Goal: Task Accomplishment & Management: Complete application form

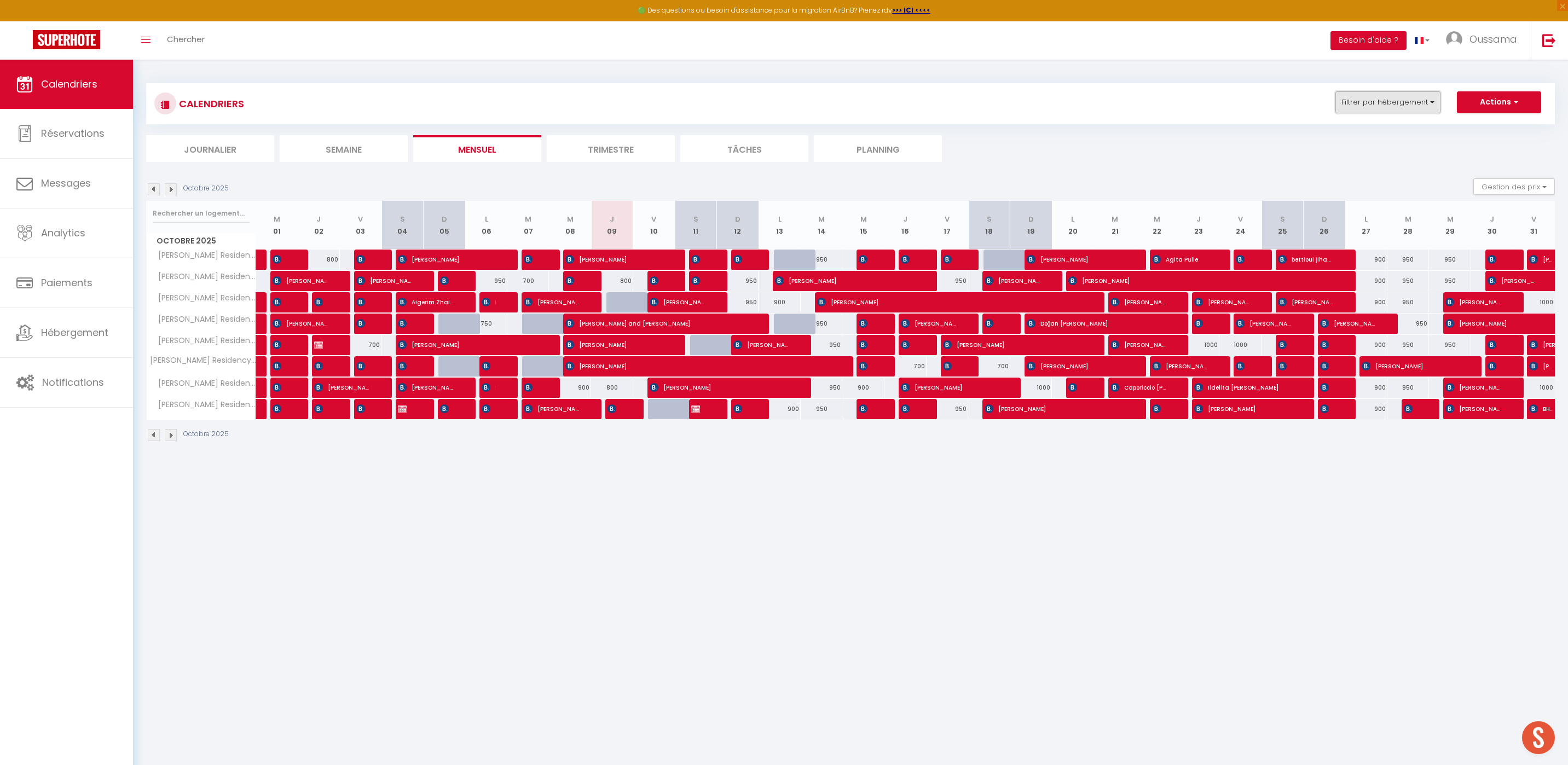
click at [1375, 110] on button "Filtrer par hébergement" at bounding box center [1388, 102] width 105 height 22
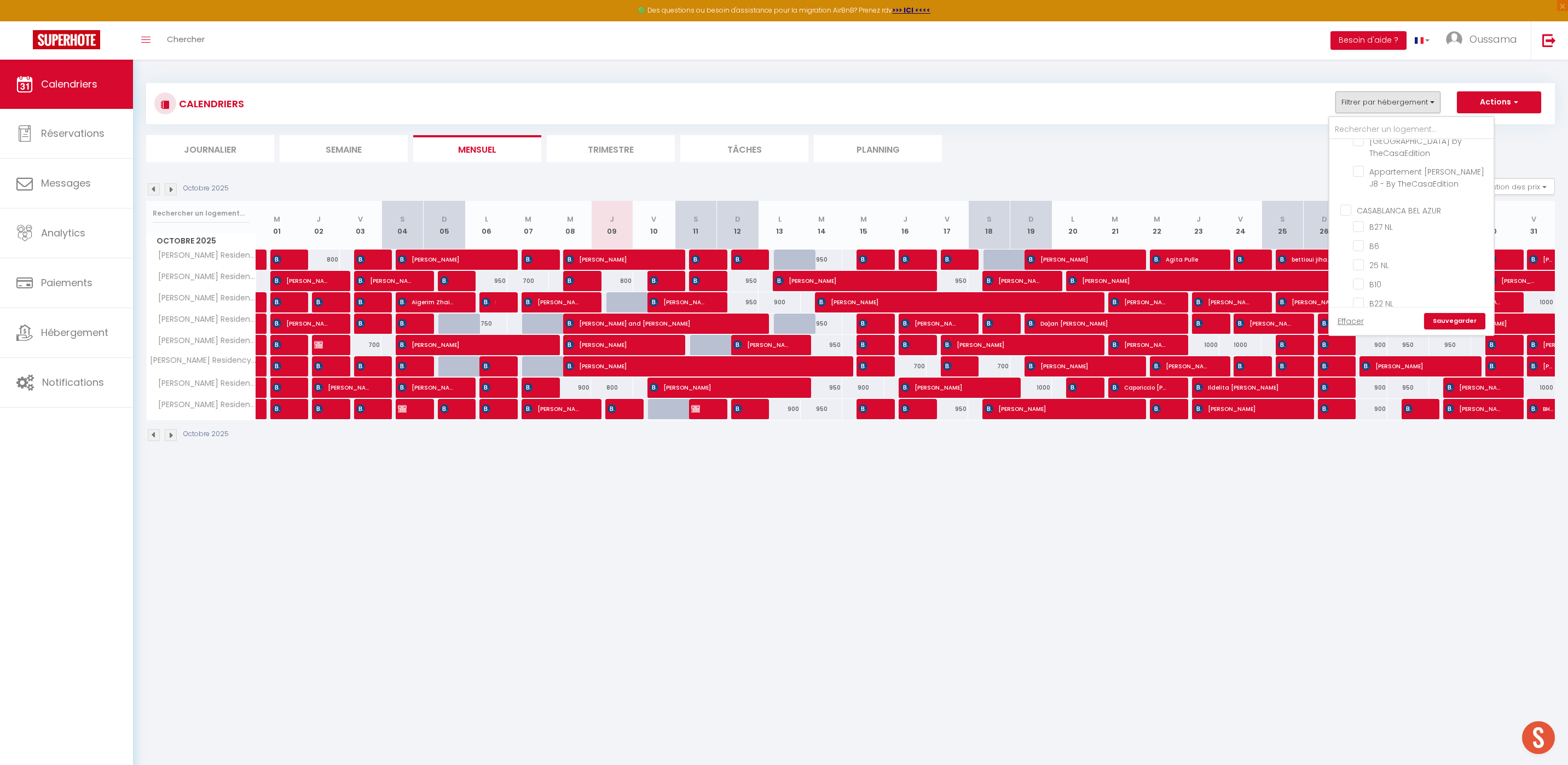
click at [1350, 204] on input "CASABLANCA BEL AZUR" at bounding box center [1422, 210] width 164 height 11
checkbox input "true"
checkbox input "false"
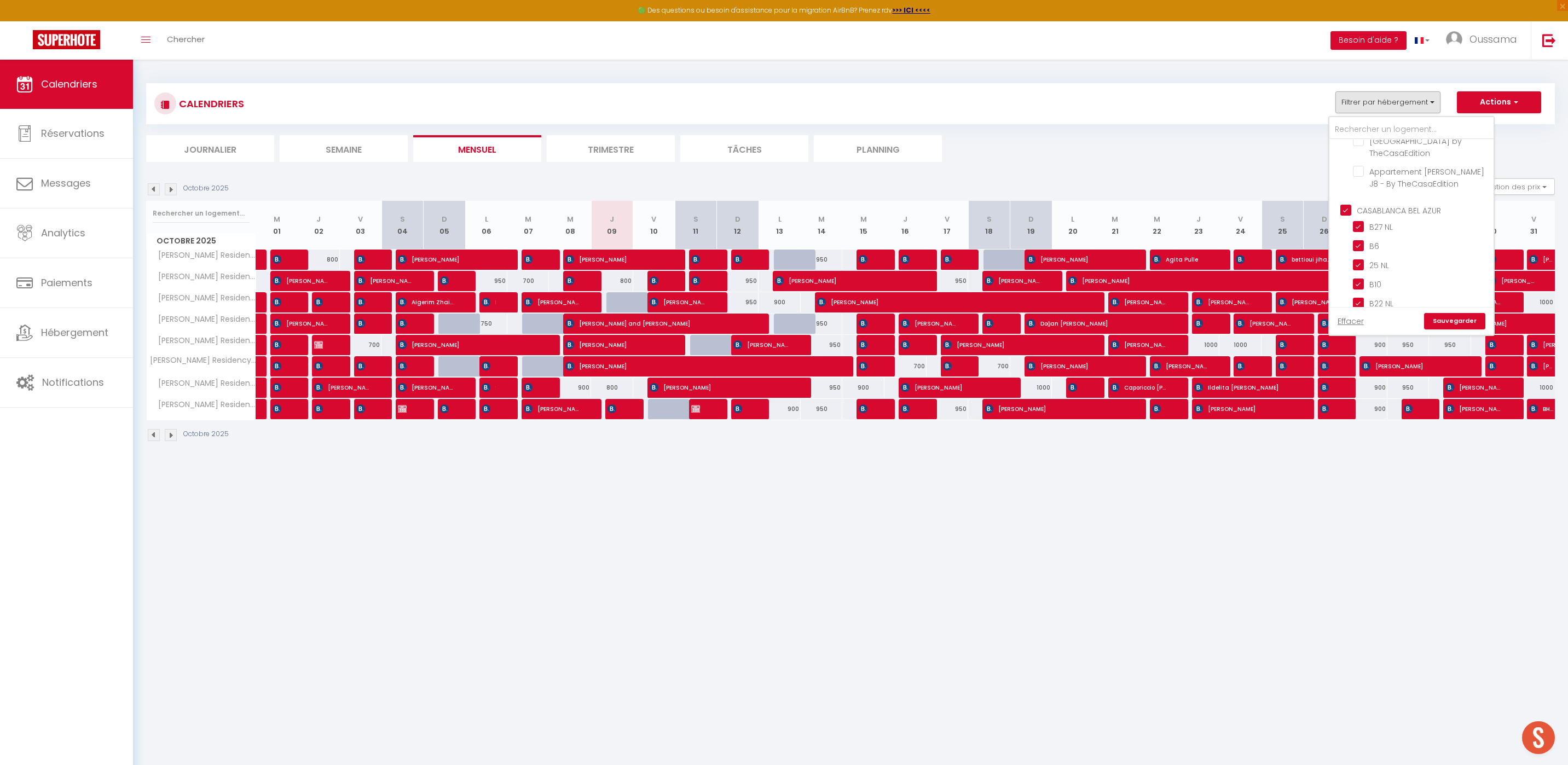
checkbox input "false"
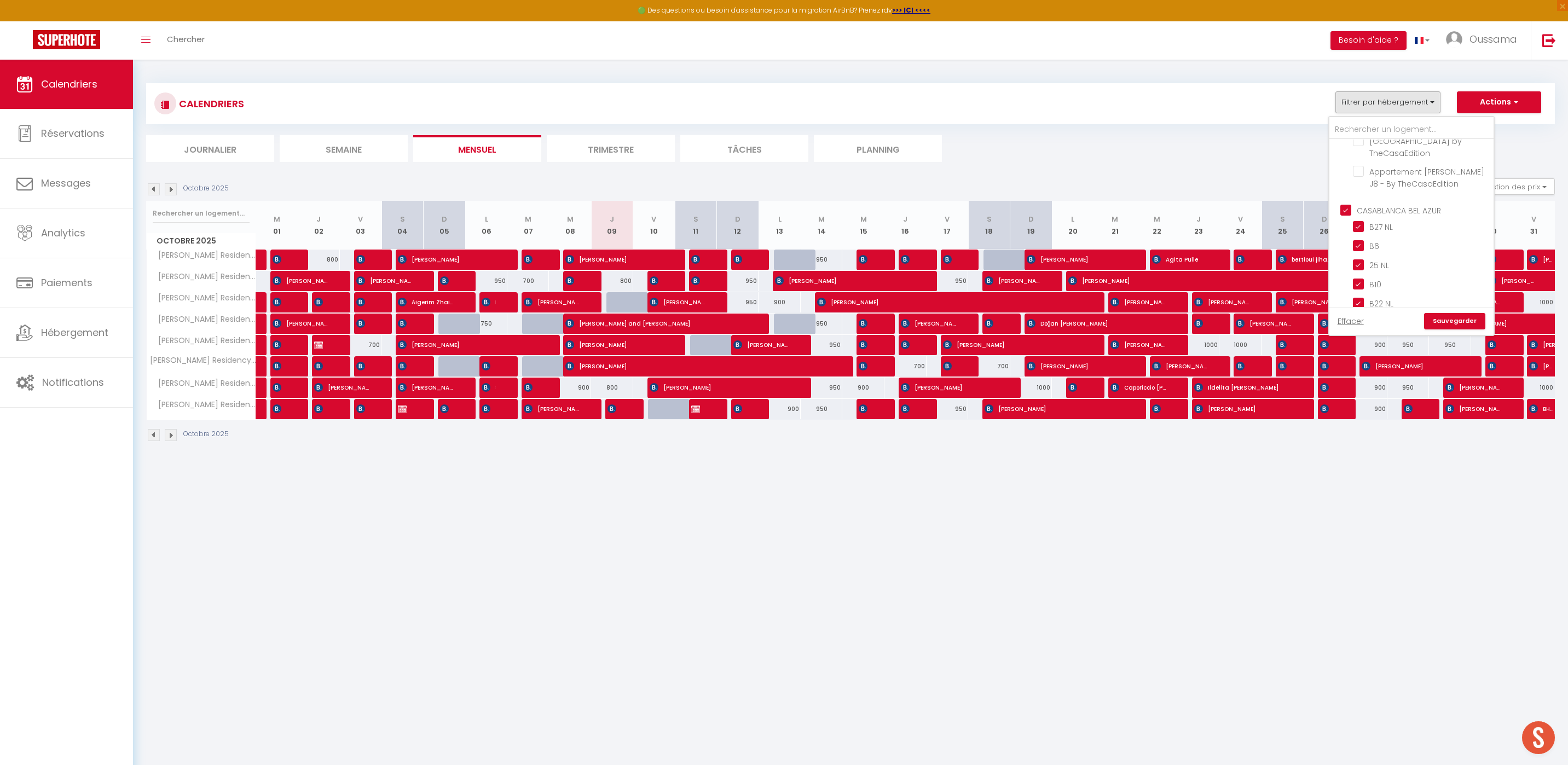
checkbox input "false"
checkbox input "true"
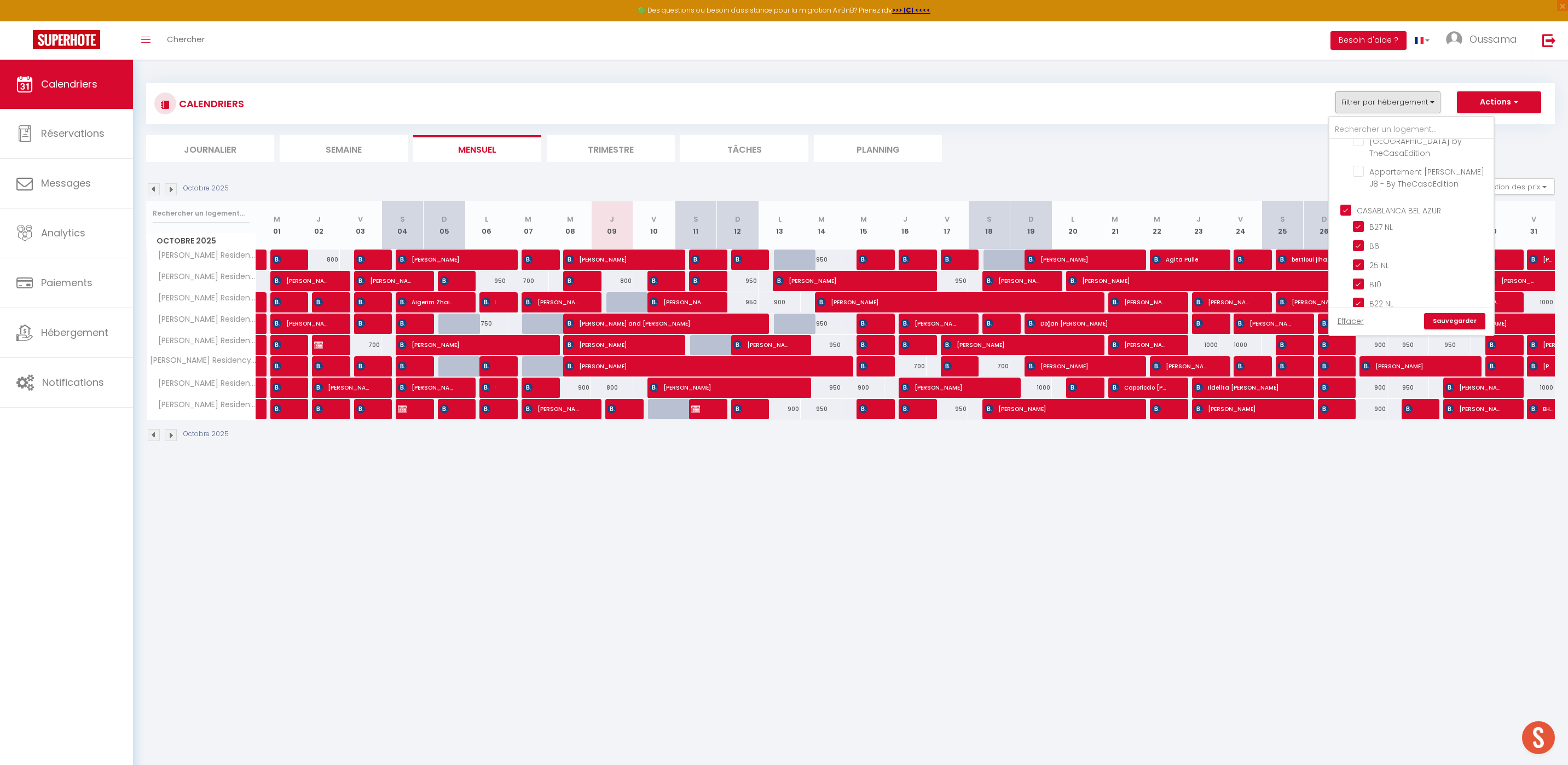
checkbox input "true"
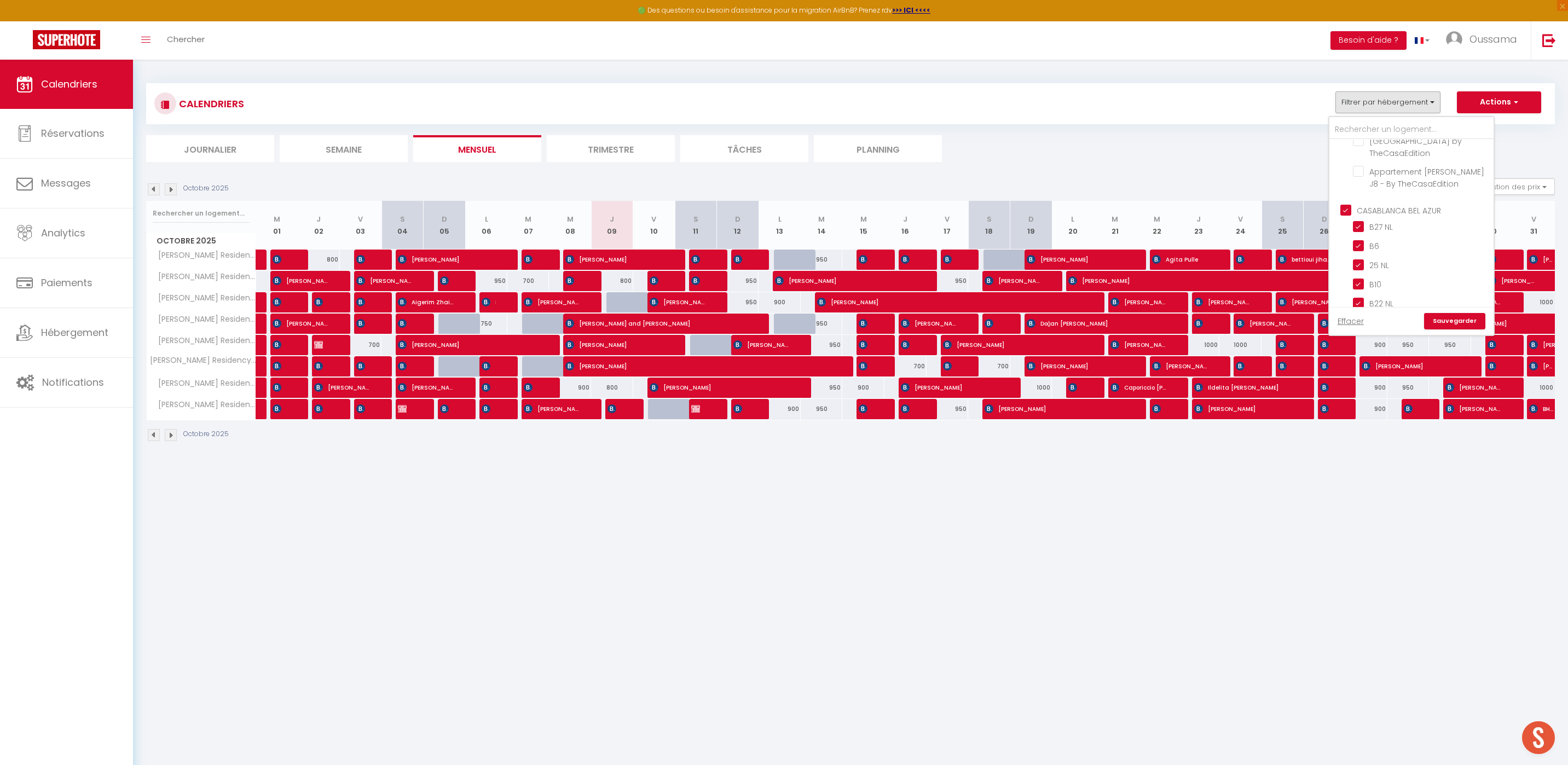
checkbox input "true"
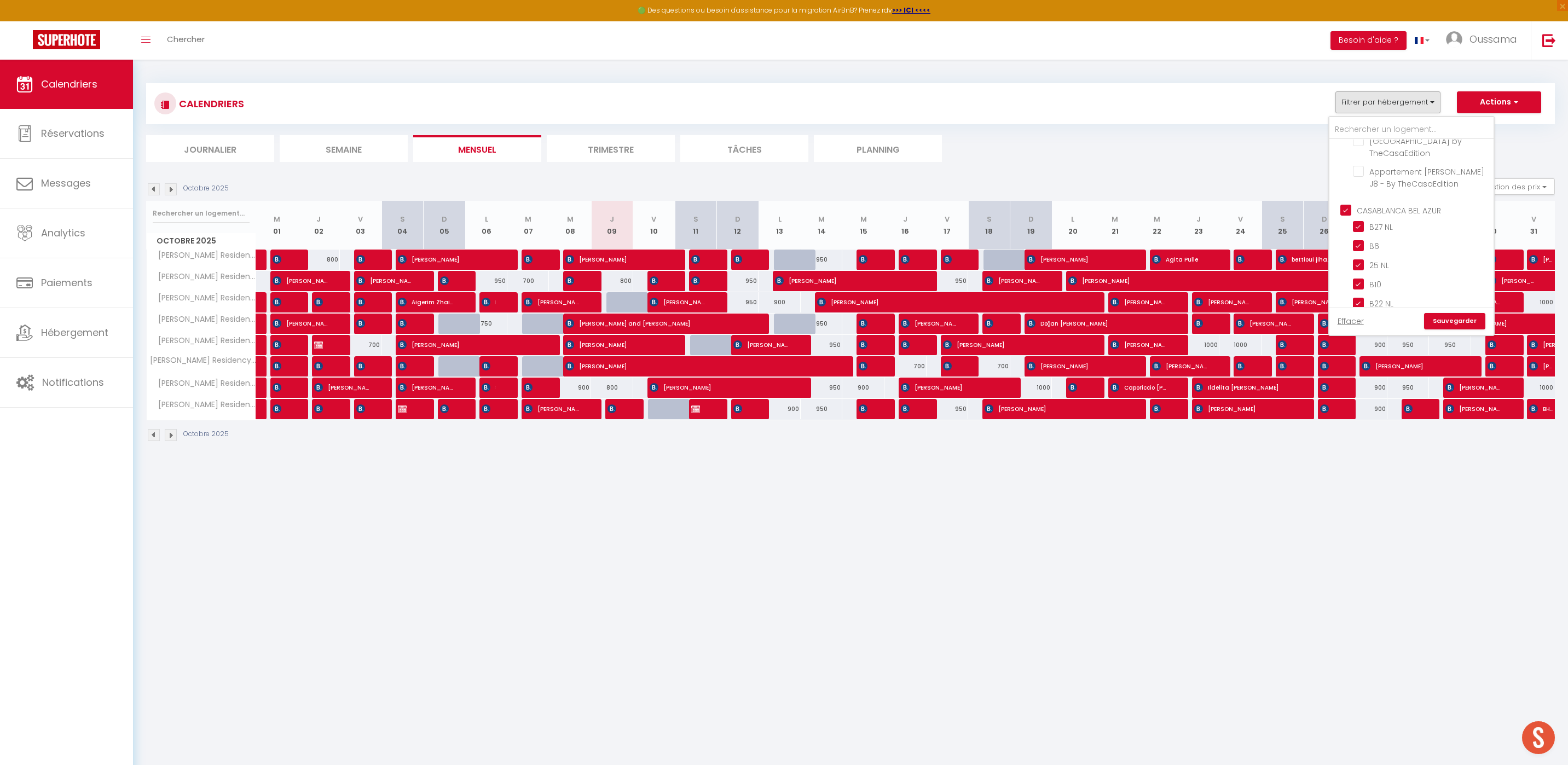
checkbox input "true"
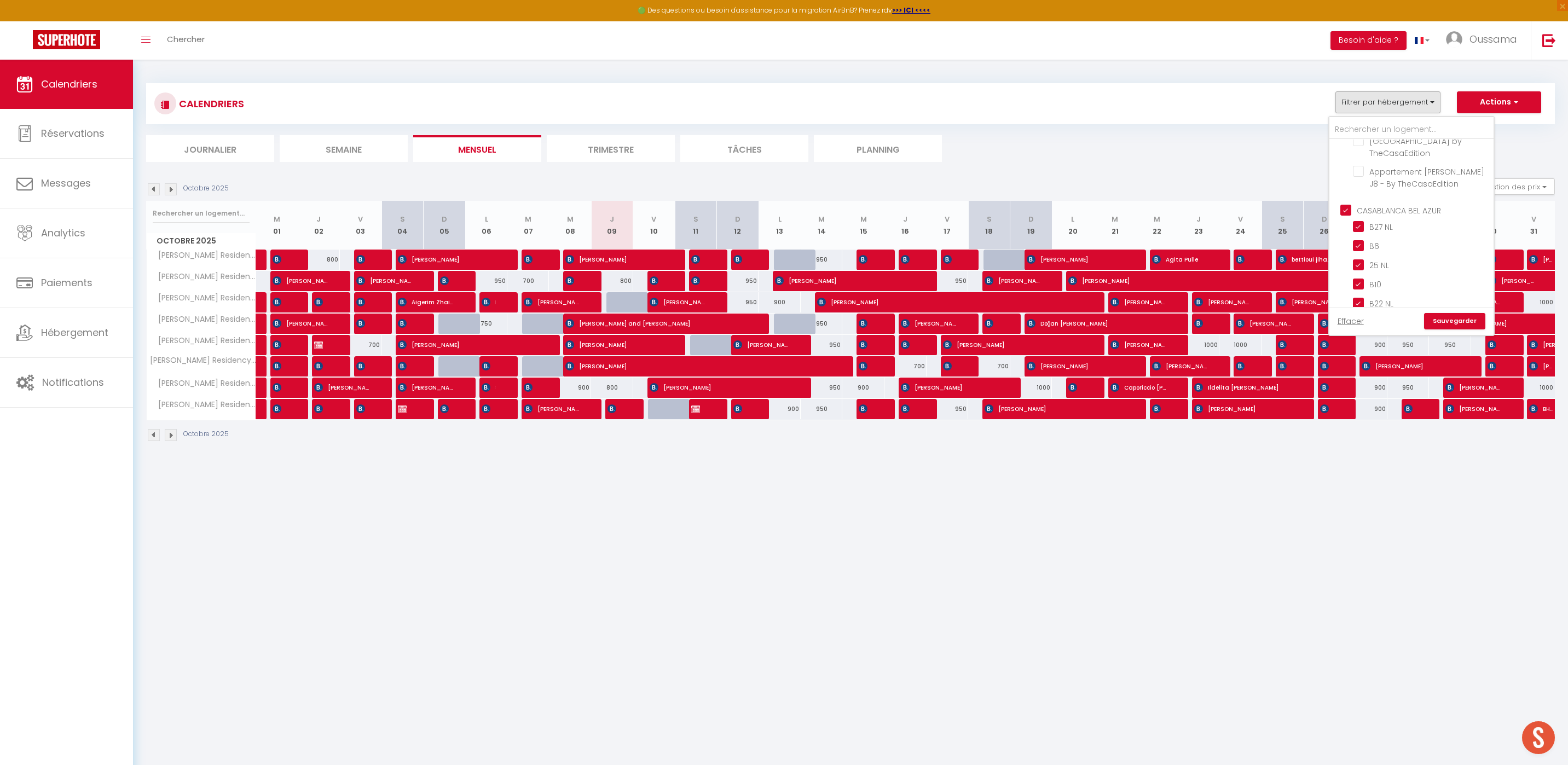
checkbox input "true"
checkbox input "false"
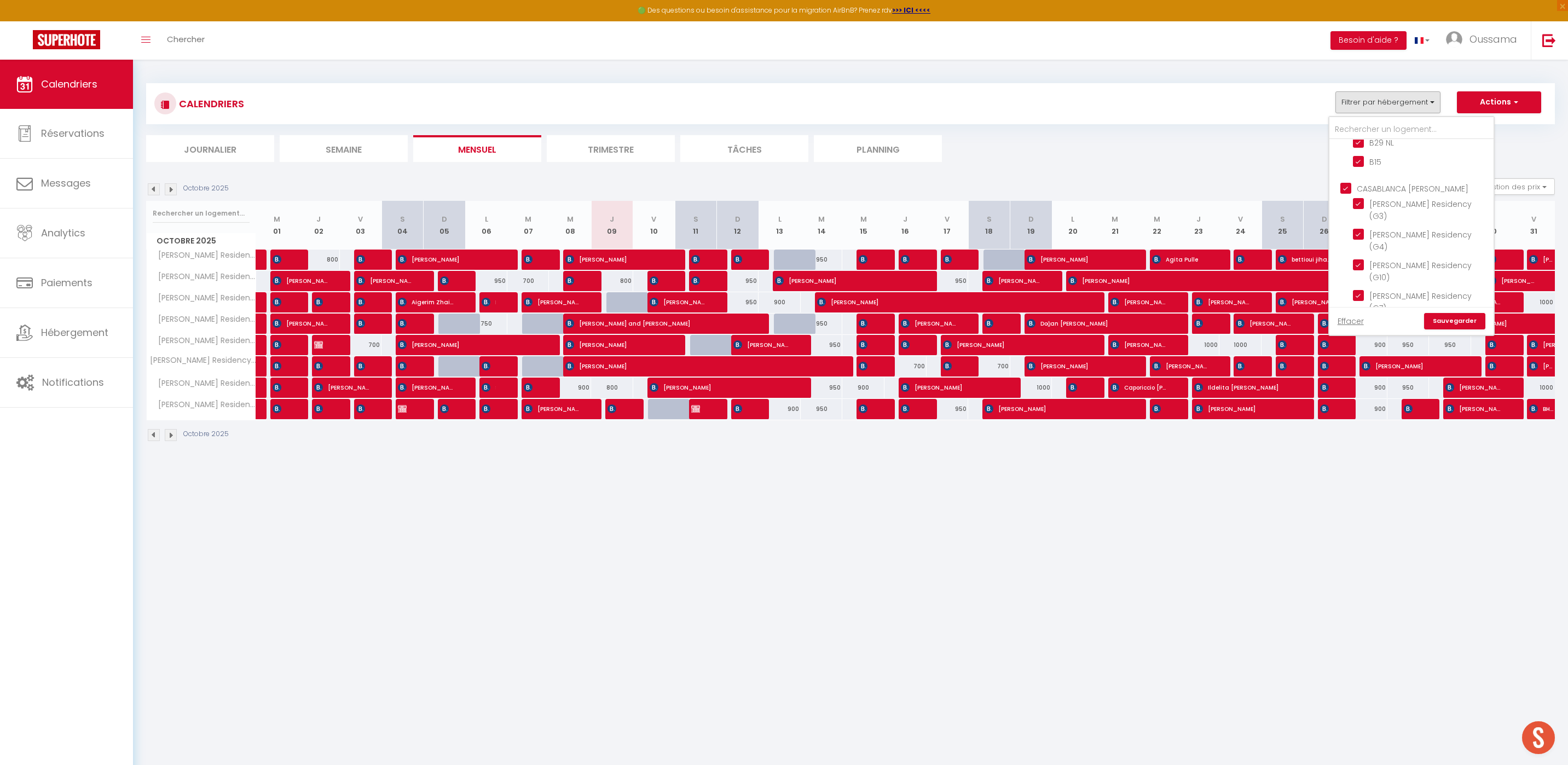
scroll to position [775, 0]
click at [1346, 205] on input "CASABLANCA [PERSON_NAME]" at bounding box center [1422, 210] width 164 height 11
checkbox input "false"
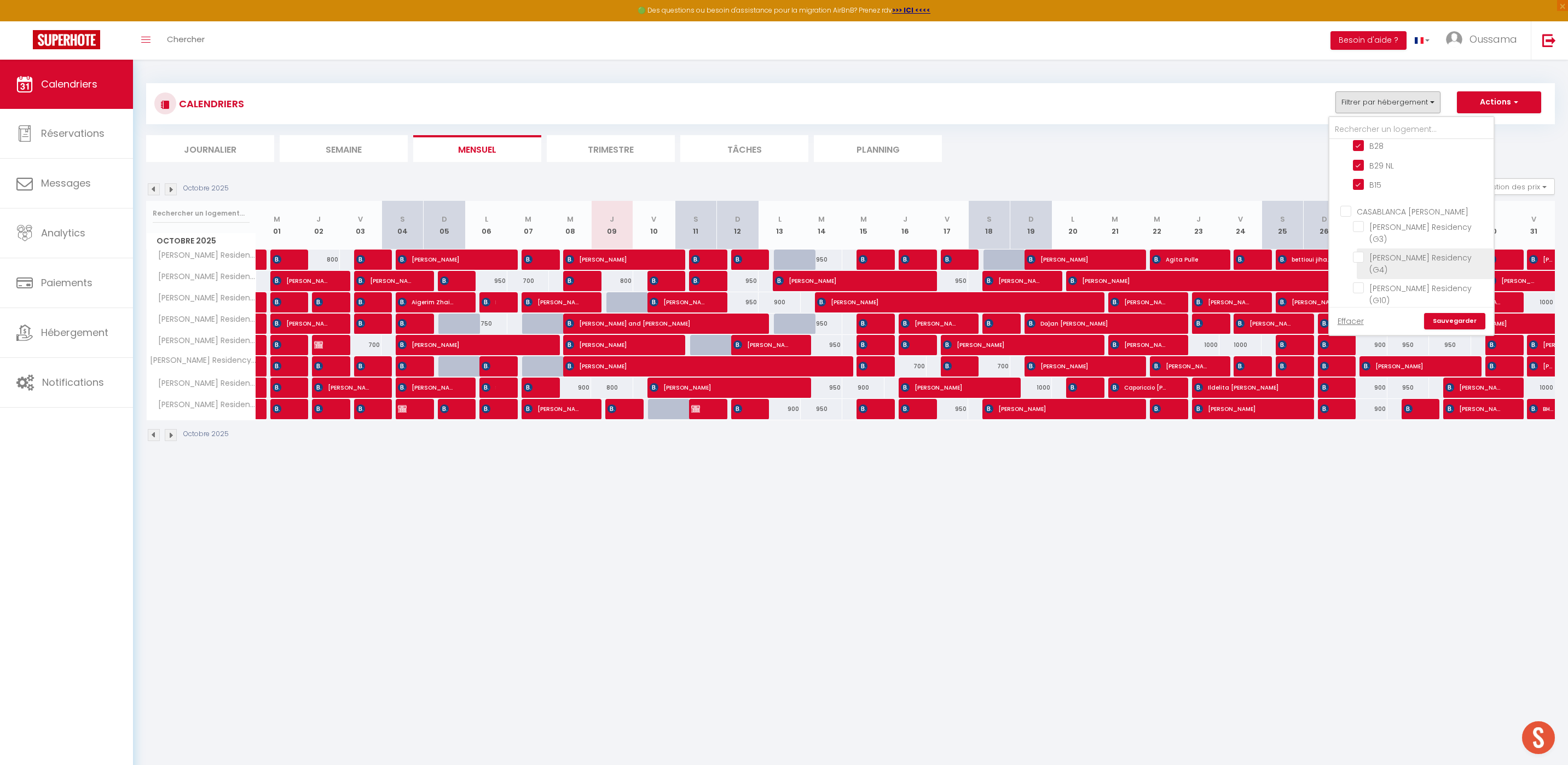
checkbox input "false"
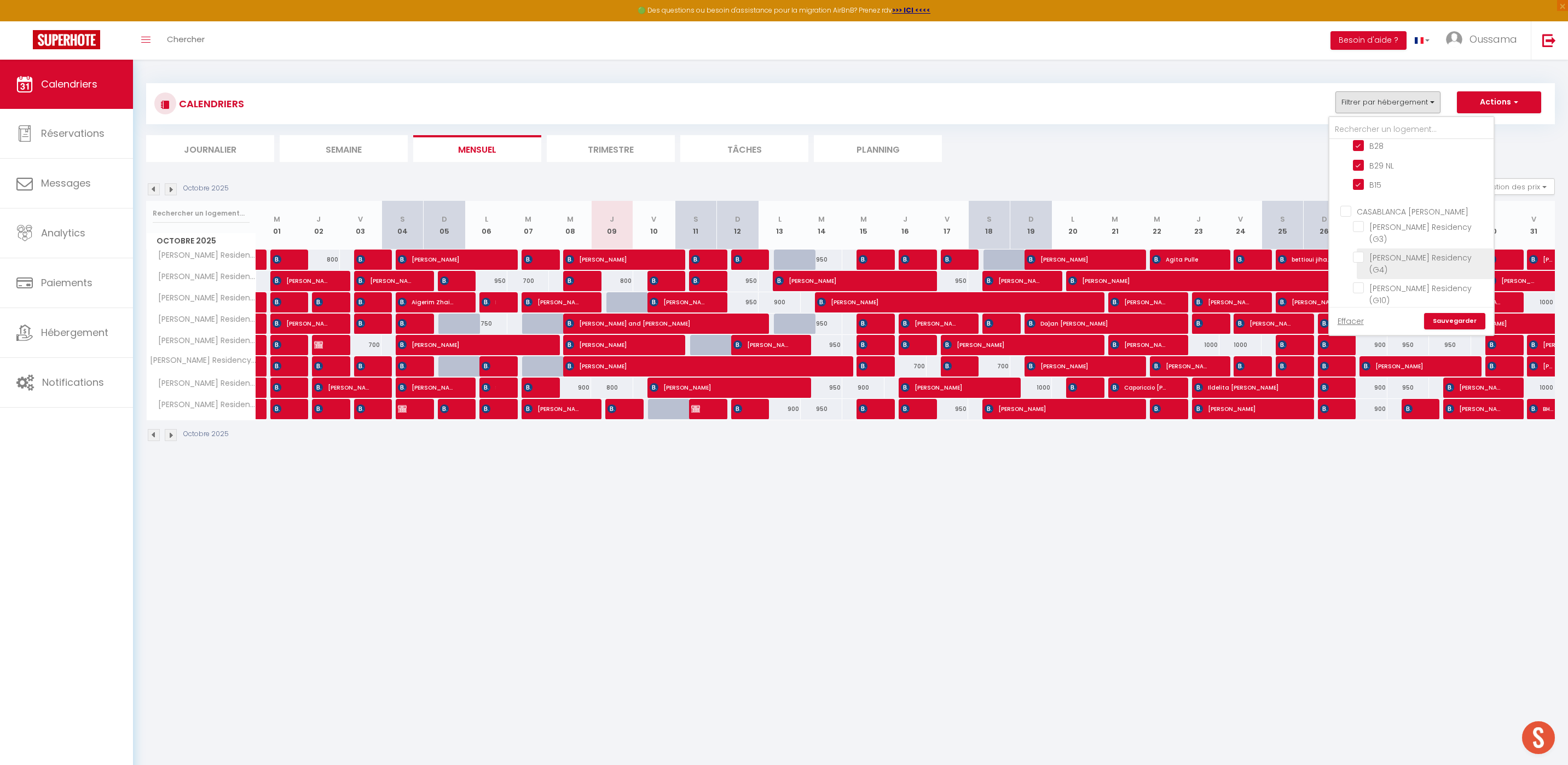
checkbox input "false"
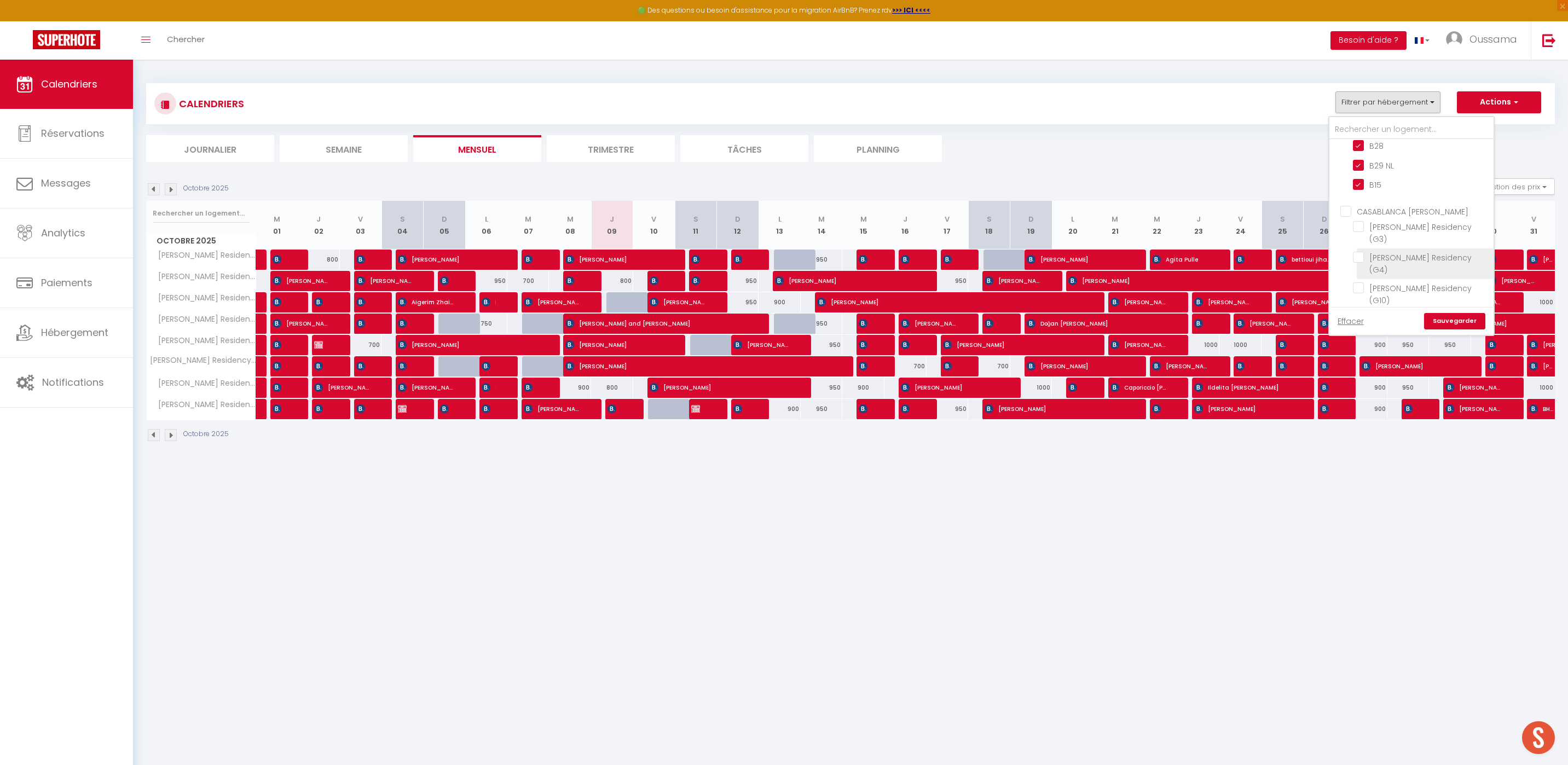
checkbox input "false"
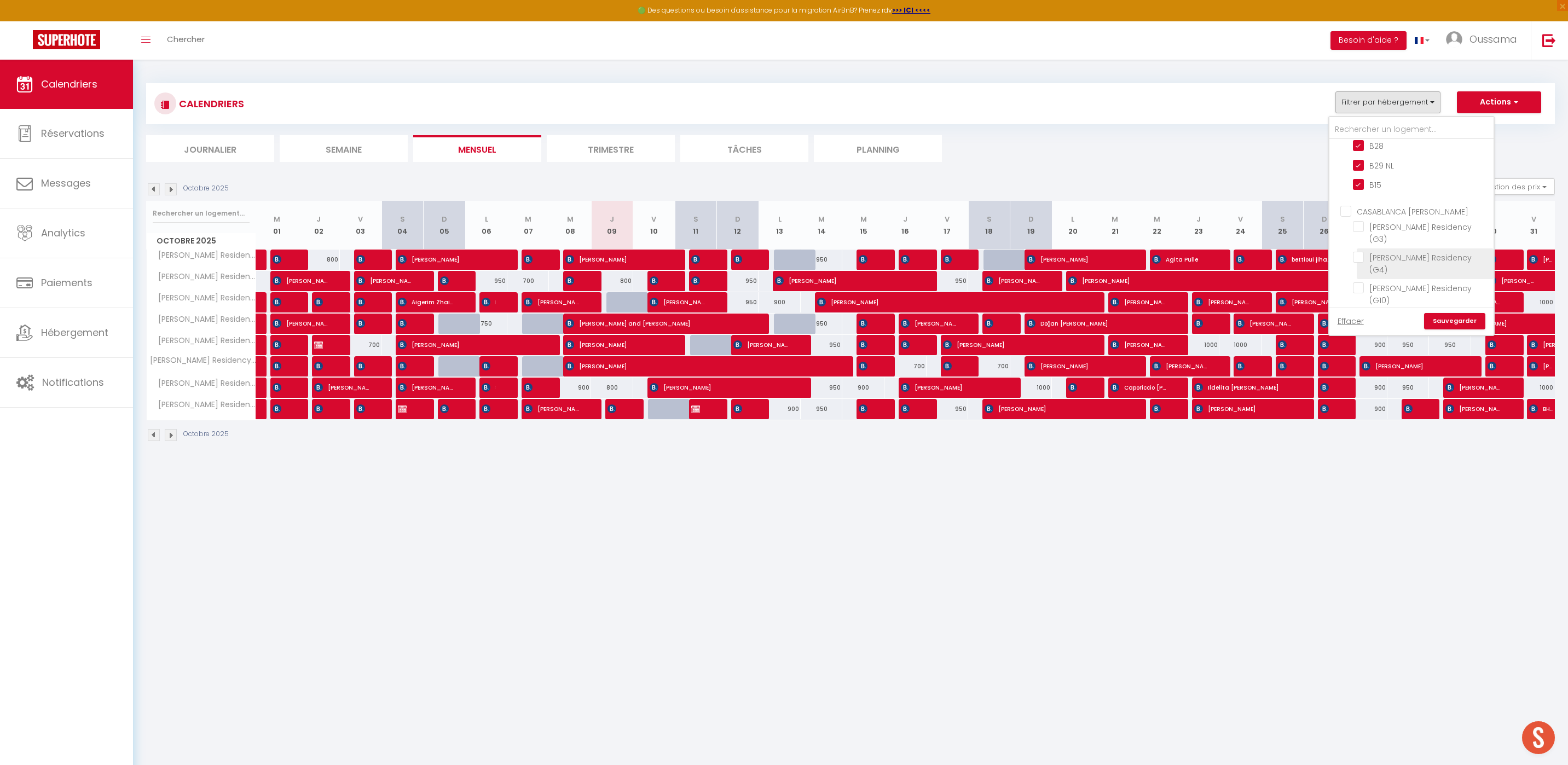
checkbox input "false"
click at [1447, 317] on link "Sauvegarder" at bounding box center [1454, 321] width 61 height 17
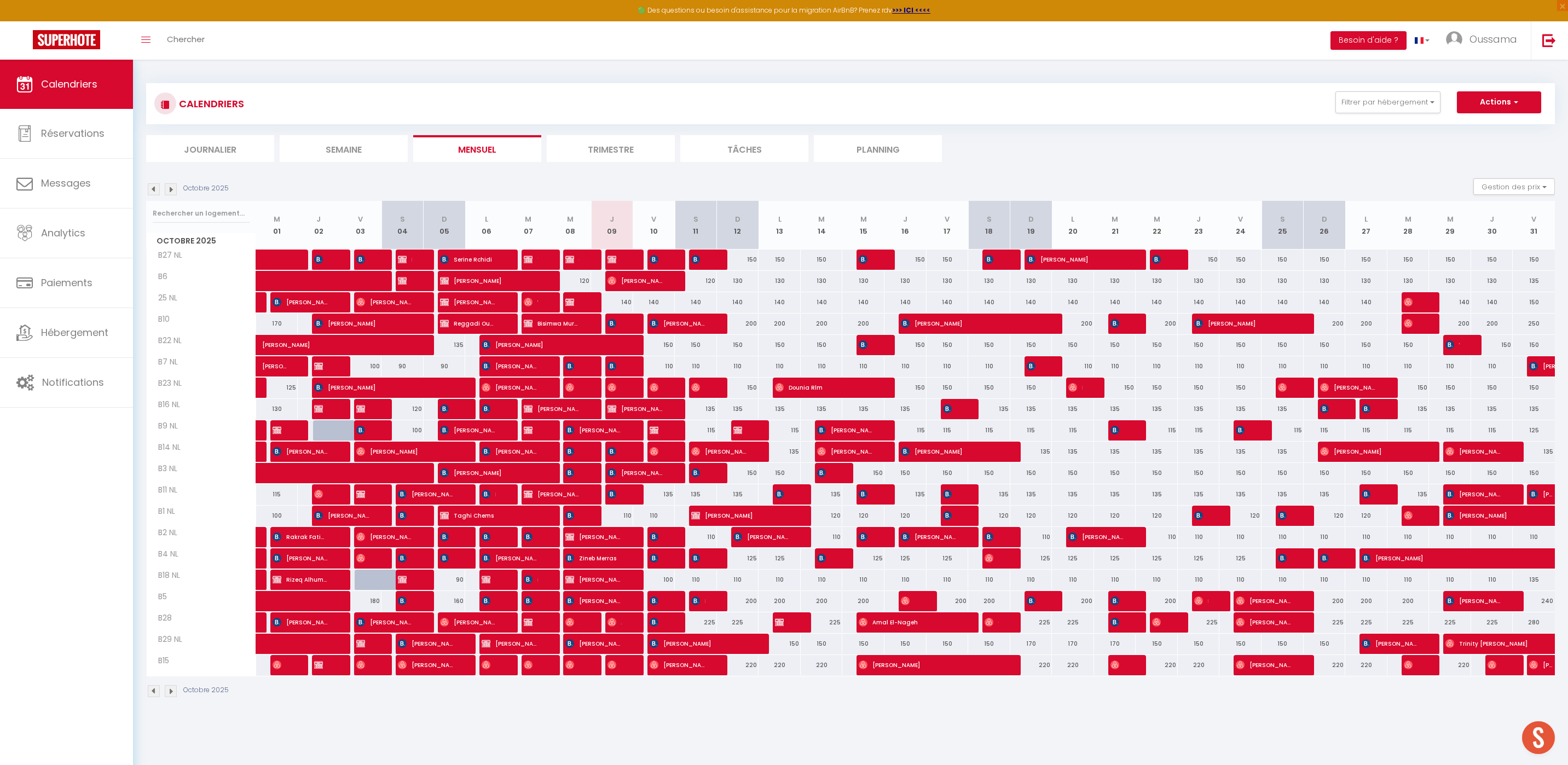
click at [605, 144] on li "Trimestre" at bounding box center [611, 148] width 128 height 27
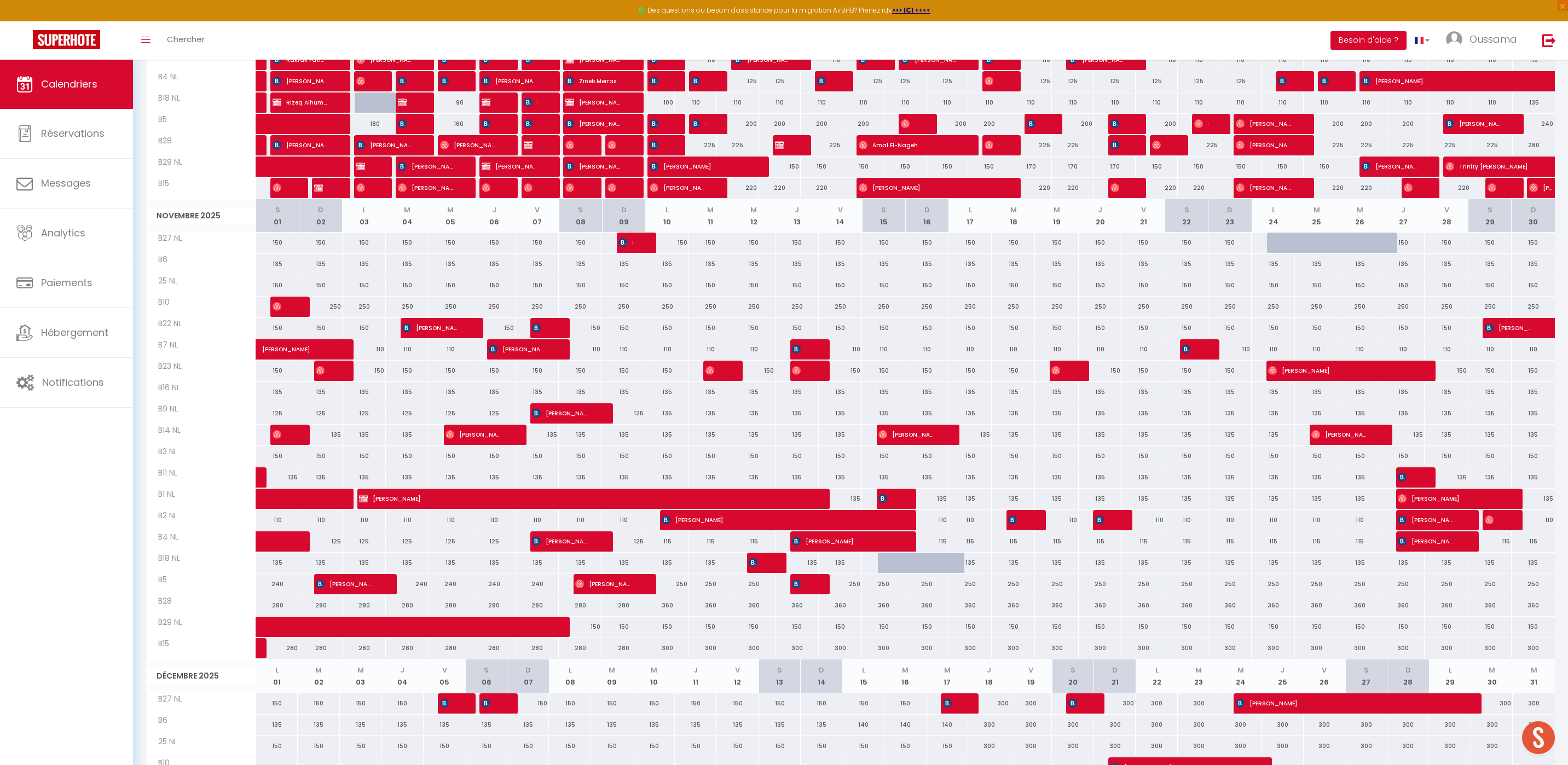
scroll to position [554, 0]
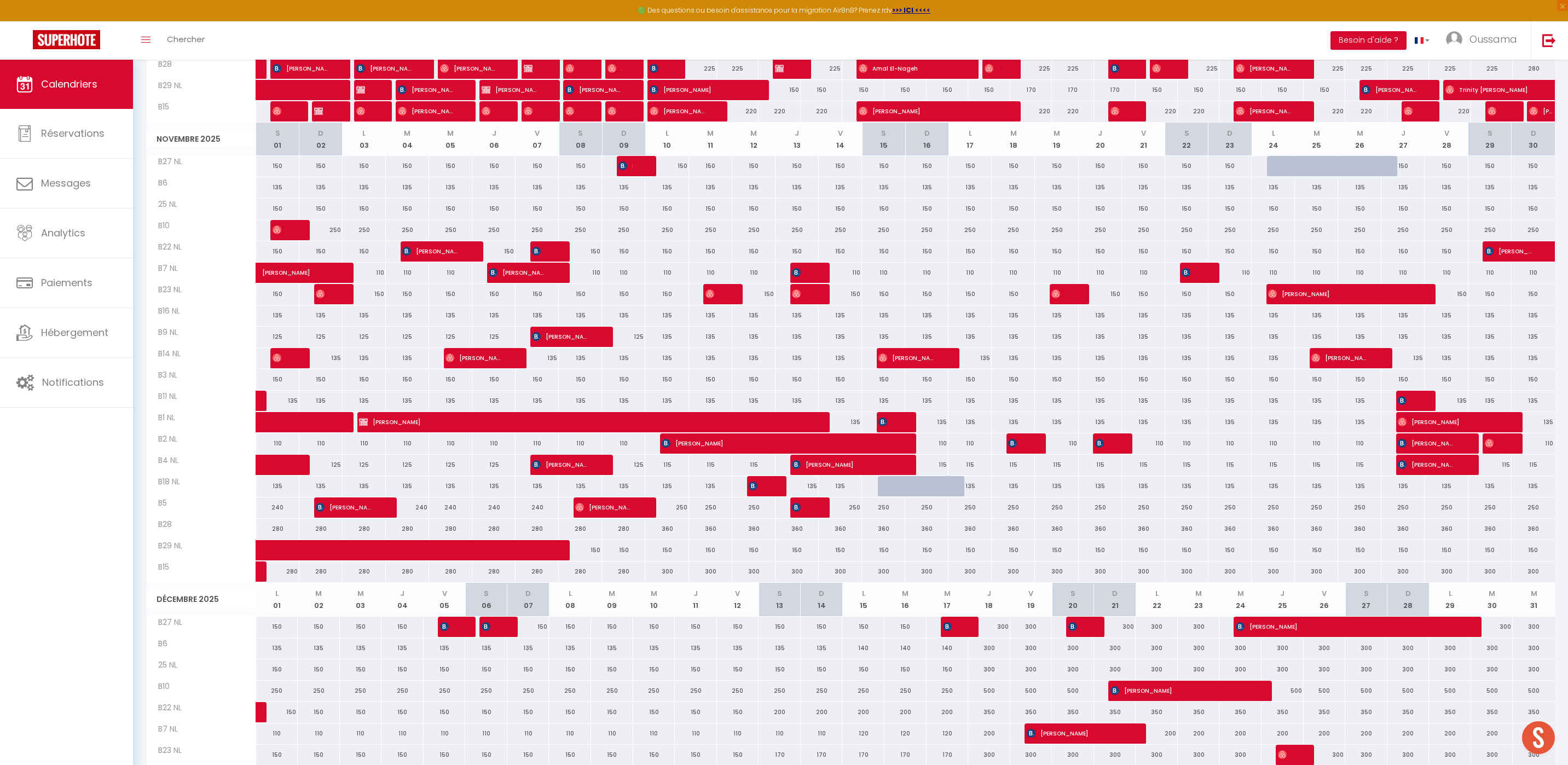
click at [288, 256] on div "150" at bounding box center [278, 252] width 43 height 21
type input "150"
type input "[PERSON_NAME] 01 Novembre 2025"
type input "Dim 02 Novembre 2025"
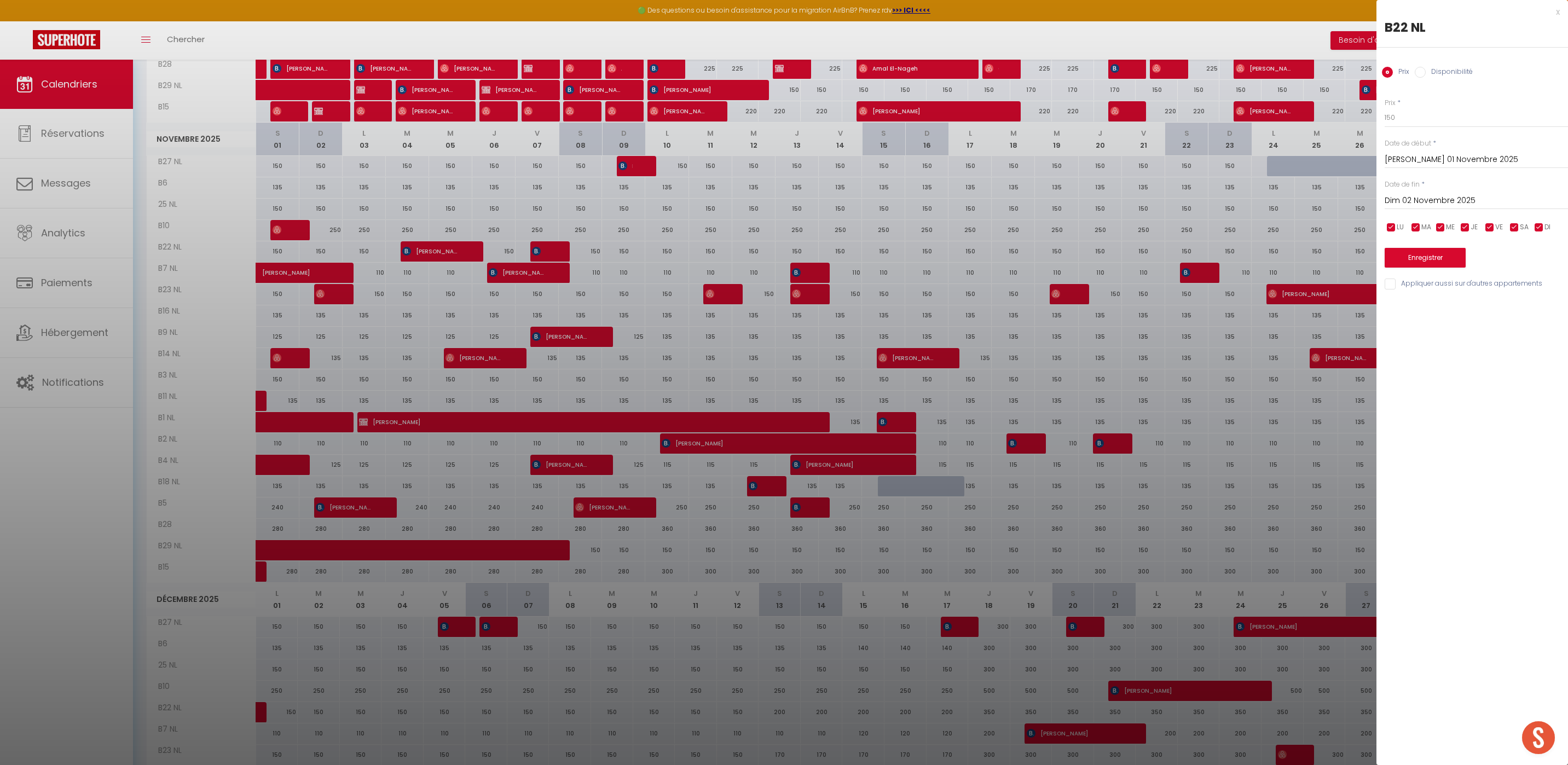
click at [1555, 7] on div "x" at bounding box center [1468, 12] width 183 height 13
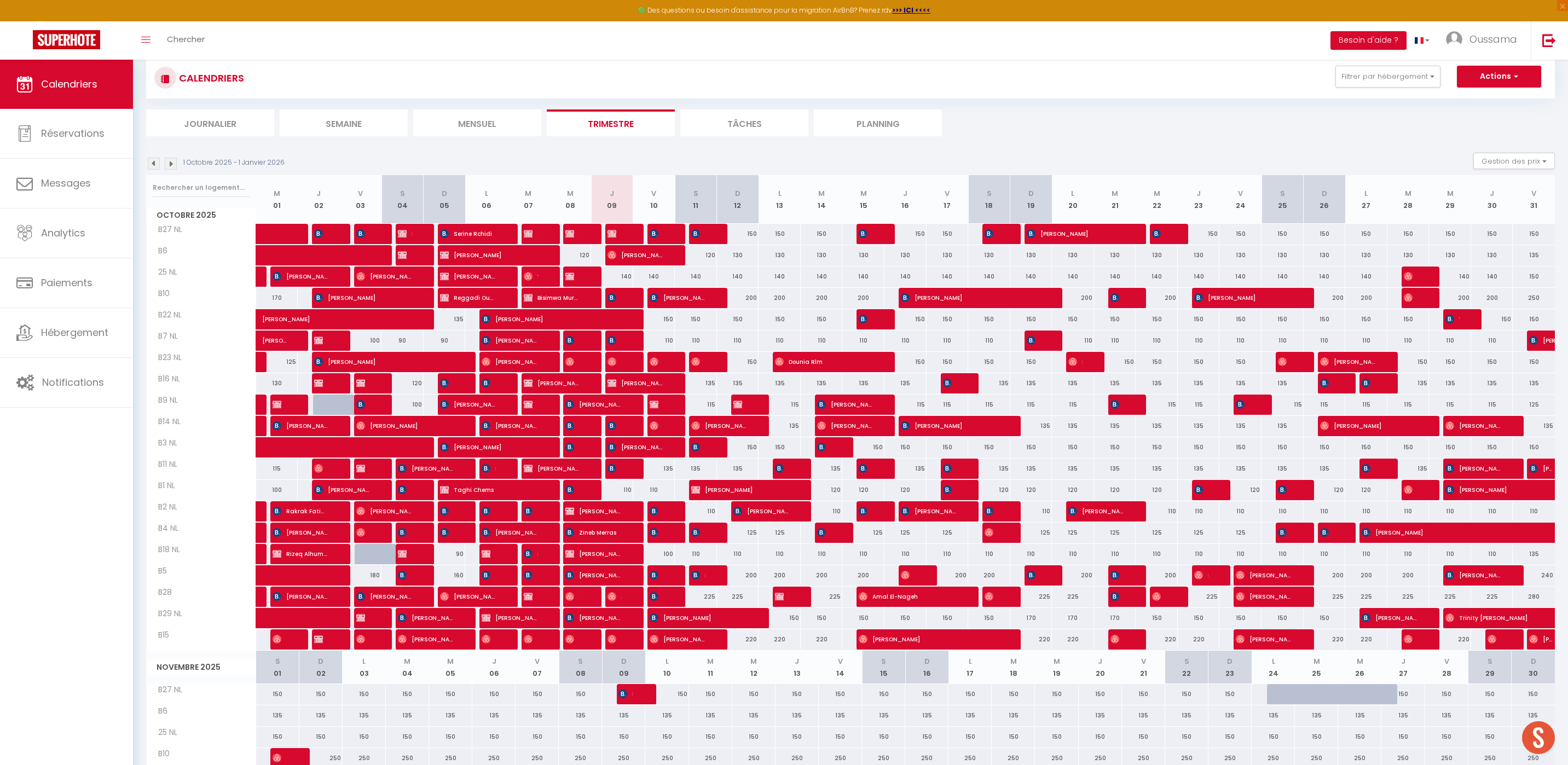
scroll to position [0, 0]
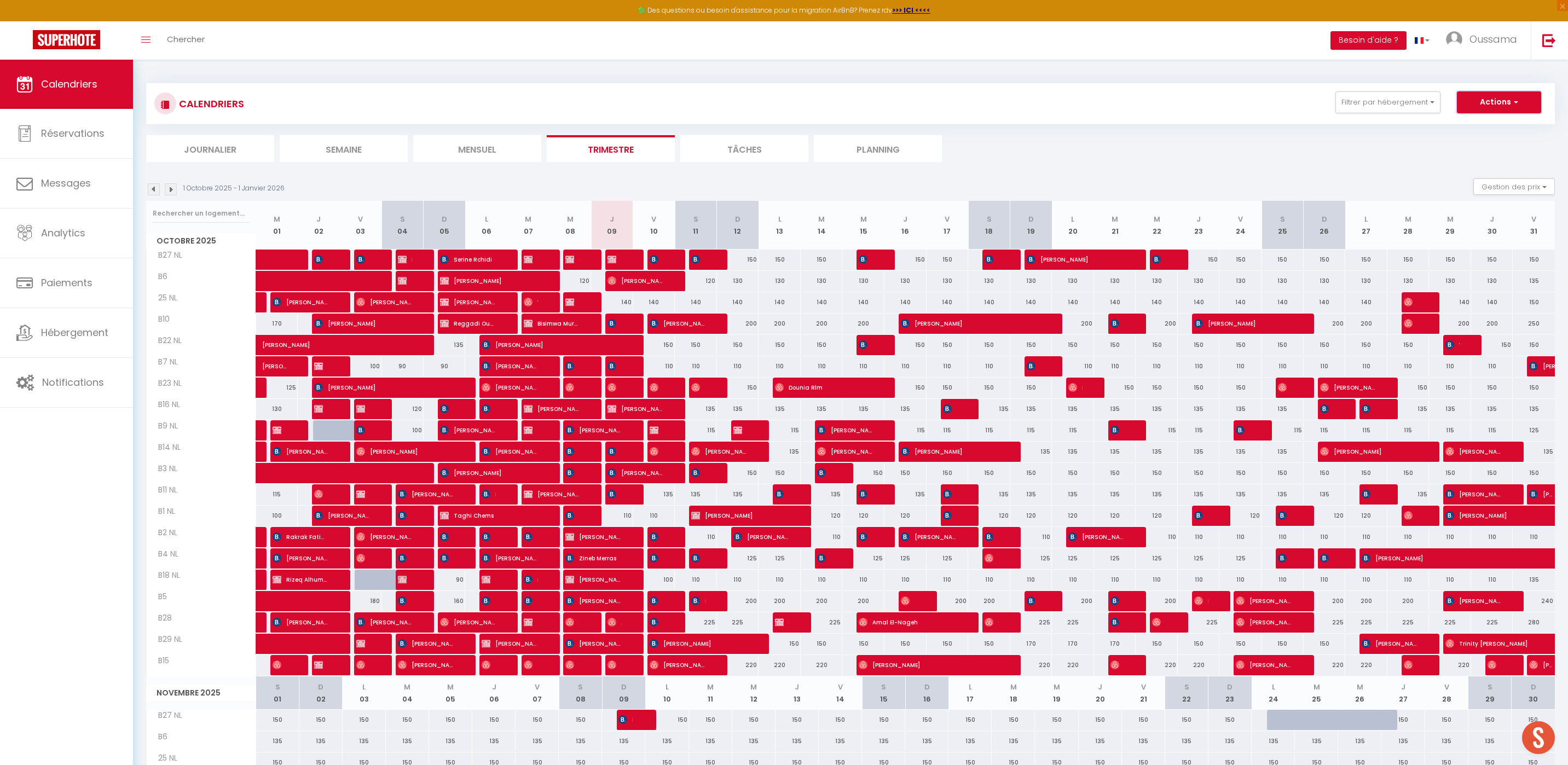
click at [1516, 101] on span "button" at bounding box center [1514, 102] width 6 height 11
click at [1498, 128] on link "Nouvelle réservation" at bounding box center [1488, 127] width 95 height 17
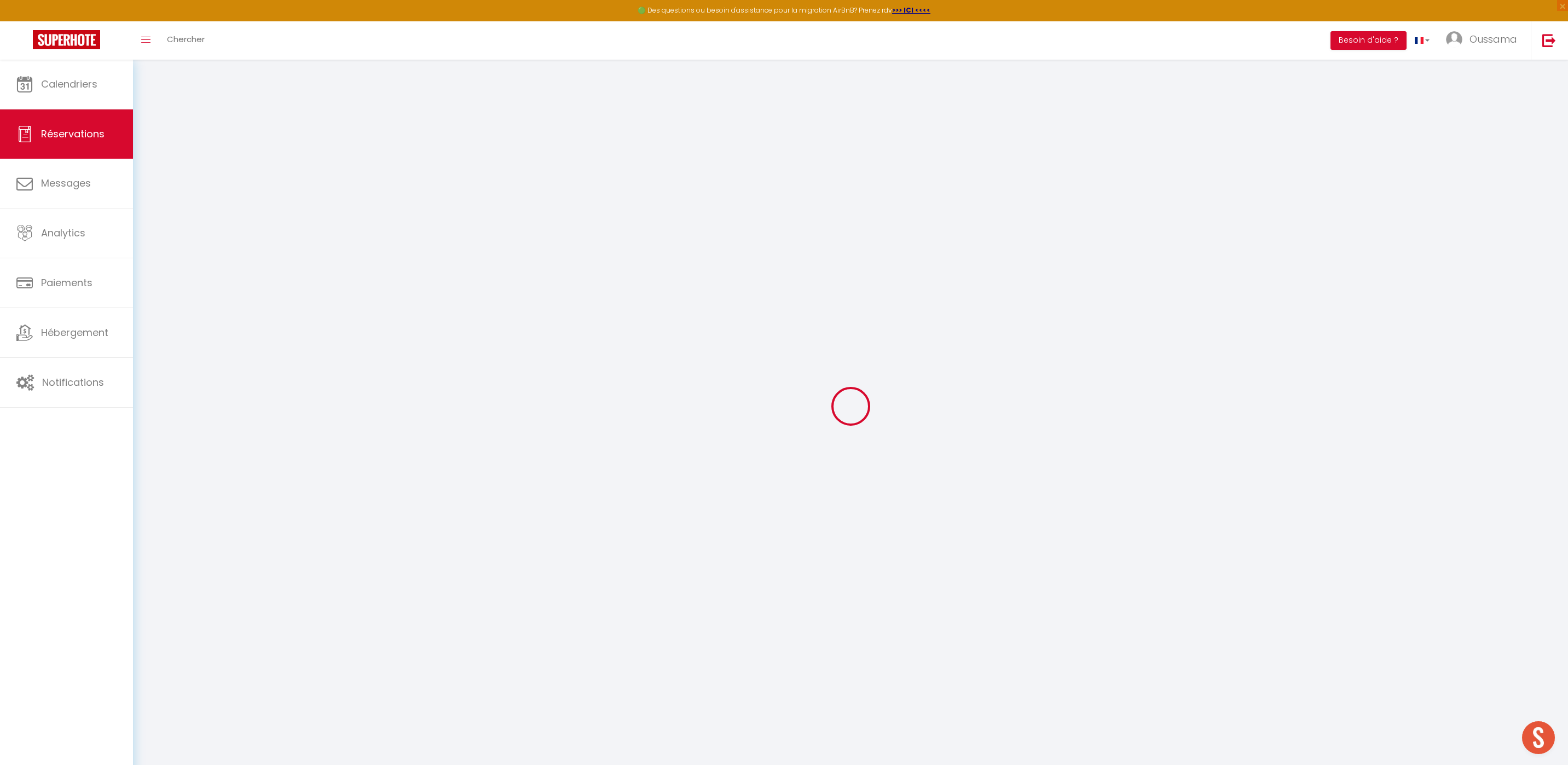
select select
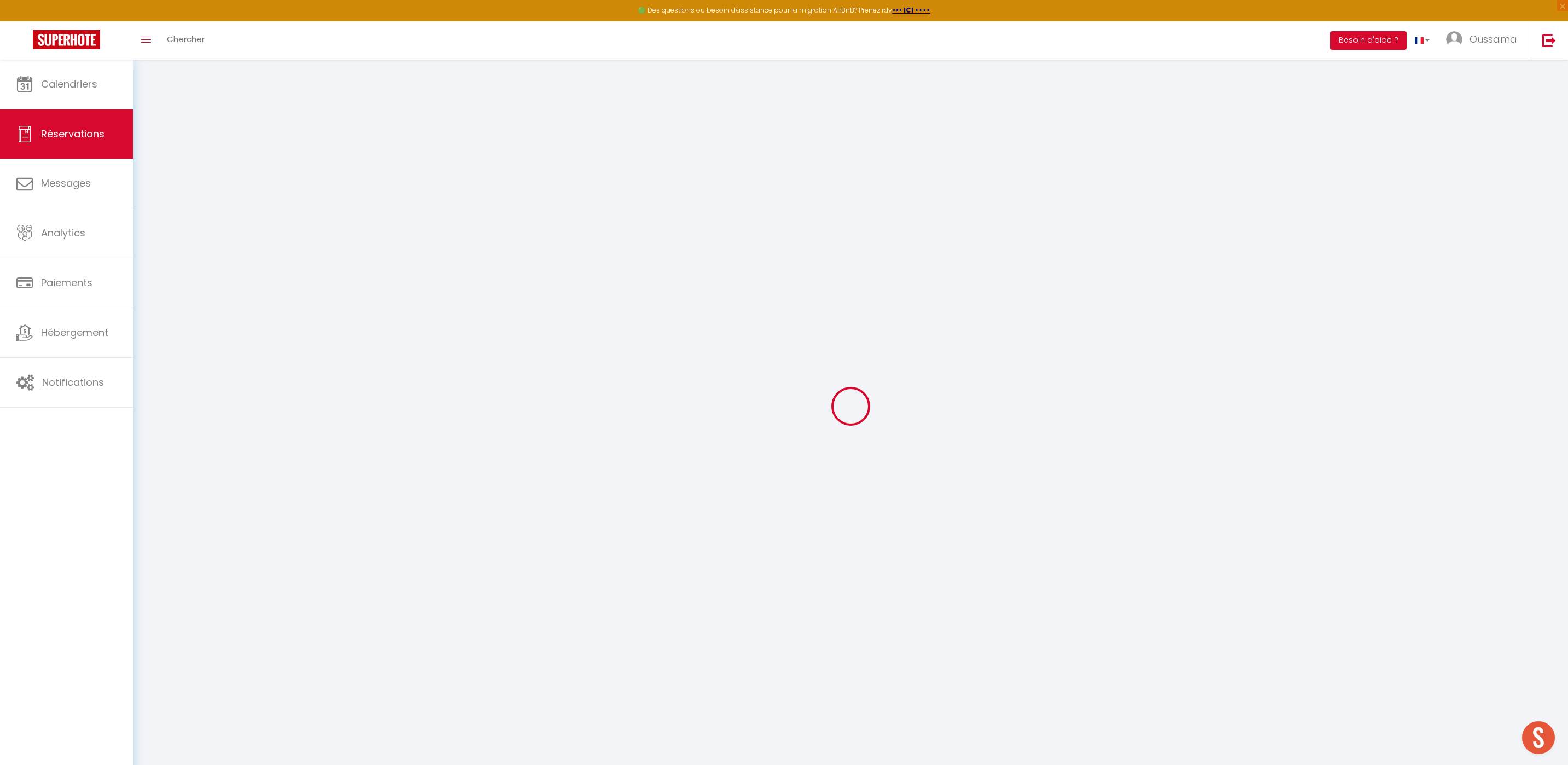
select select
checkbox input "false"
select select
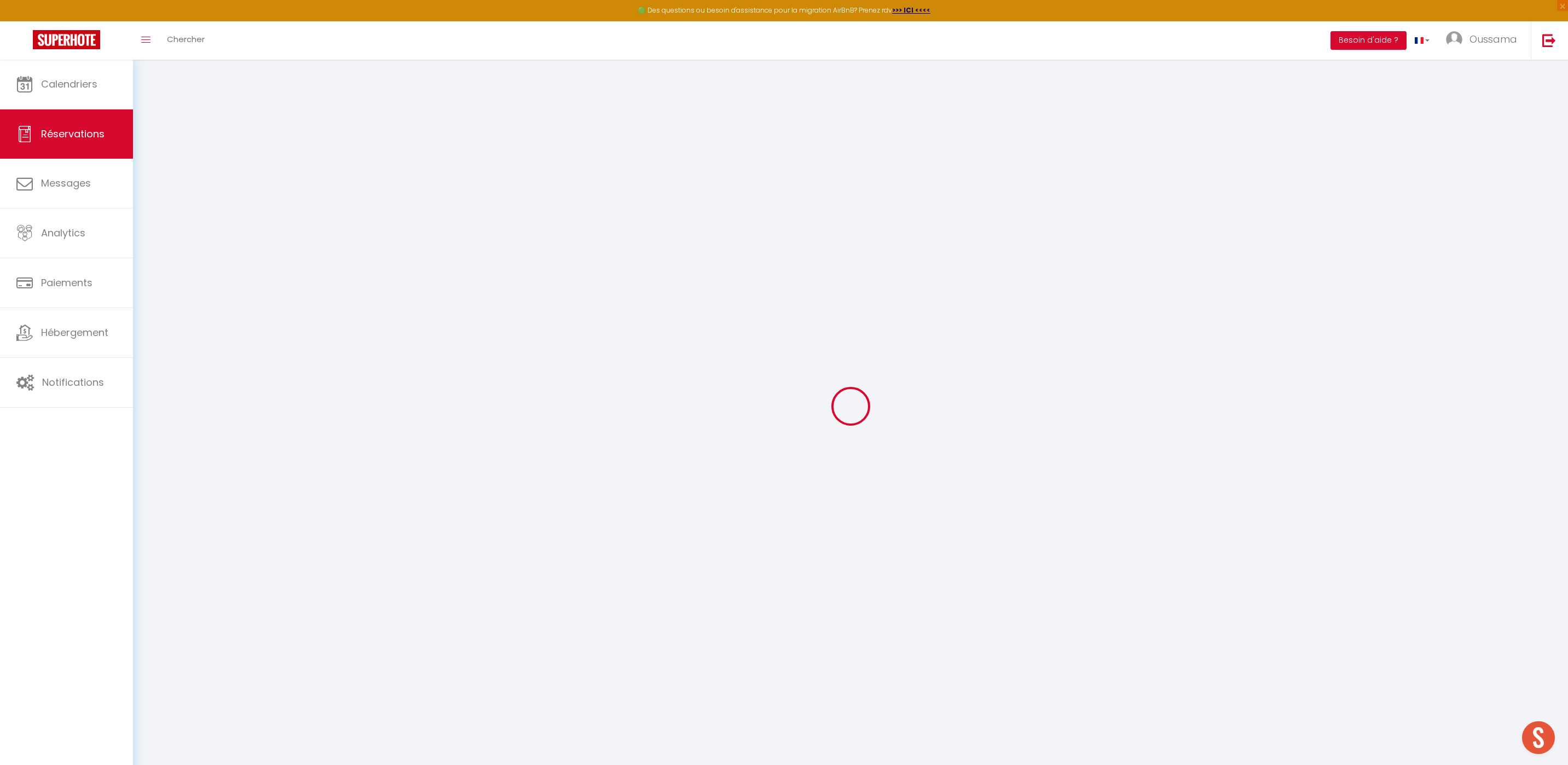
select select
checkbox input "false"
select select
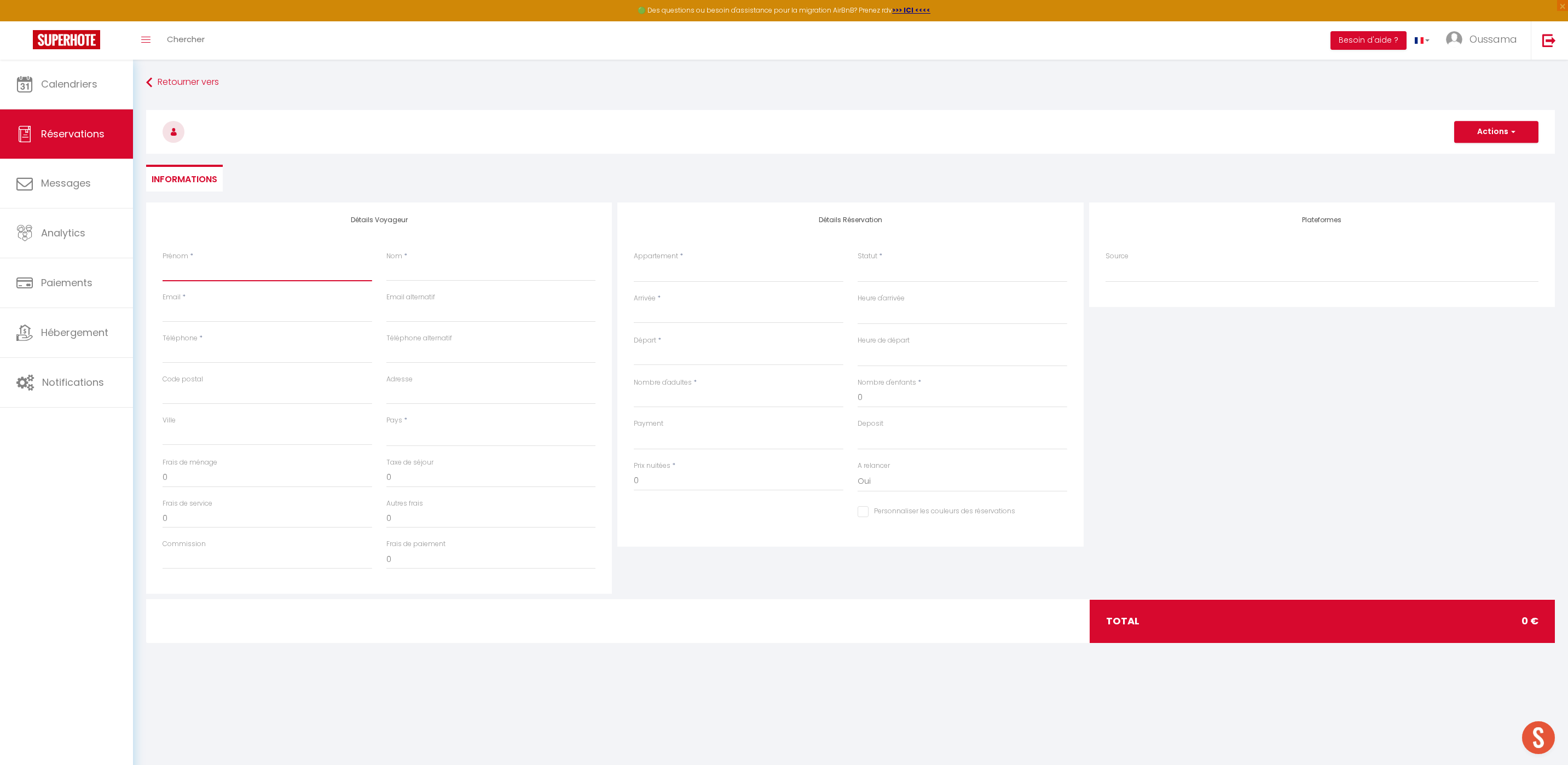
click at [320, 276] on input "Prénom" at bounding box center [268, 271] width 210 height 20
type input "Z"
select select
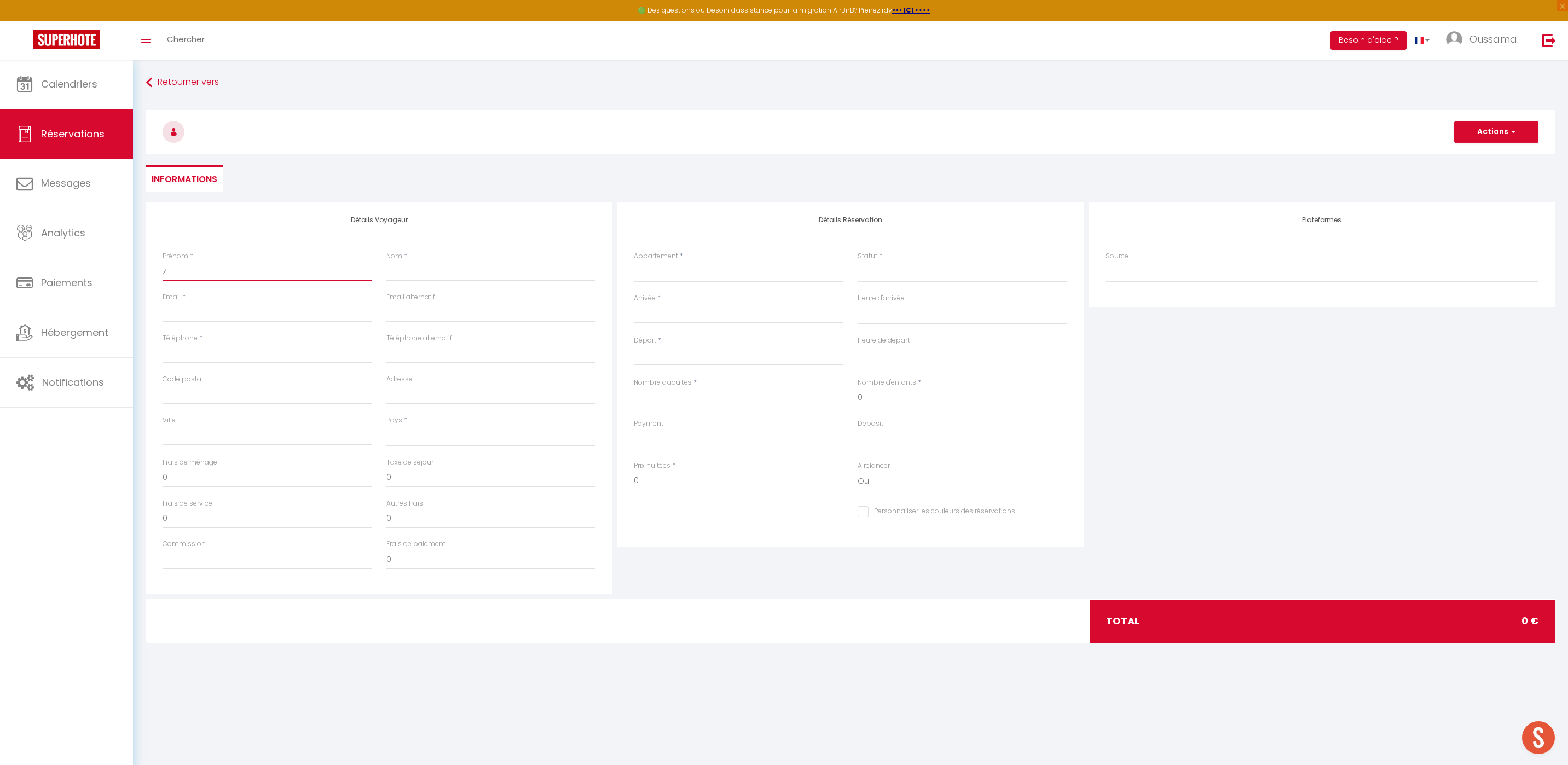
select select
checkbox input "false"
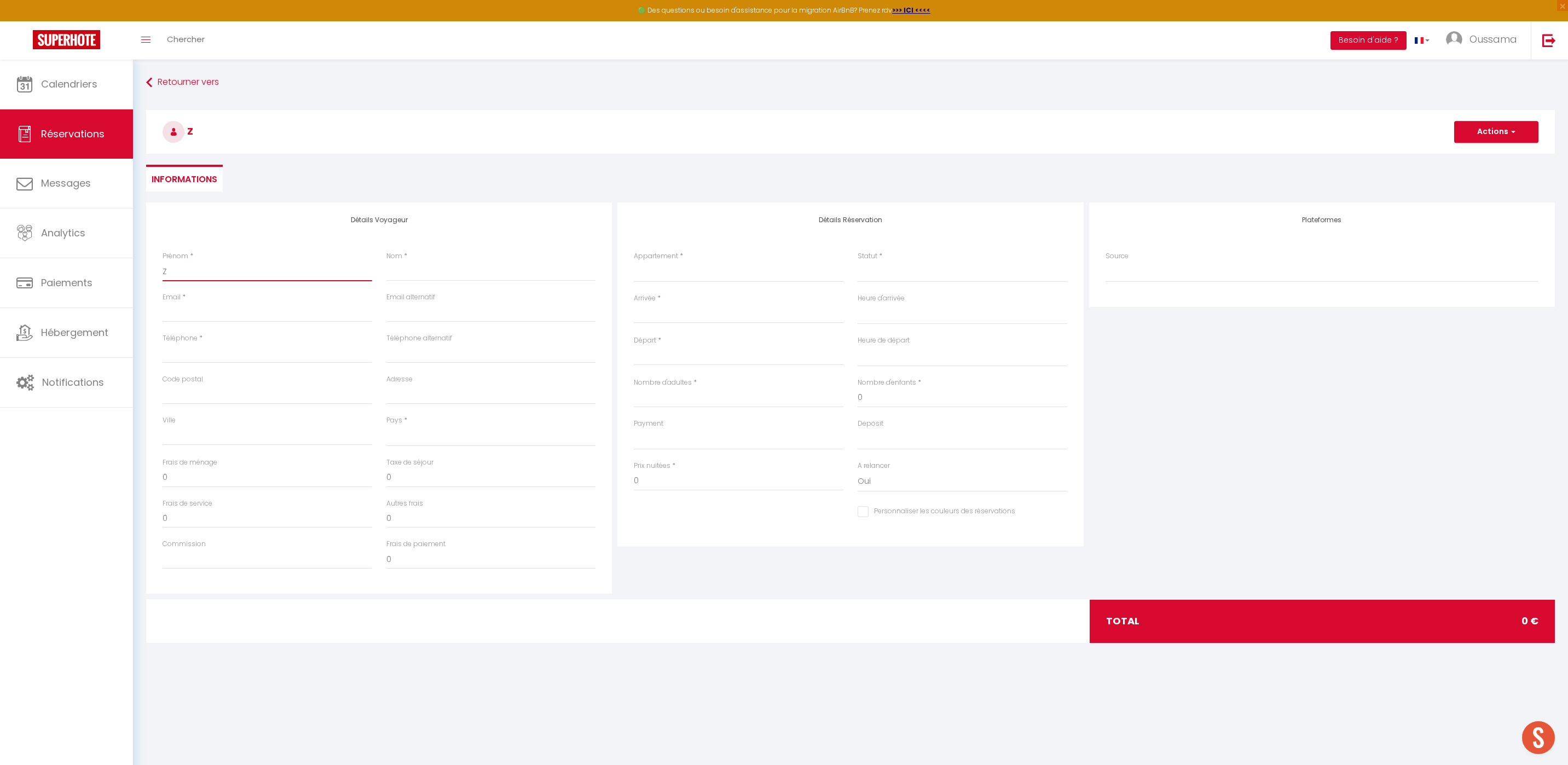
type input "Zi"
select select
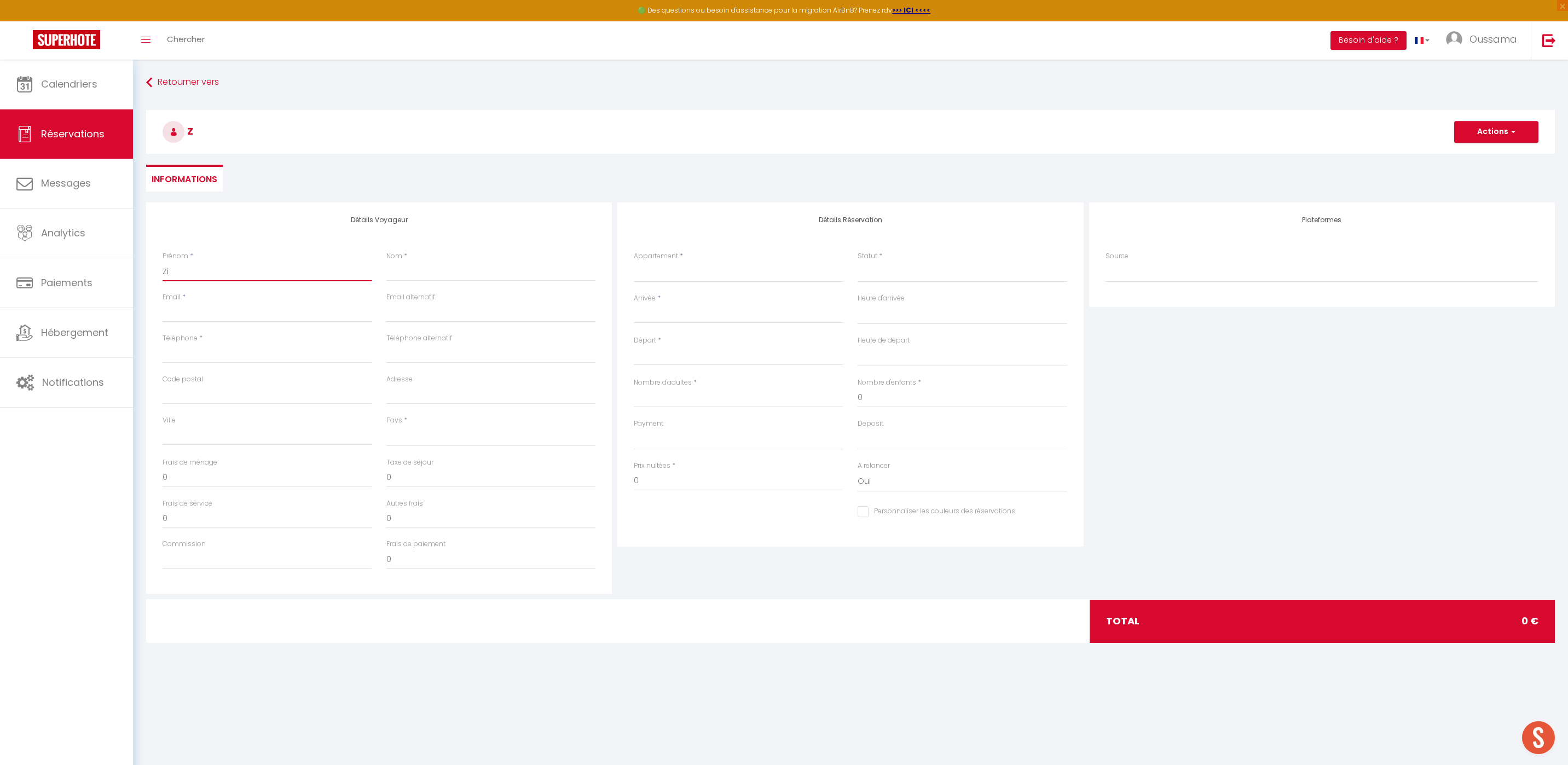
select select
checkbox input "false"
type input "Zin"
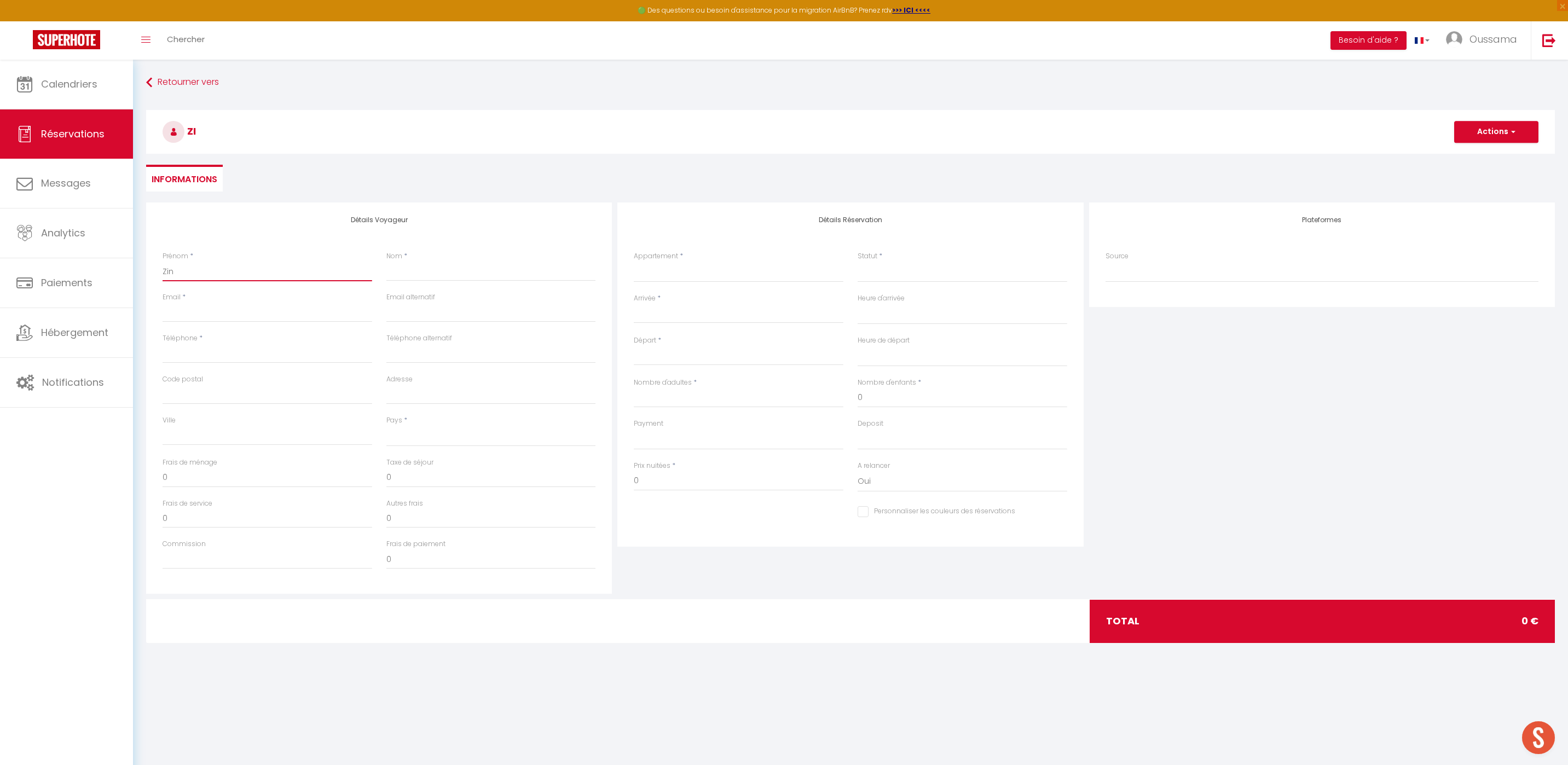
select select
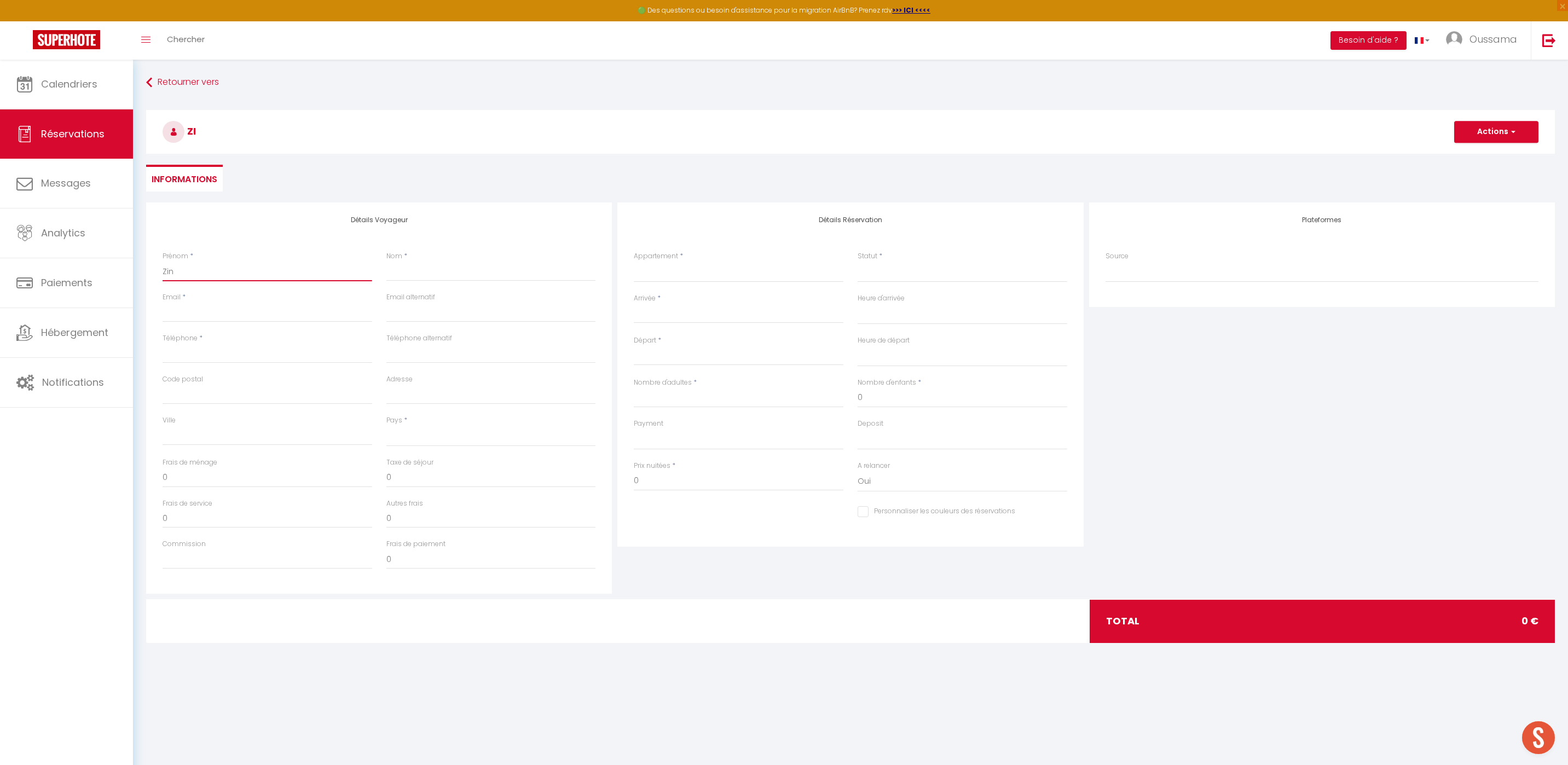
select select
checkbox input "false"
type input "[PERSON_NAME]"
select select
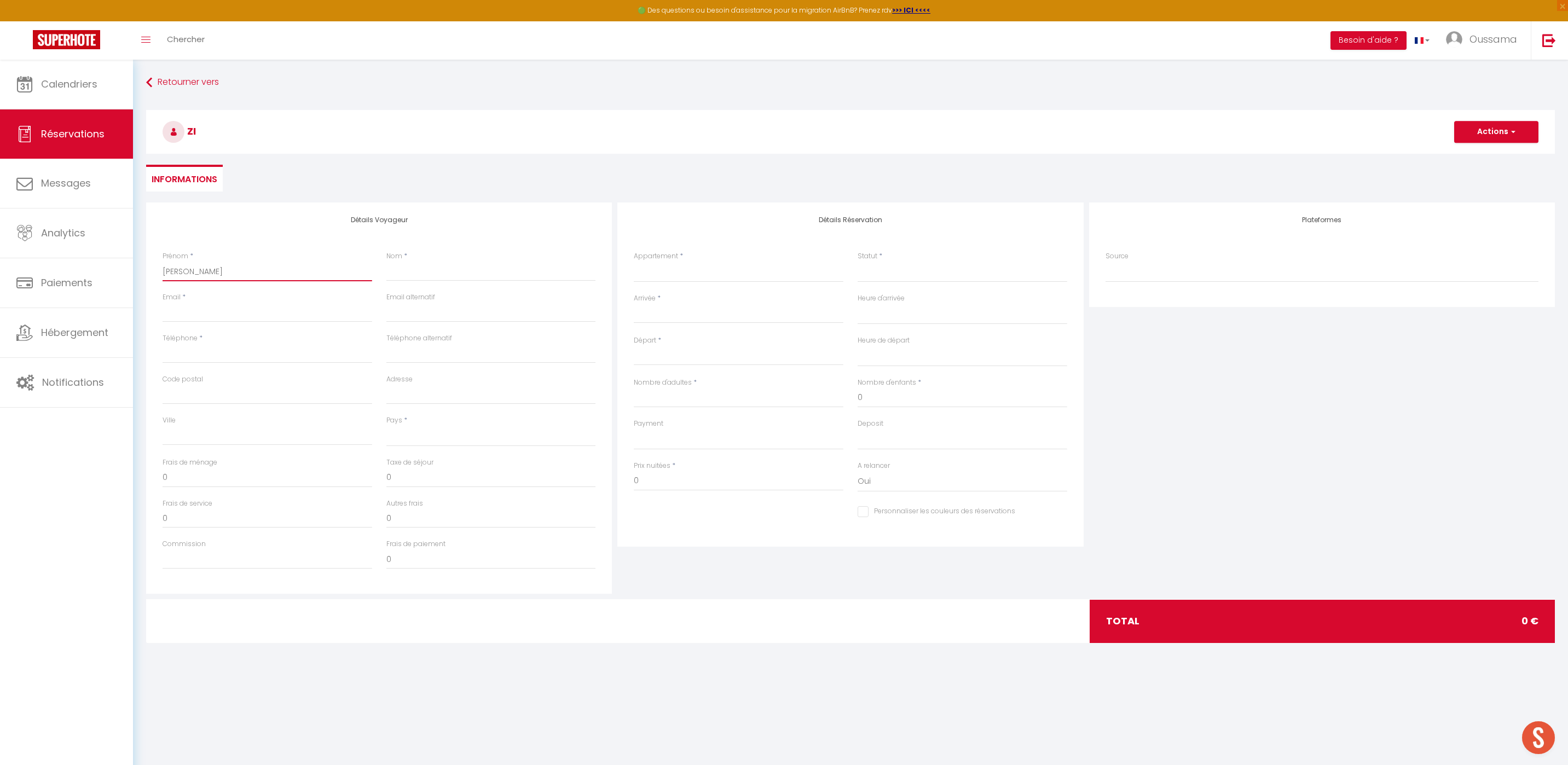
select select
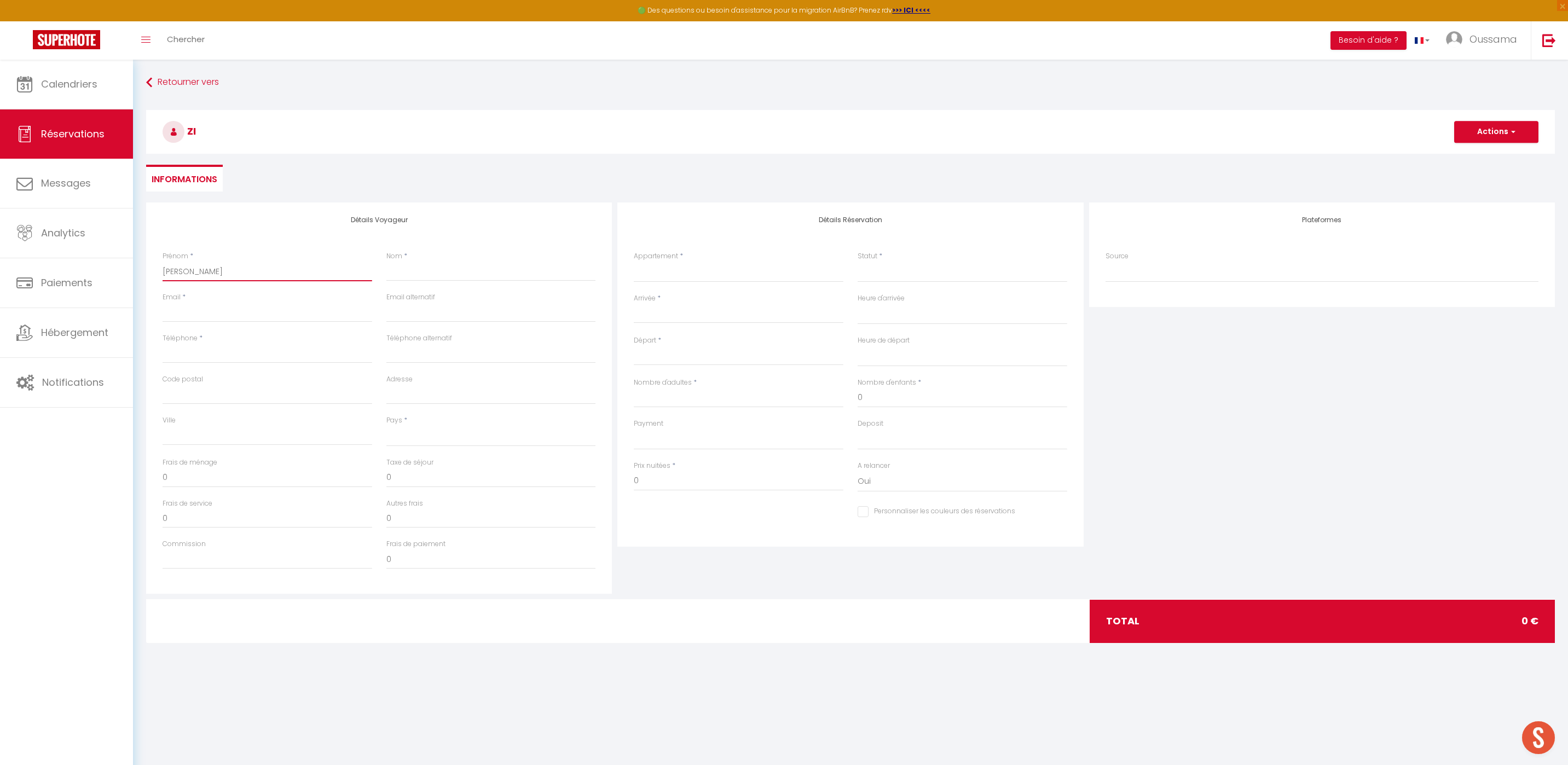
select select
checkbox input "false"
type input "Zinai"
select select
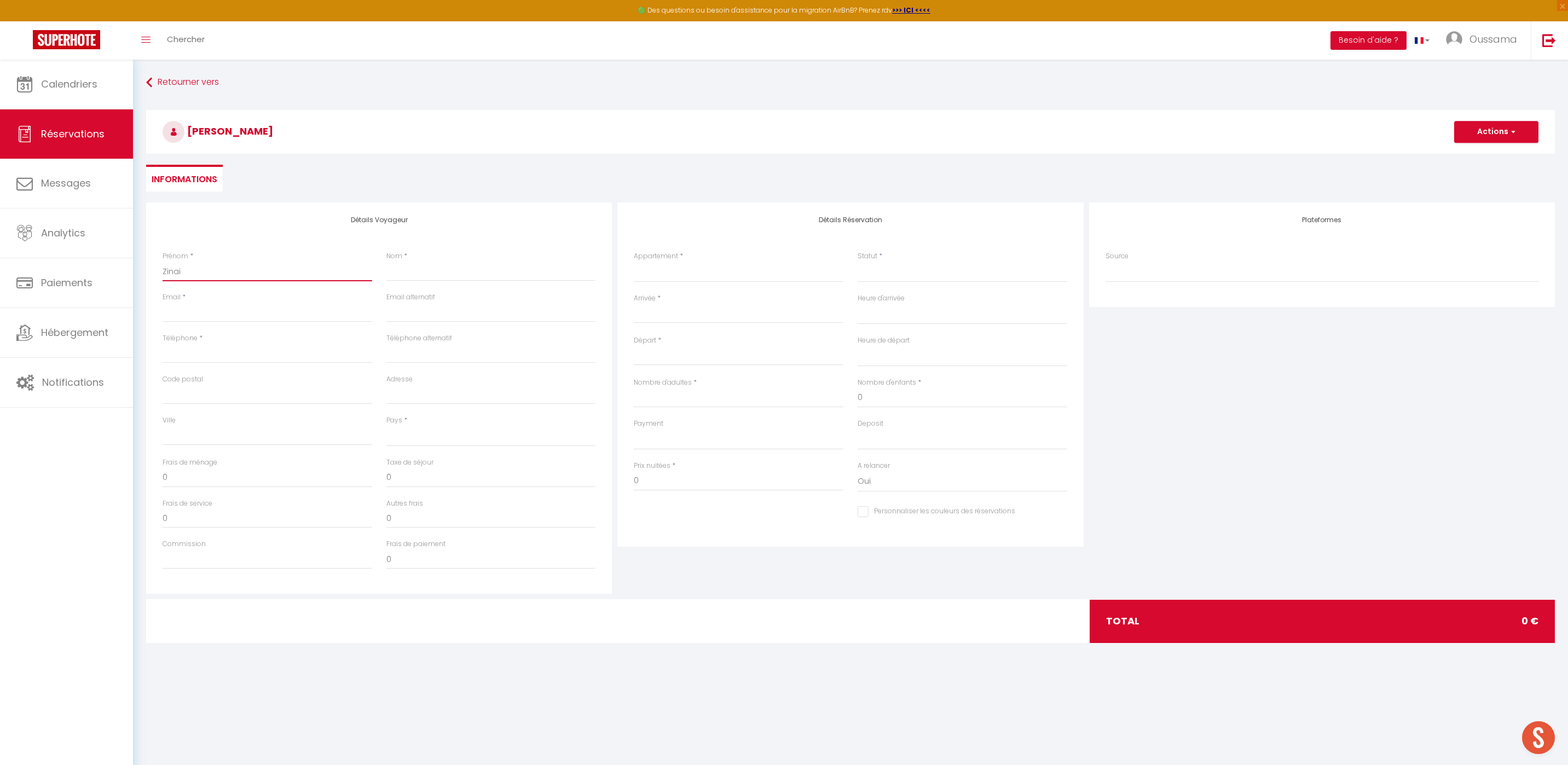
select select
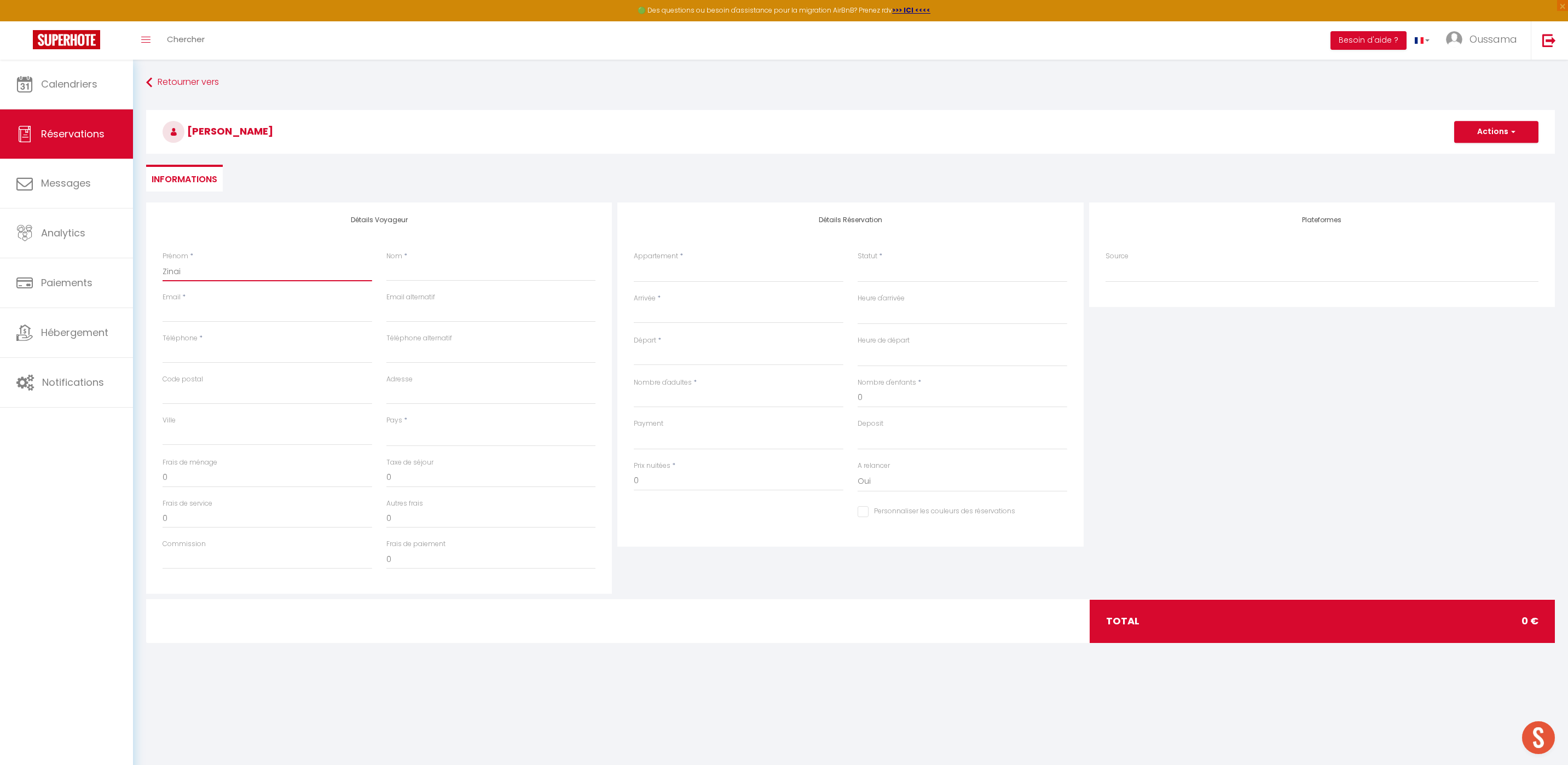
checkbox input "false"
type input "Zinaib"
select select
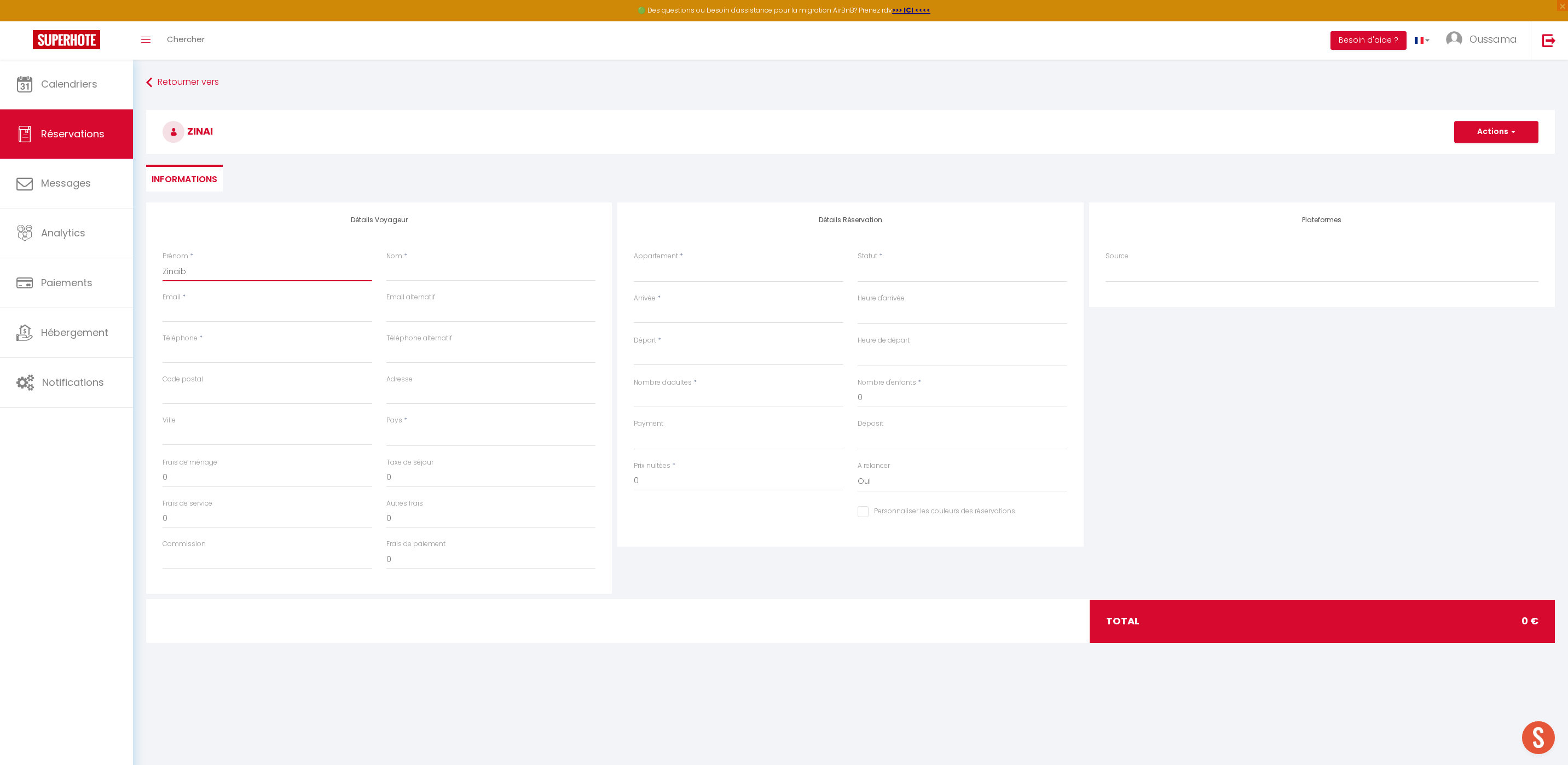
select select
checkbox input "false"
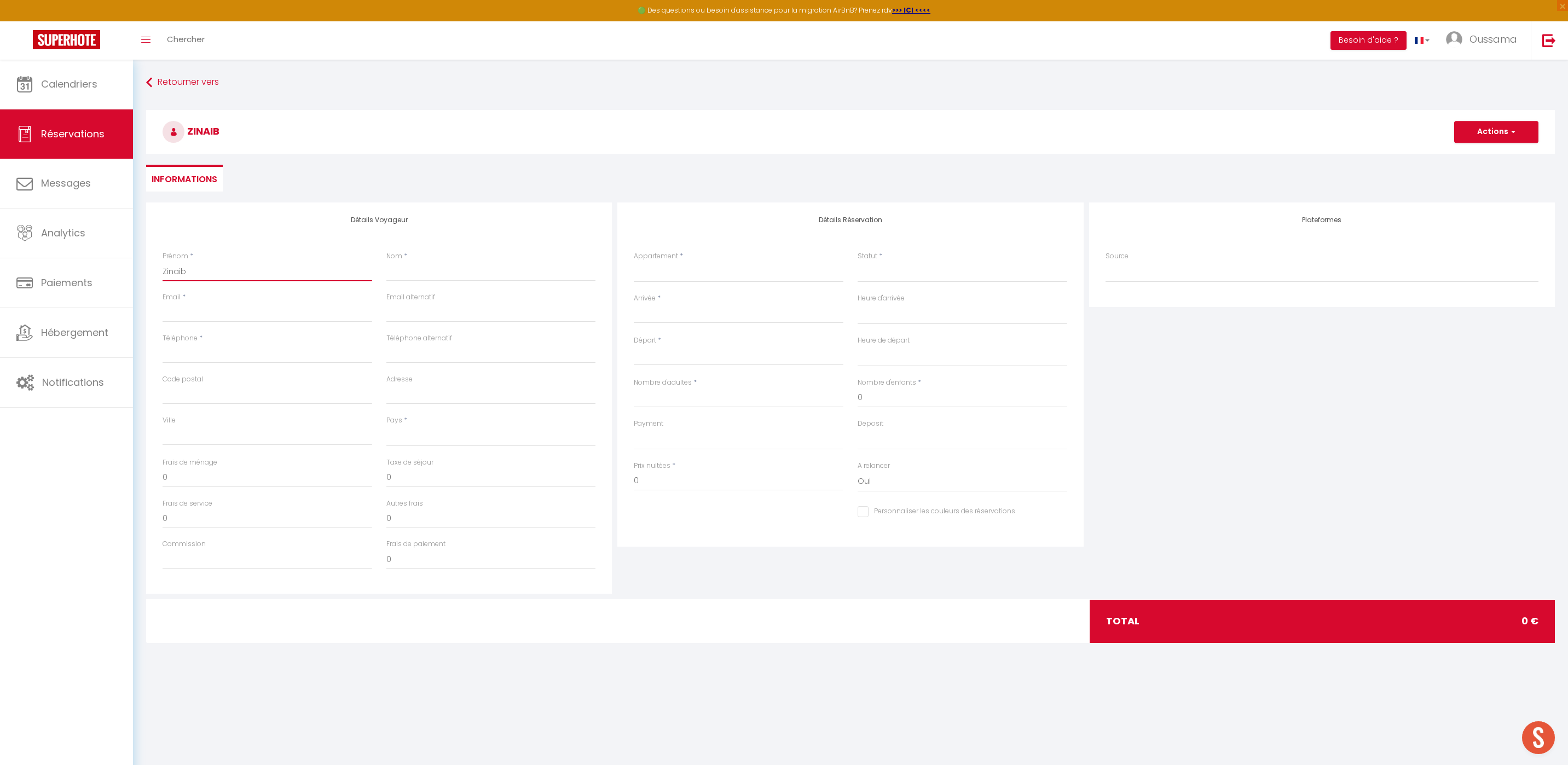
type input "Zinaib"
select select
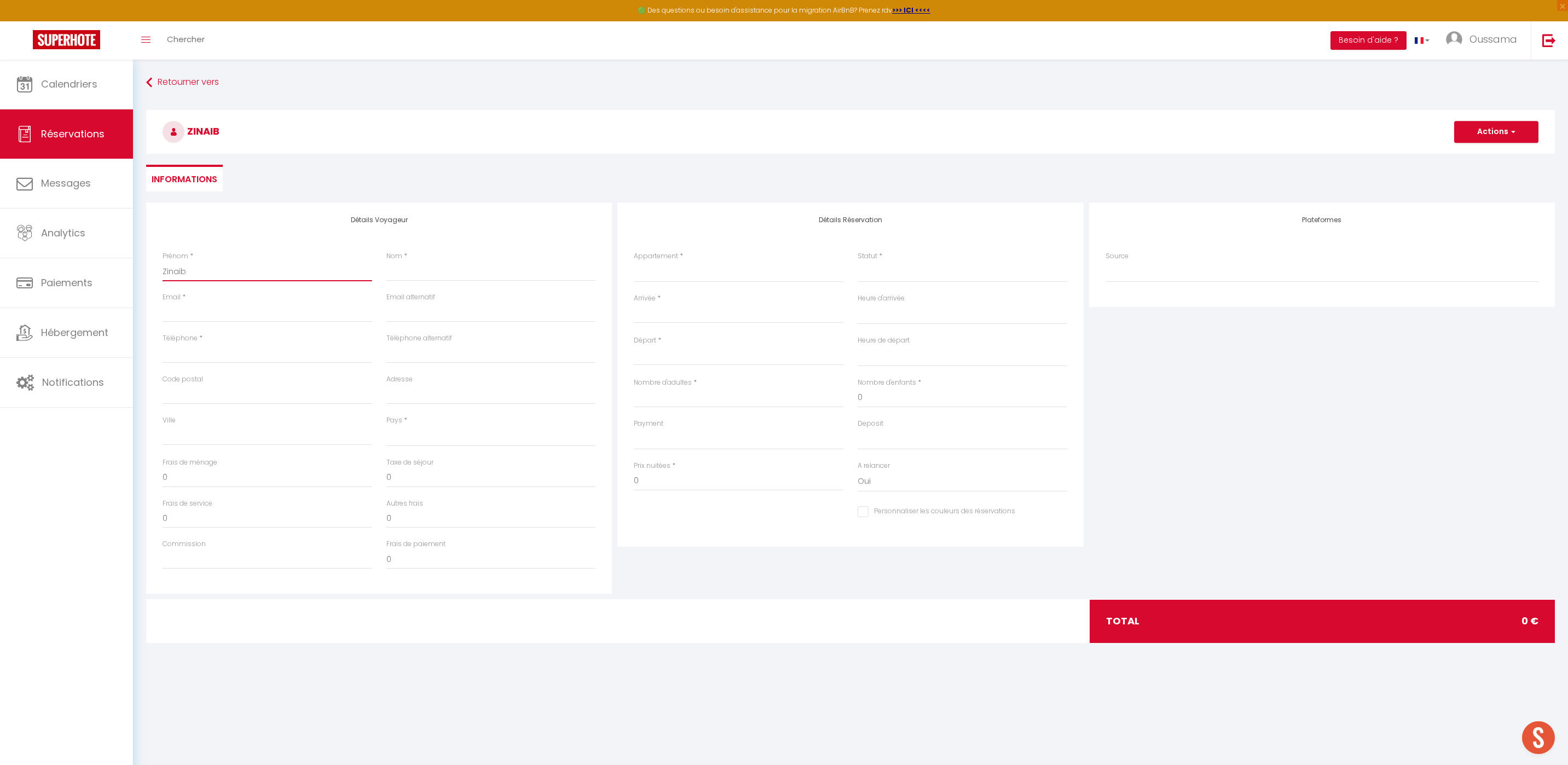
select select
checkbox input "false"
type input "Zinaib"
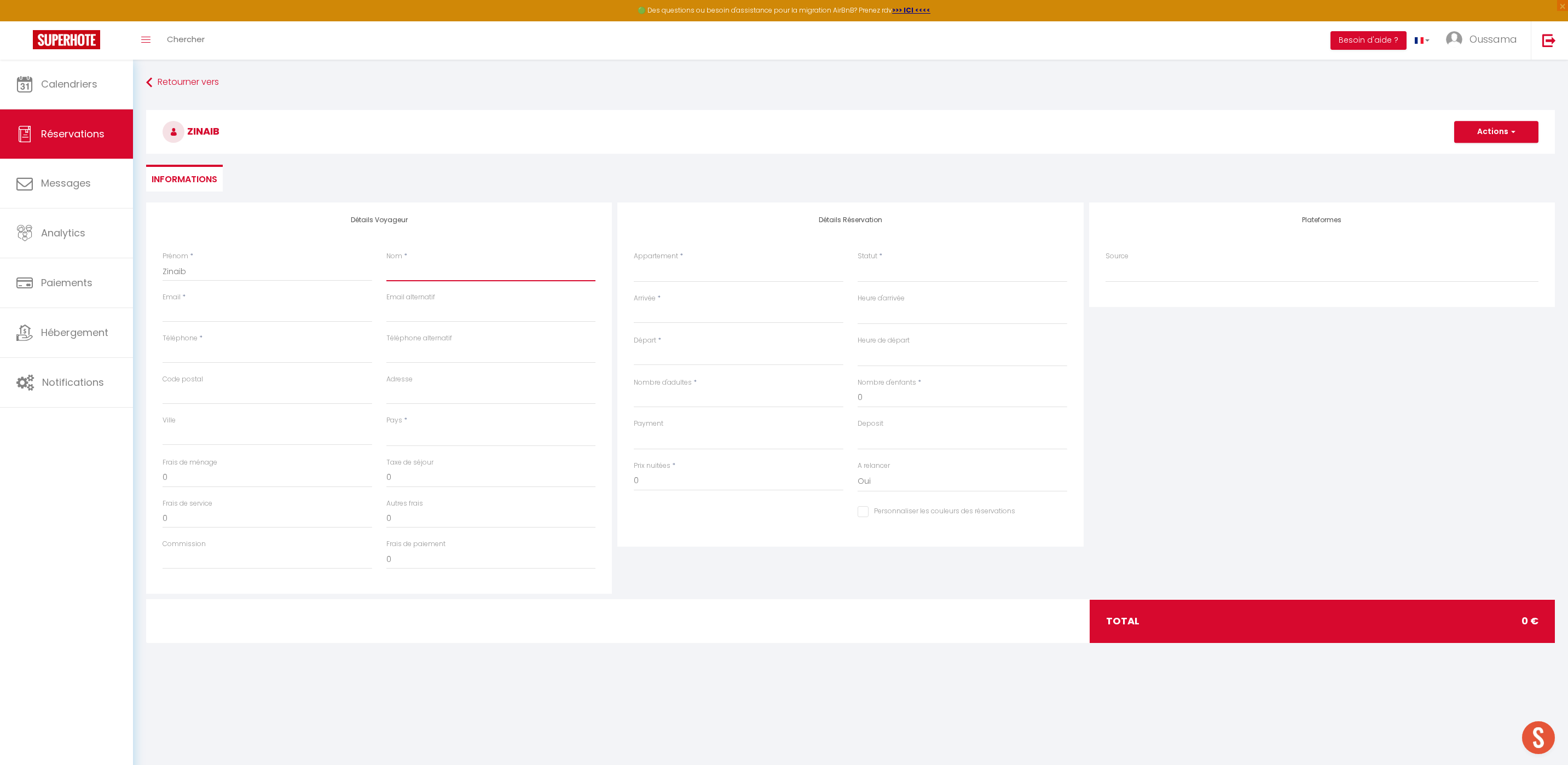
click at [399, 271] on input "Nom" at bounding box center [491, 271] width 210 height 20
type input "L"
select select
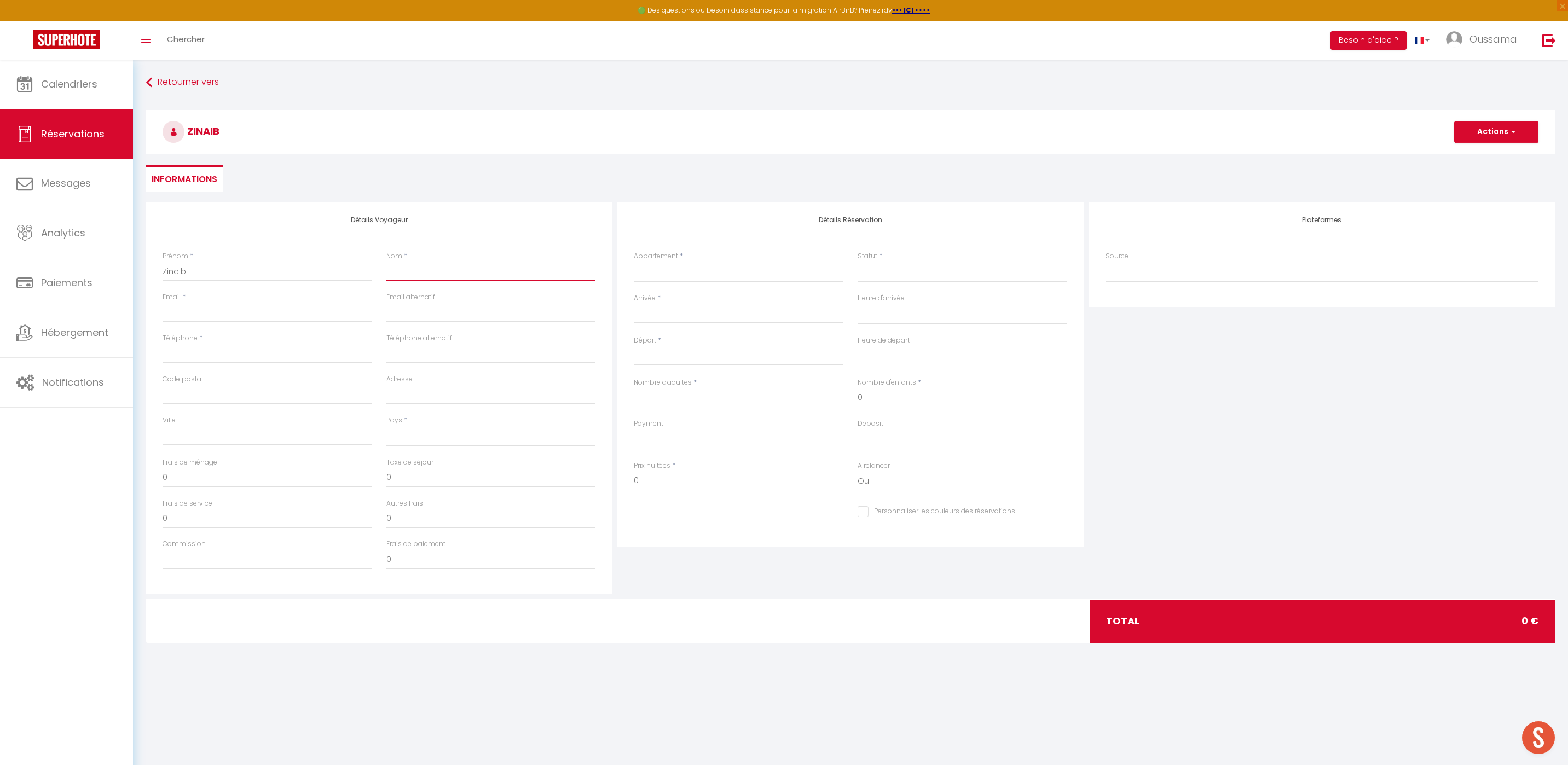
select select
checkbox input "false"
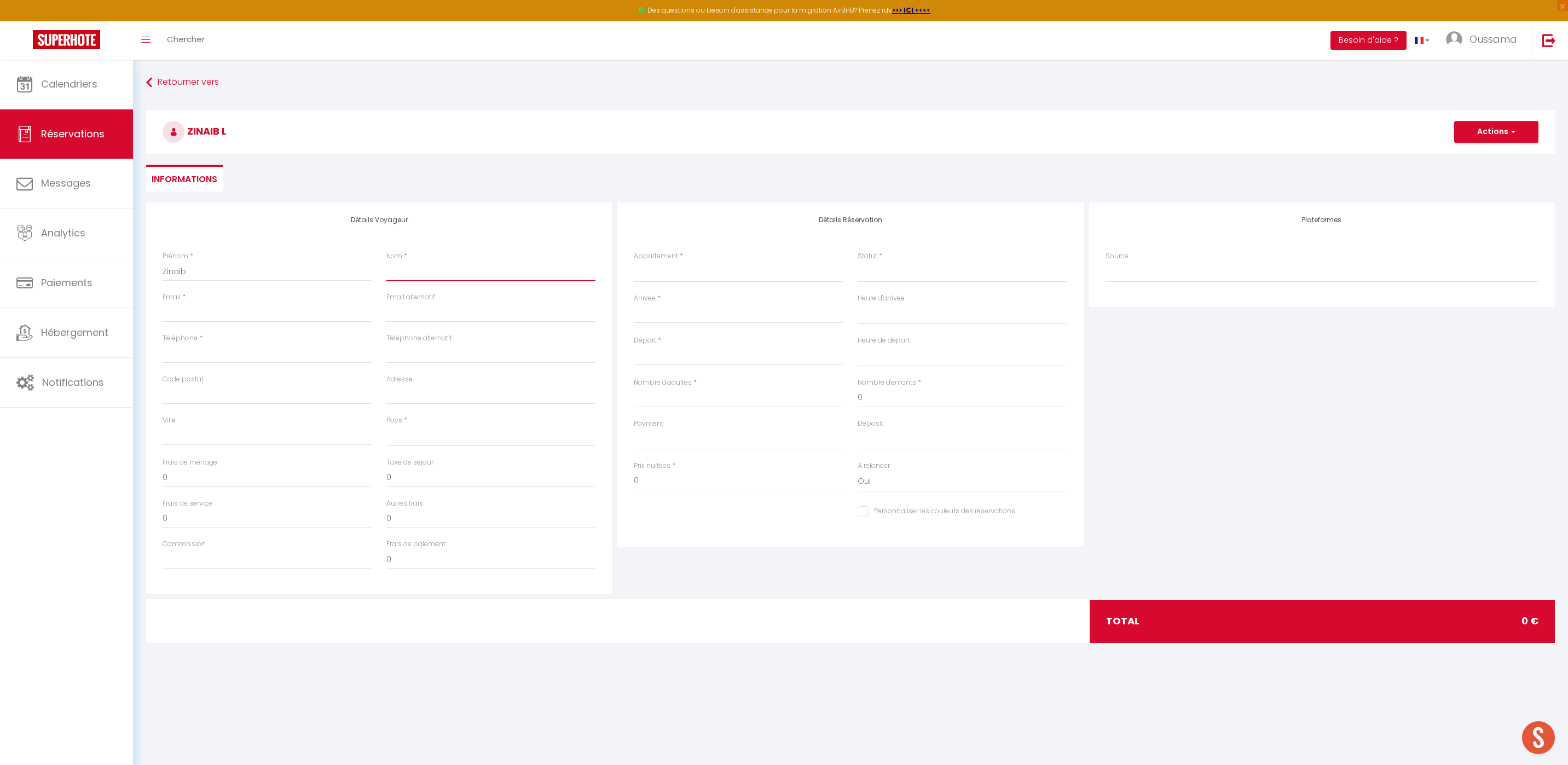
select select
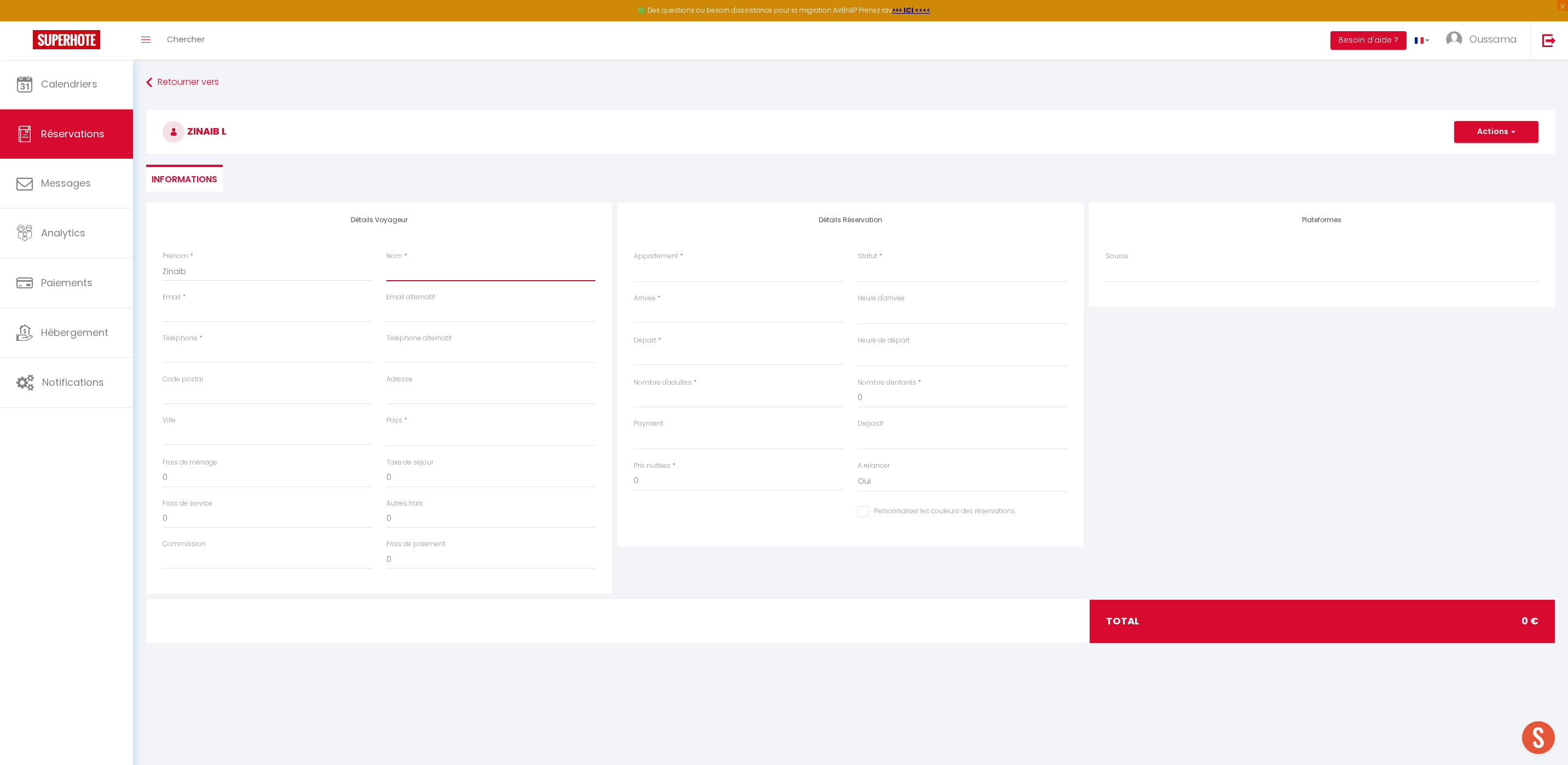
select select
checkbox input "false"
type input "M"
select select
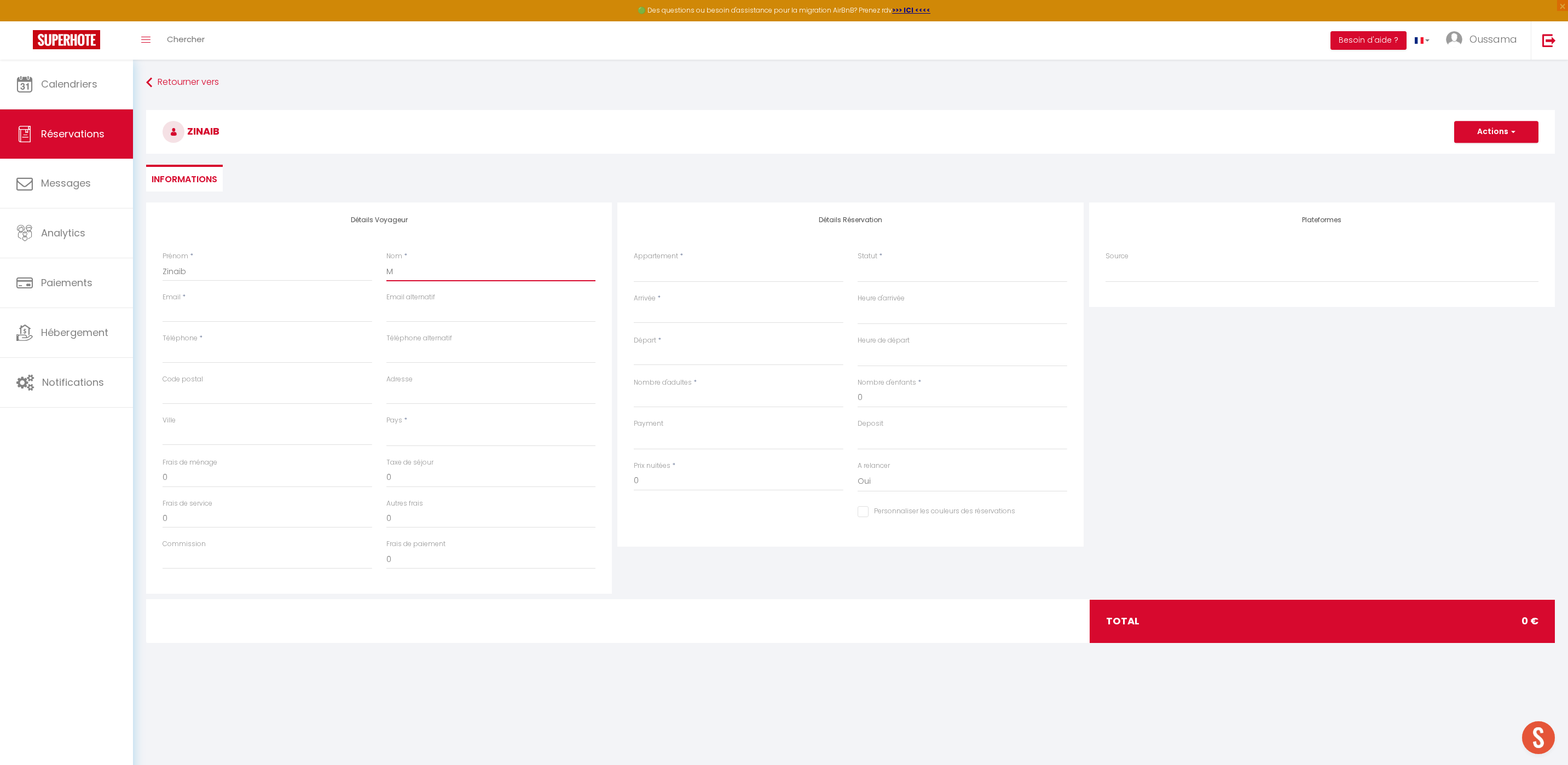
select select
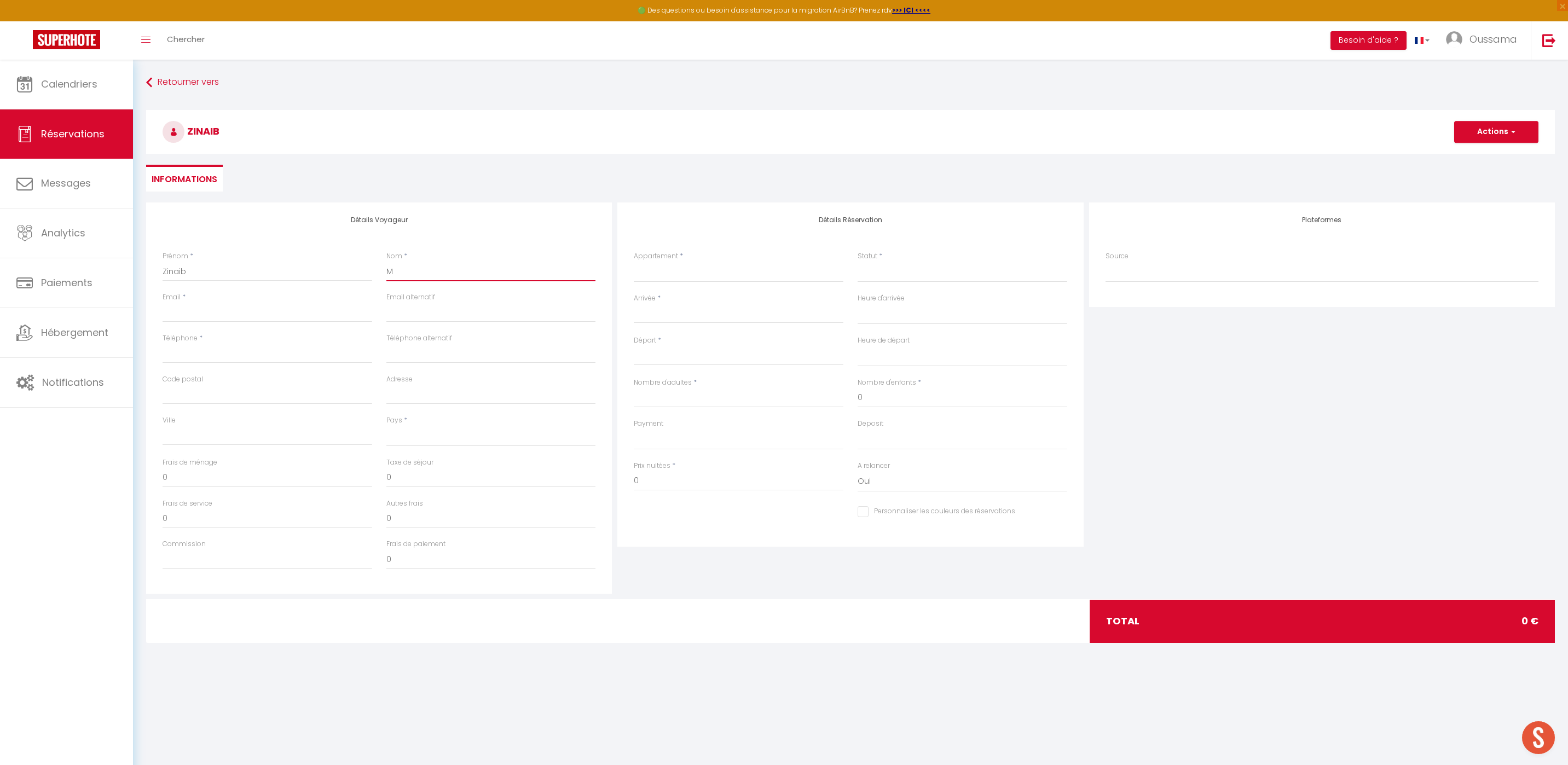
select select
checkbox input "false"
type input "Mo"
select select
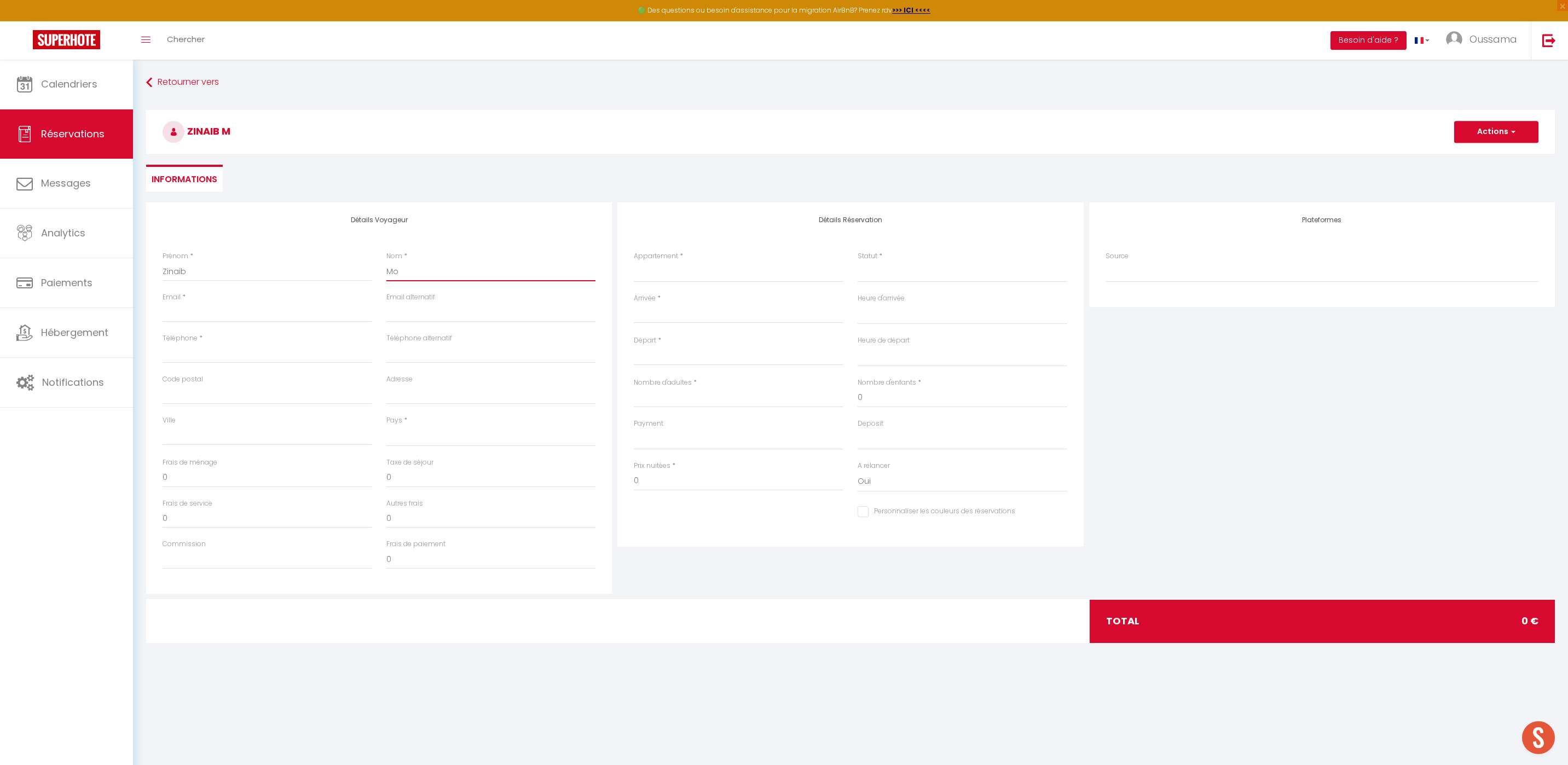
select select
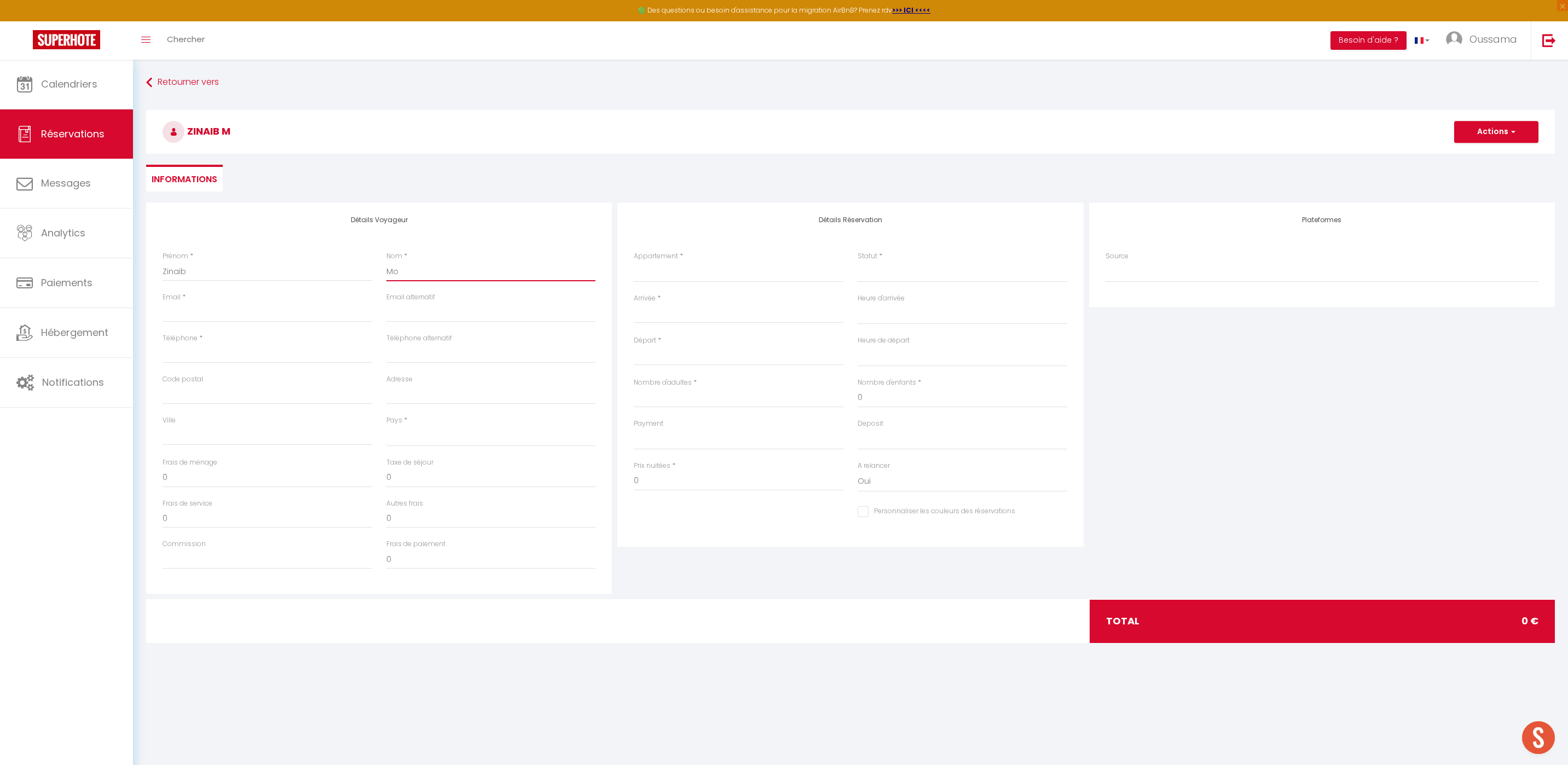
checkbox input "false"
type input "Mou"
select select
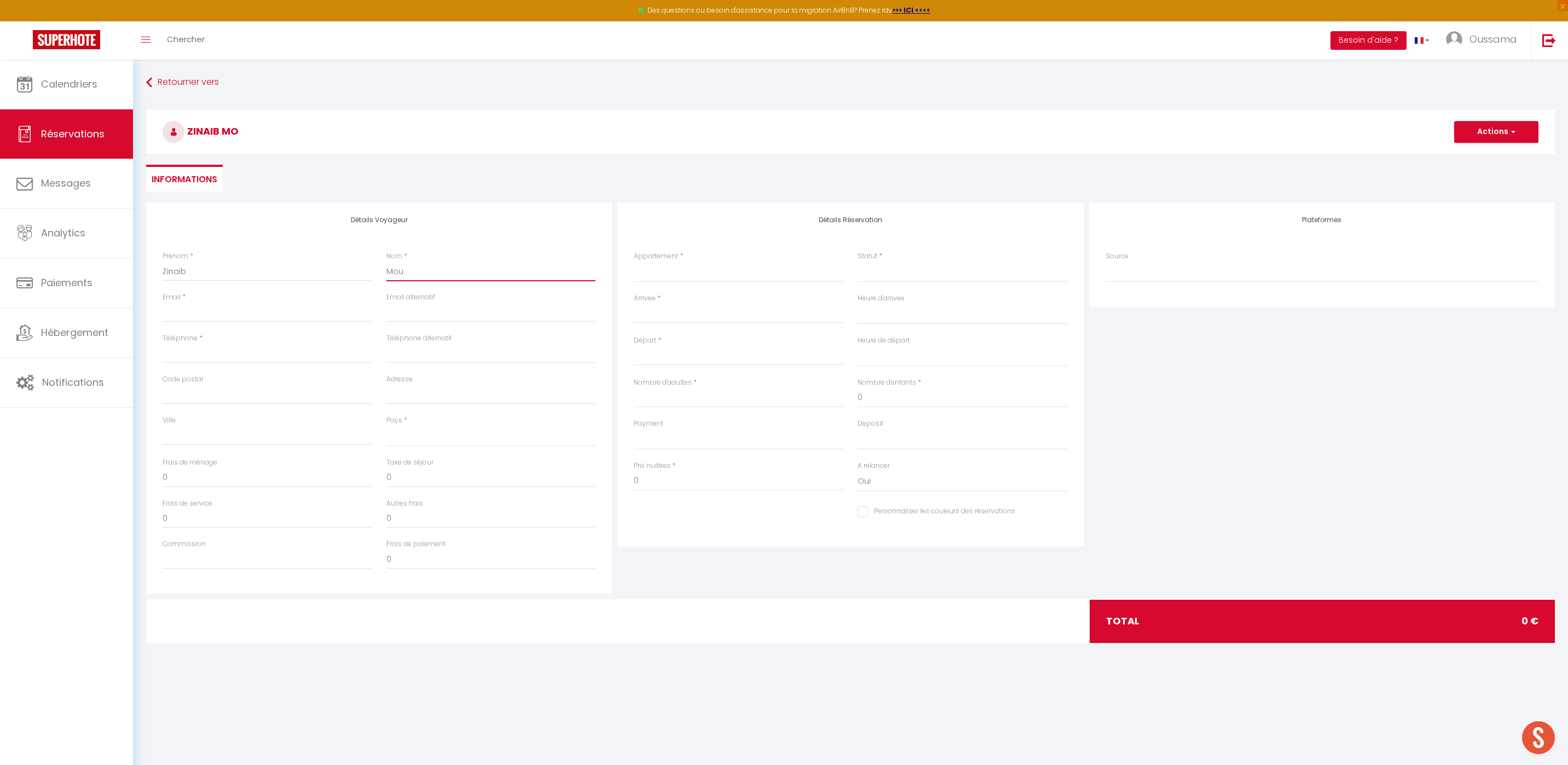
select select
checkbox input "false"
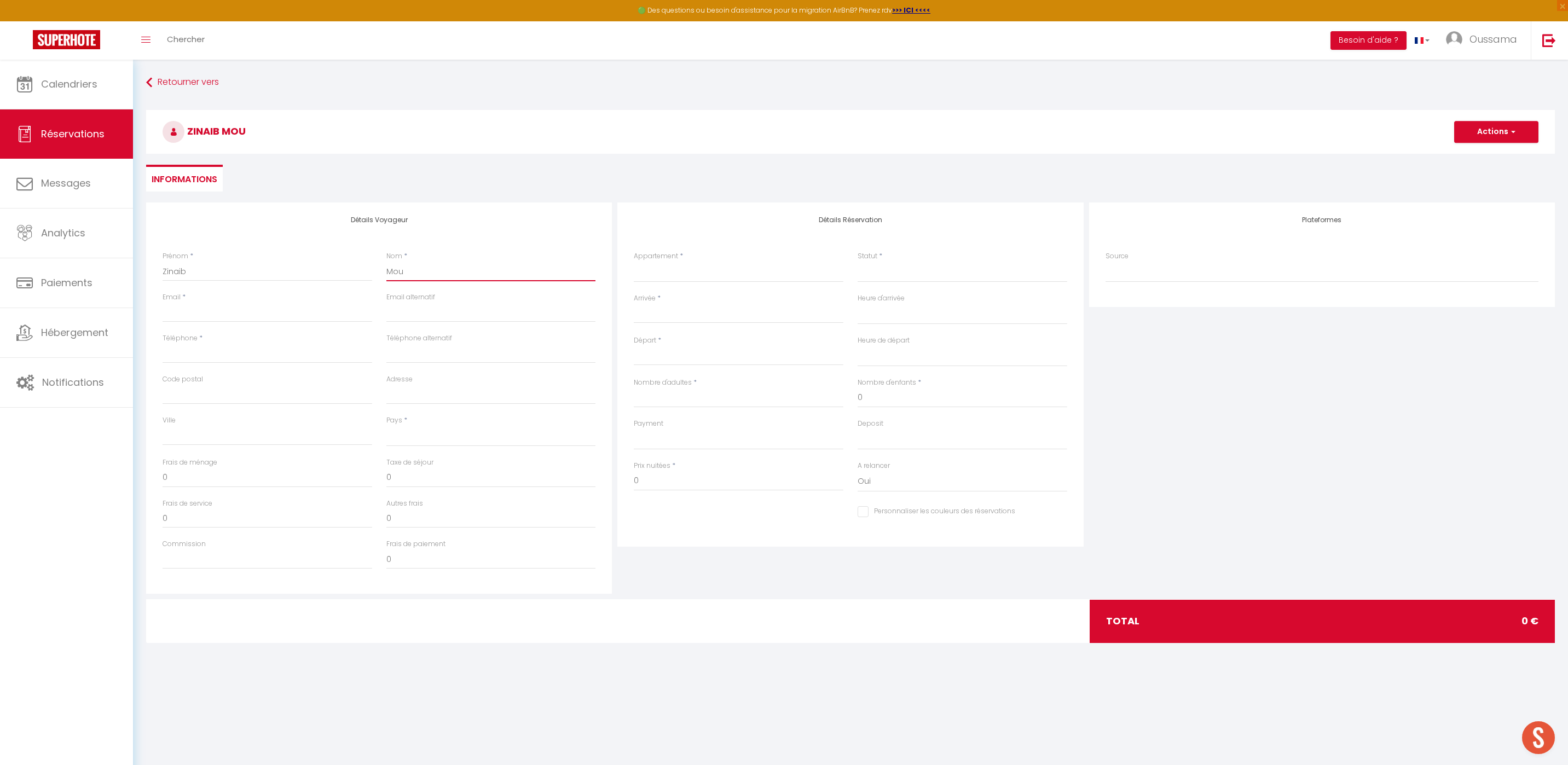
type input "Mous"
select select
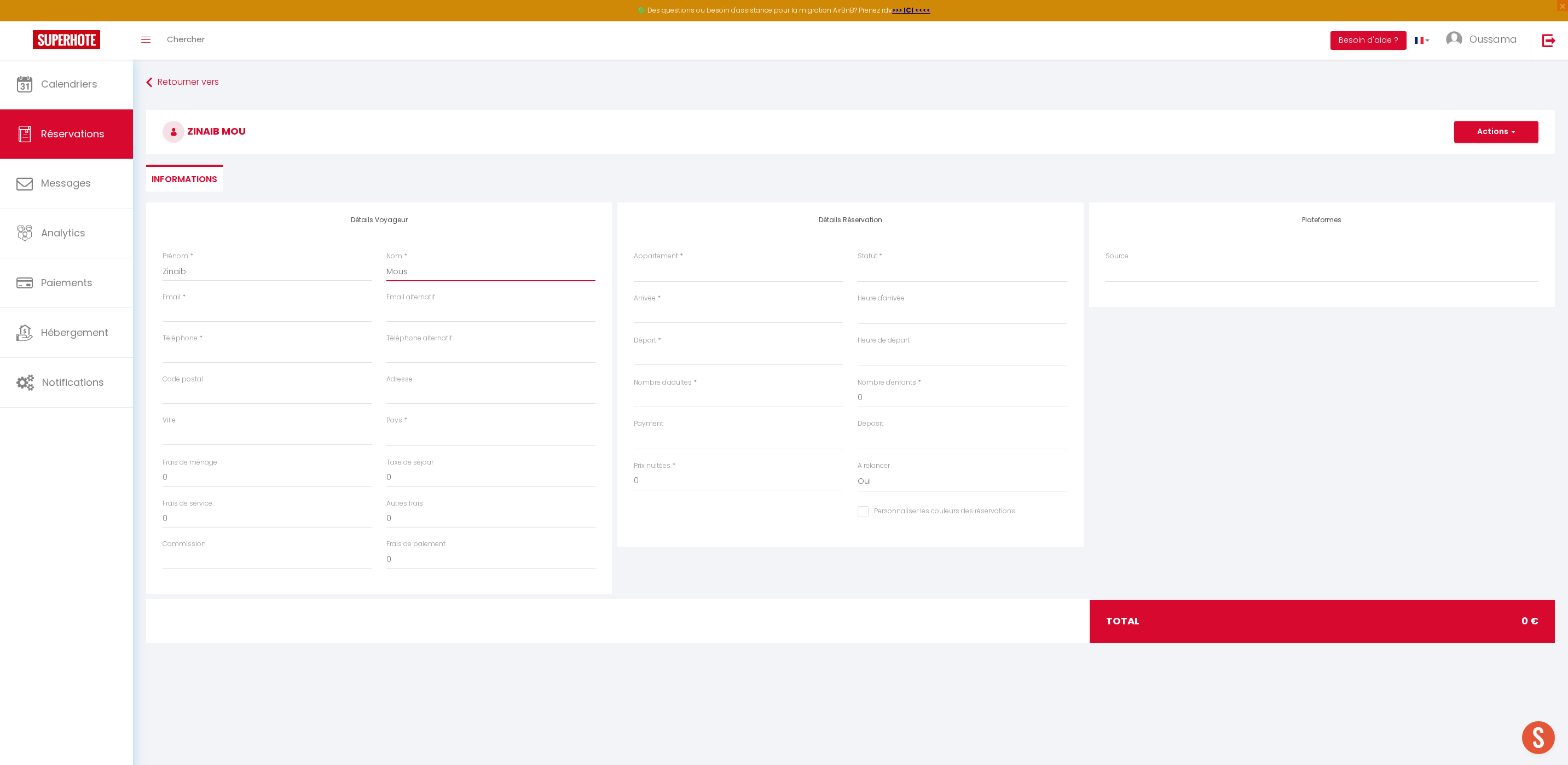
select select
checkbox input "false"
type input "Moust"
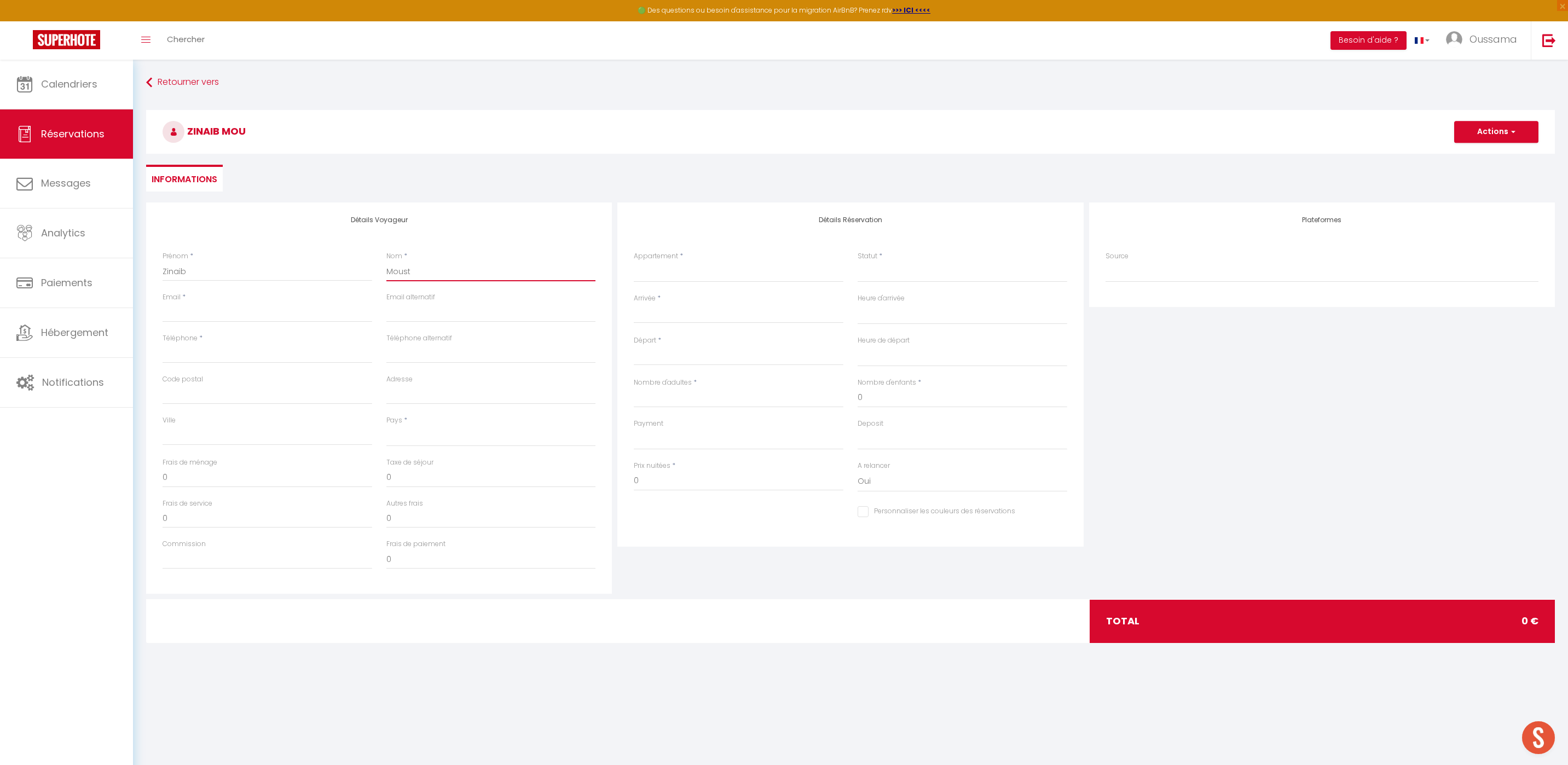
select select
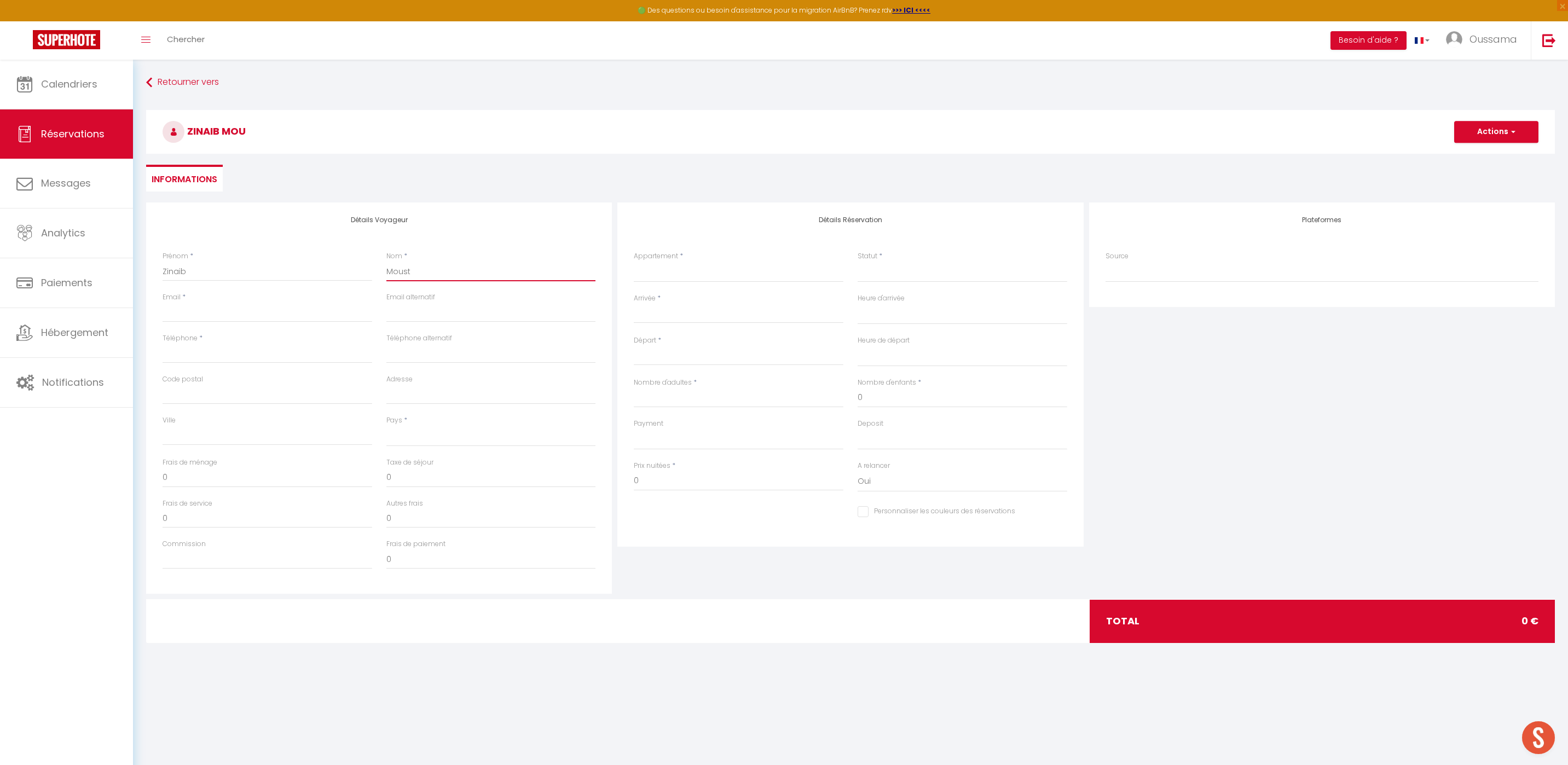
select select
click at [361, 319] on input "Email client" at bounding box center [268, 312] width 210 height 20
click at [457, 351] on input "Téléphone alternatif" at bounding box center [491, 353] width 210 height 20
click at [699, 311] on input "Arrivée" at bounding box center [738, 314] width 210 height 14
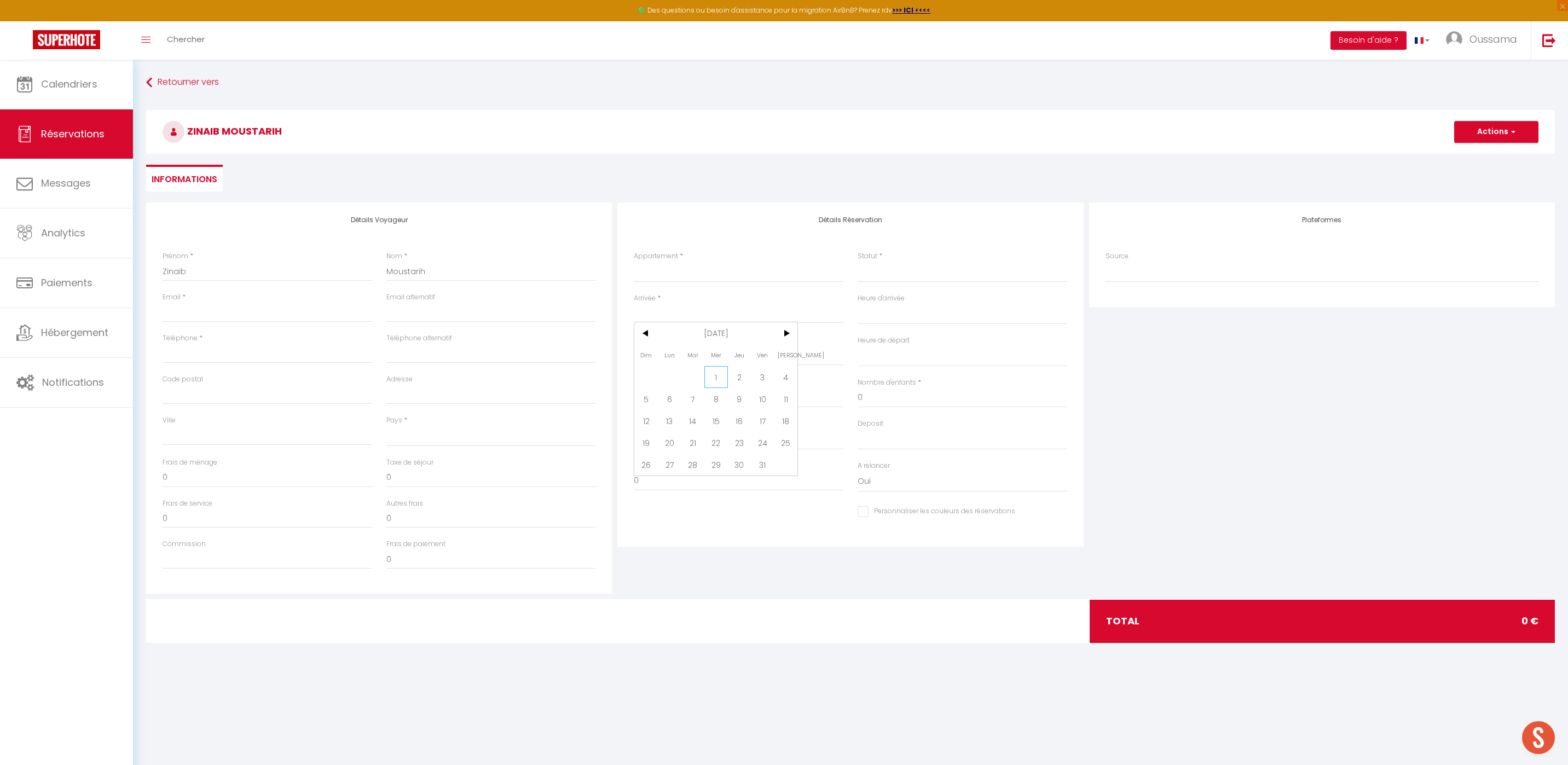
click at [723, 371] on span "1" at bounding box center [716, 377] width 24 height 22
click at [719, 360] on input "Jeu 02 Octobre 2025" at bounding box center [738, 356] width 210 height 14
click at [765, 427] on span "3" at bounding box center [763, 419] width 24 height 22
click at [740, 475] on input "0" at bounding box center [738, 481] width 210 height 20
click at [875, 402] on input "0" at bounding box center [962, 398] width 210 height 20
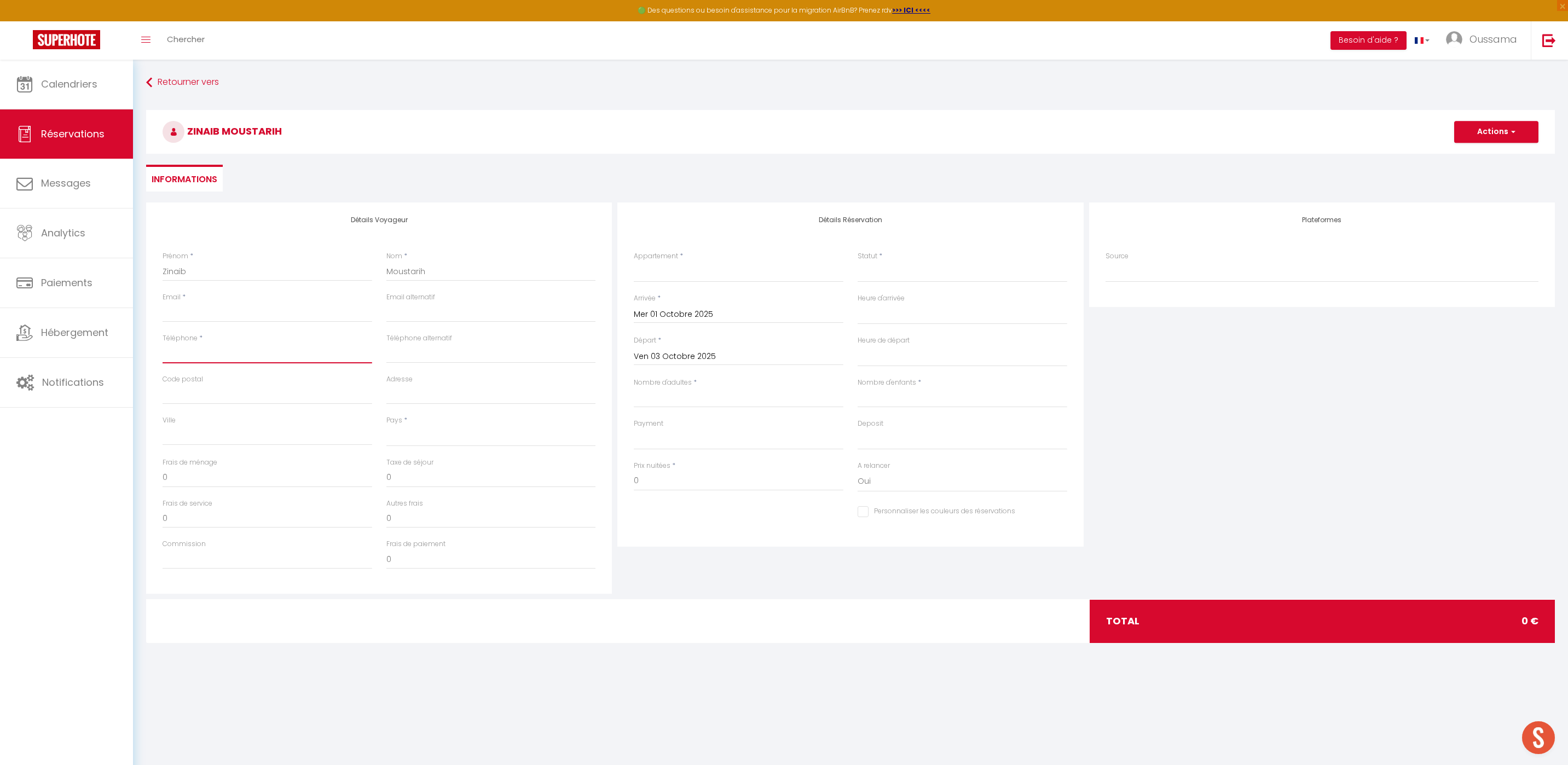
click at [302, 355] on input "Téléphone" at bounding box center [268, 353] width 210 height 20
click at [478, 317] on input "email" at bounding box center [491, 312] width 210 height 20
click at [707, 283] on div "Appartement * [GEOGRAPHIC_DATA] studio A2 by TCE [GEOGRAPHIC_DATA] studio A3 by…" at bounding box center [738, 271] width 224 height 42
click at [708, 276] on select "[GEOGRAPHIC_DATA] studio A2 by TCE [GEOGRAPHIC_DATA] studio A3 by TCE B27 NL [G…" at bounding box center [738, 271] width 210 height 21
click at [634, 261] on select "[GEOGRAPHIC_DATA] studio A2 by TCE [GEOGRAPHIC_DATA] studio A3 by TCE B27 NL [G…" at bounding box center [738, 271] width 210 height 21
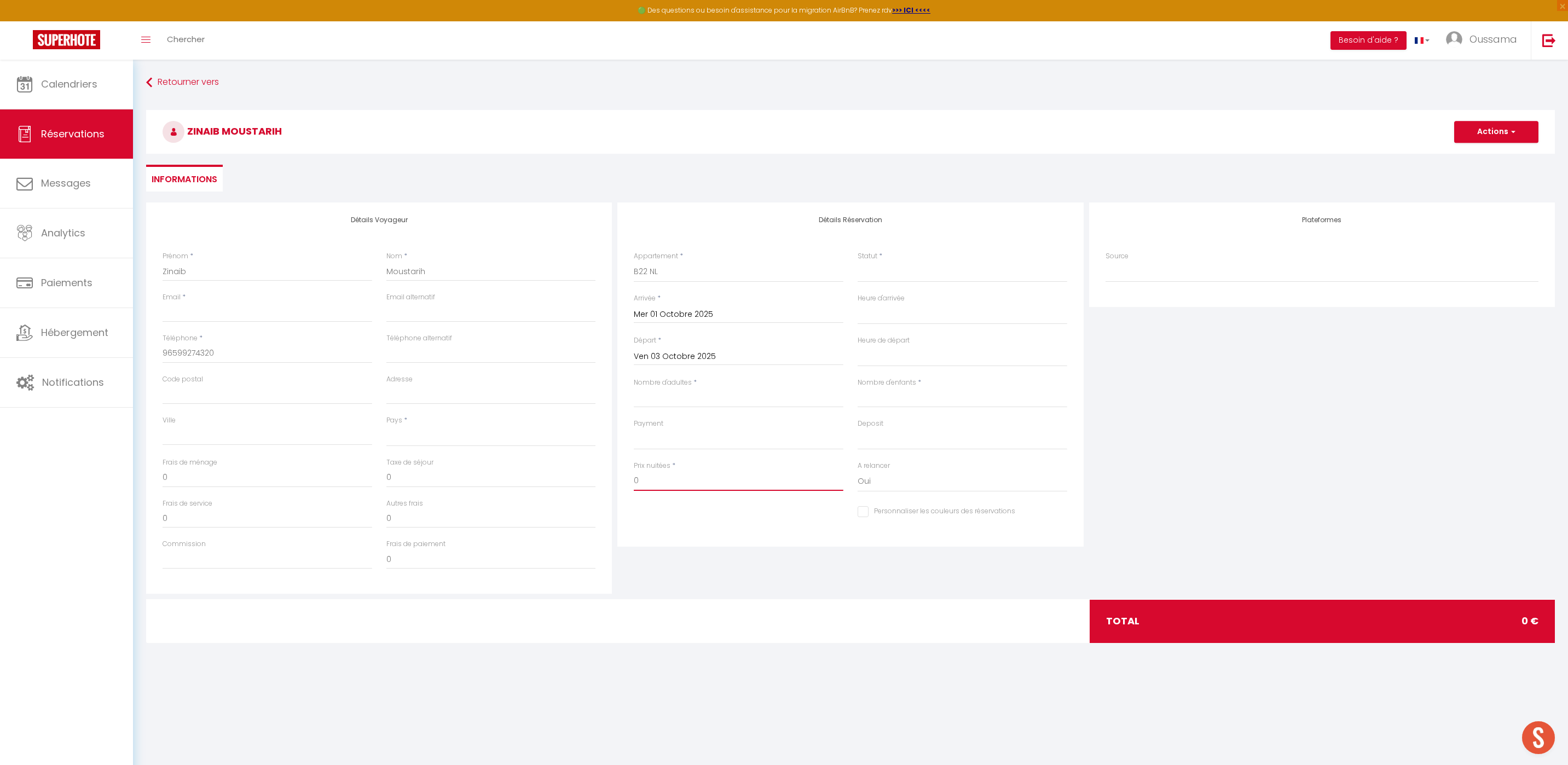
click at [723, 482] on input "0" at bounding box center [738, 481] width 210 height 20
drag, startPoint x: 919, startPoint y: 386, endPoint x: 922, endPoint y: 395, distance: 9.5
click at [920, 389] on div "Nombre d'enfants *" at bounding box center [962, 393] width 210 height 30
click at [892, 267] on select "Confirmé Non Confirmé [PERSON_NAME] par le voyageur No Show Request" at bounding box center [962, 271] width 210 height 21
click at [857, 261] on select "Confirmé Non Confirmé [PERSON_NAME] par le voyageur No Show Request" at bounding box center [962, 271] width 210 height 21
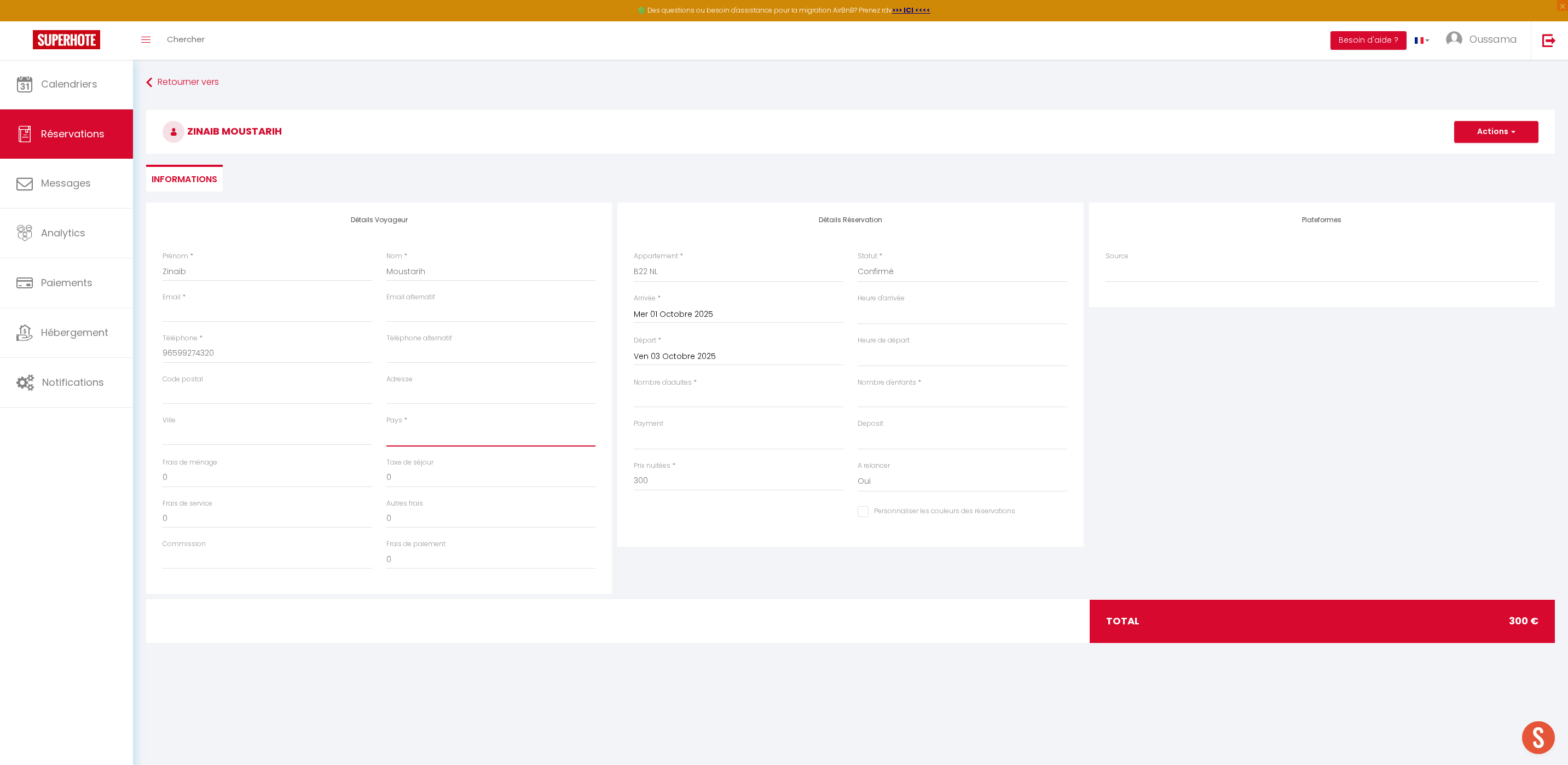
click at [403, 440] on select "[GEOGRAPHIC_DATA] [GEOGRAPHIC_DATA] [GEOGRAPHIC_DATA] [GEOGRAPHIC_DATA] [GEOGRA…" at bounding box center [491, 436] width 210 height 21
click at [387, 425] on select "[GEOGRAPHIC_DATA] [GEOGRAPHIC_DATA] [GEOGRAPHIC_DATA] [GEOGRAPHIC_DATA] [GEOGRA…" at bounding box center [491, 436] width 210 height 21
click at [291, 317] on input "Email client" at bounding box center [268, 312] width 210 height 20
click at [268, 311] on input "Email client" at bounding box center [268, 312] width 210 height 20
paste input "[DOMAIN_NAME]"
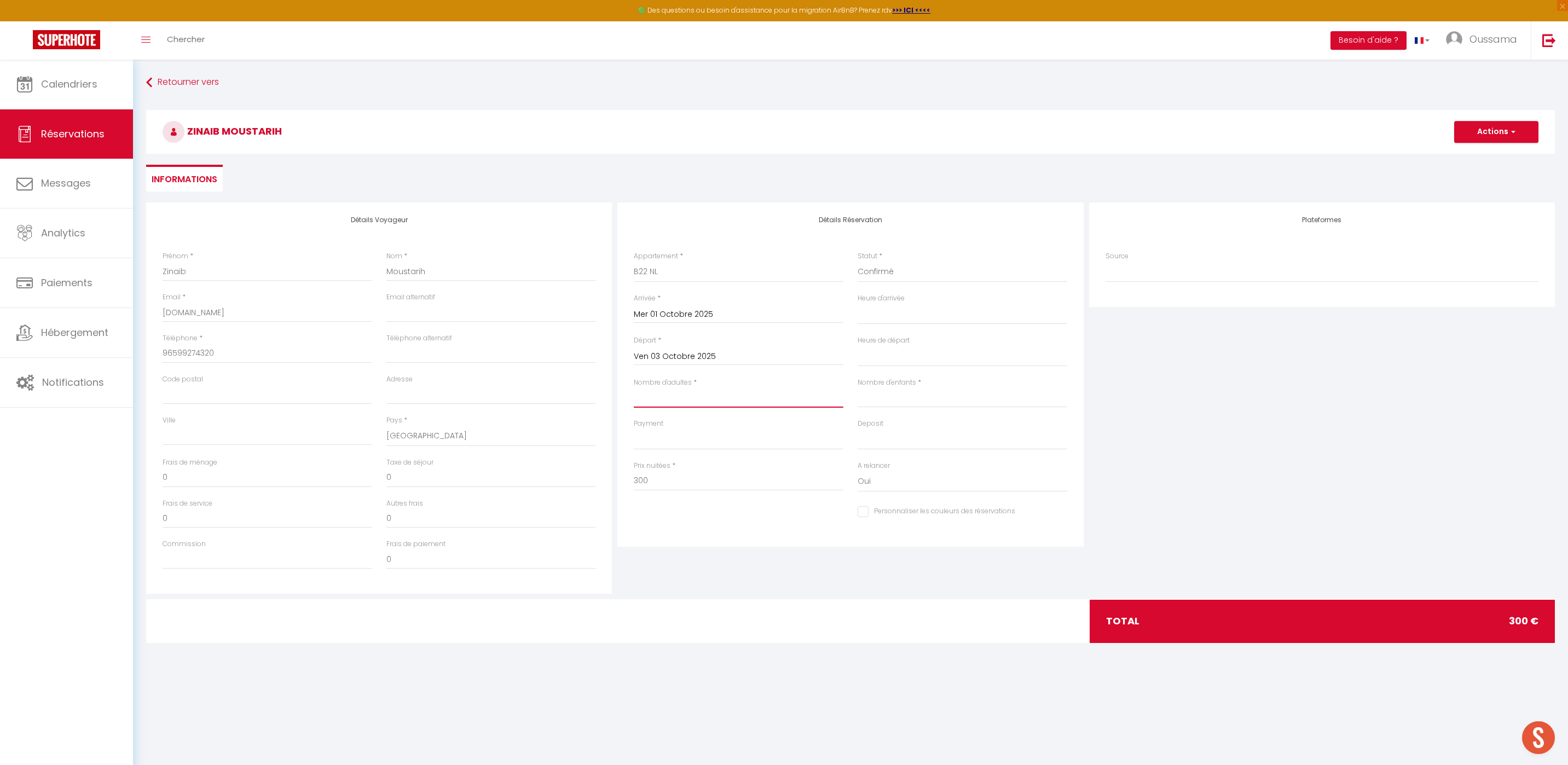
click at [722, 402] on input "Nombre d'adultes" at bounding box center [738, 398] width 210 height 20
click at [1128, 471] on div "Plateformes Source Direct [DOMAIN_NAME] [DOMAIN_NAME] Chalet montagne Expedia G…" at bounding box center [1322, 398] width 472 height 391
click at [1521, 133] on button "Actions" at bounding box center [1497, 132] width 84 height 22
click at [1461, 155] on link "Enregistrer" at bounding box center [1485, 156] width 87 height 14
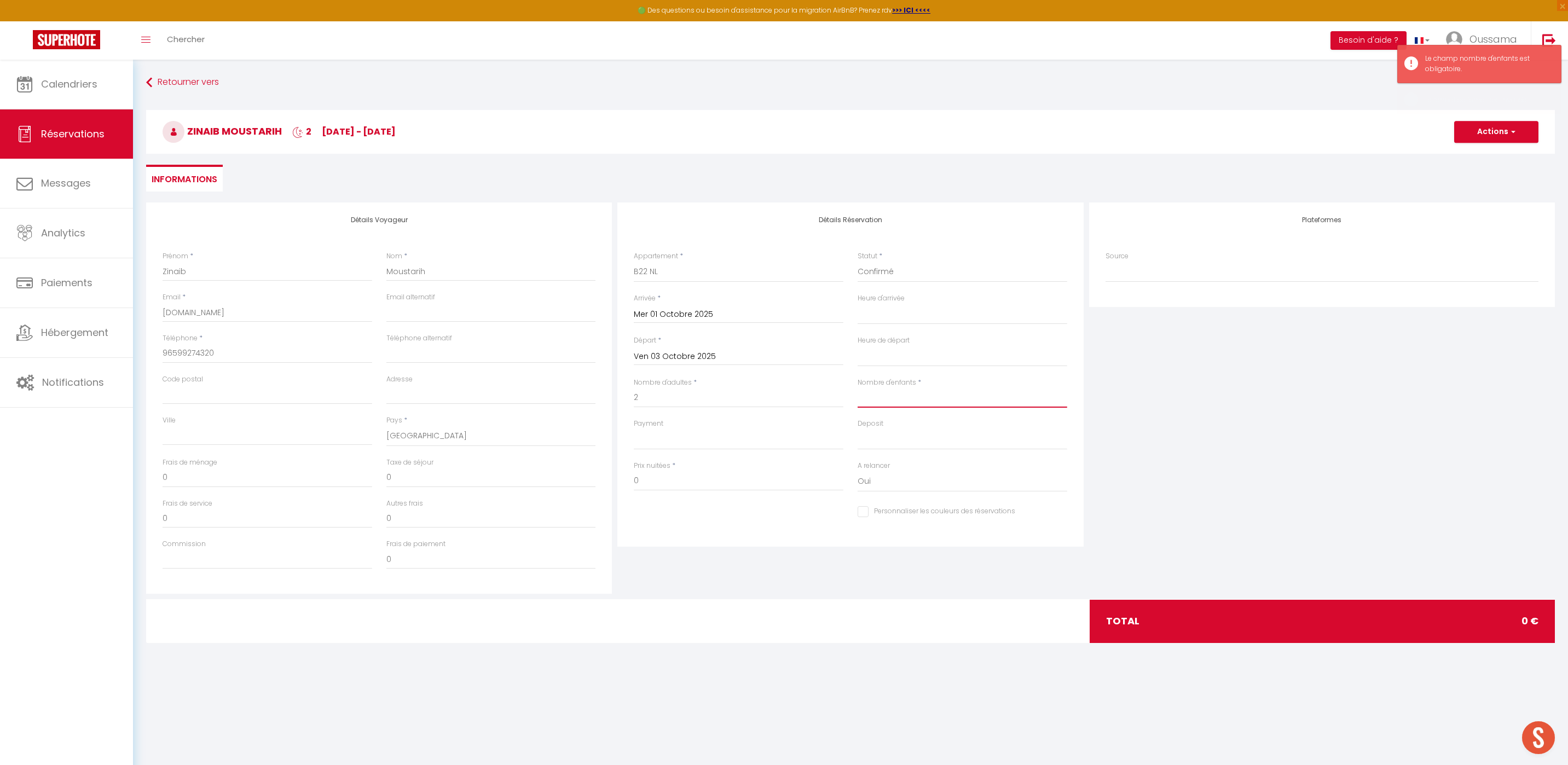
click at [913, 390] on input "Nombre d'enfants" at bounding box center [962, 398] width 210 height 20
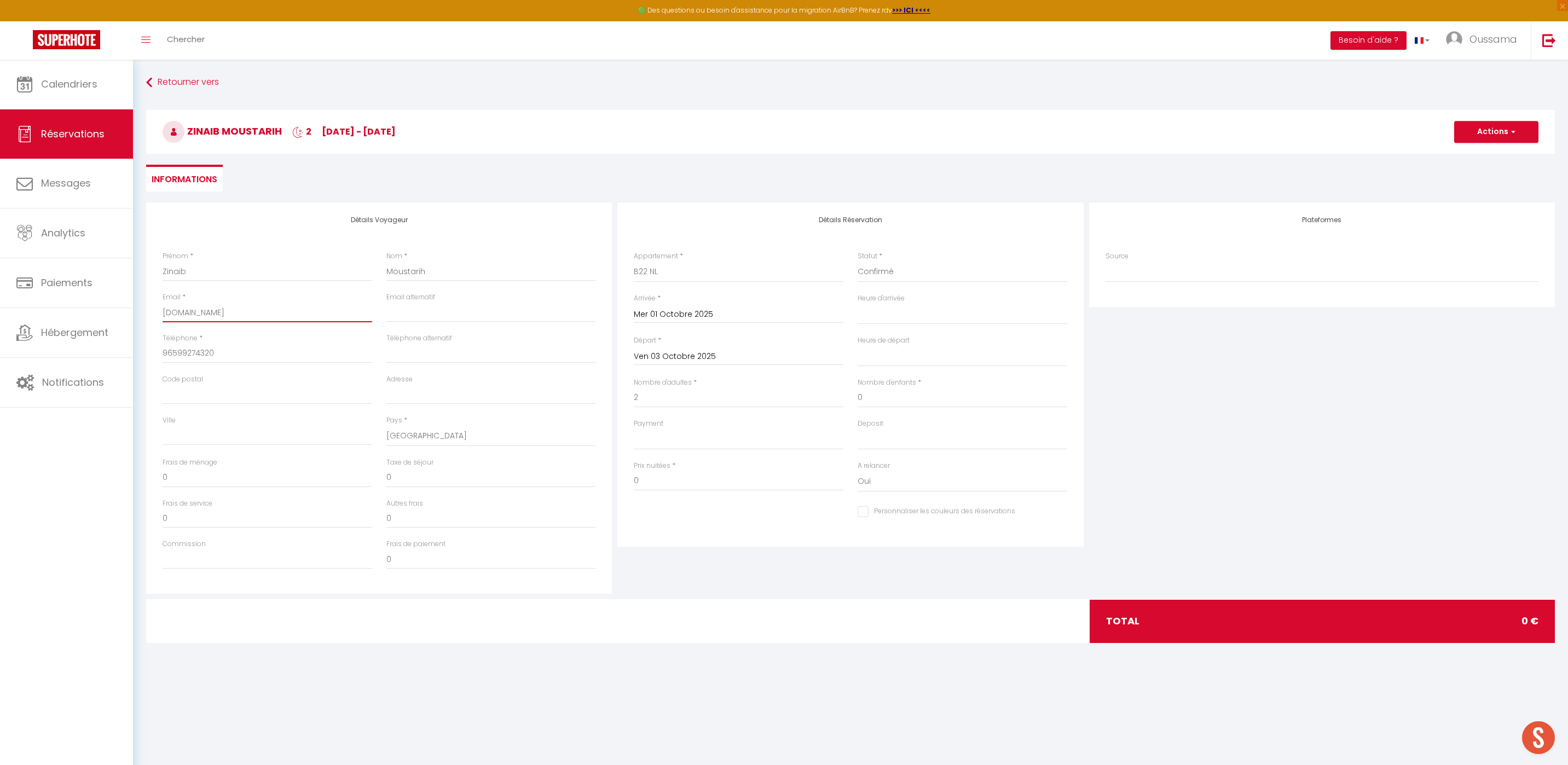
drag, startPoint x: 228, startPoint y: 313, endPoint x: 151, endPoint y: 315, distance: 77.0
click at [151, 315] on div "Détails Voyageur Prénom * Zinaib Nom * Moustarih Email * [DOMAIN_NAME] Email al…" at bounding box center [379, 398] width 466 height 391
click at [232, 316] on input "[DOMAIN_NAME]" at bounding box center [268, 312] width 210 height 20
click at [1514, 137] on button "Actions" at bounding box center [1497, 132] width 84 height 22
click at [1500, 154] on link "Enregistrer" at bounding box center [1485, 156] width 87 height 14
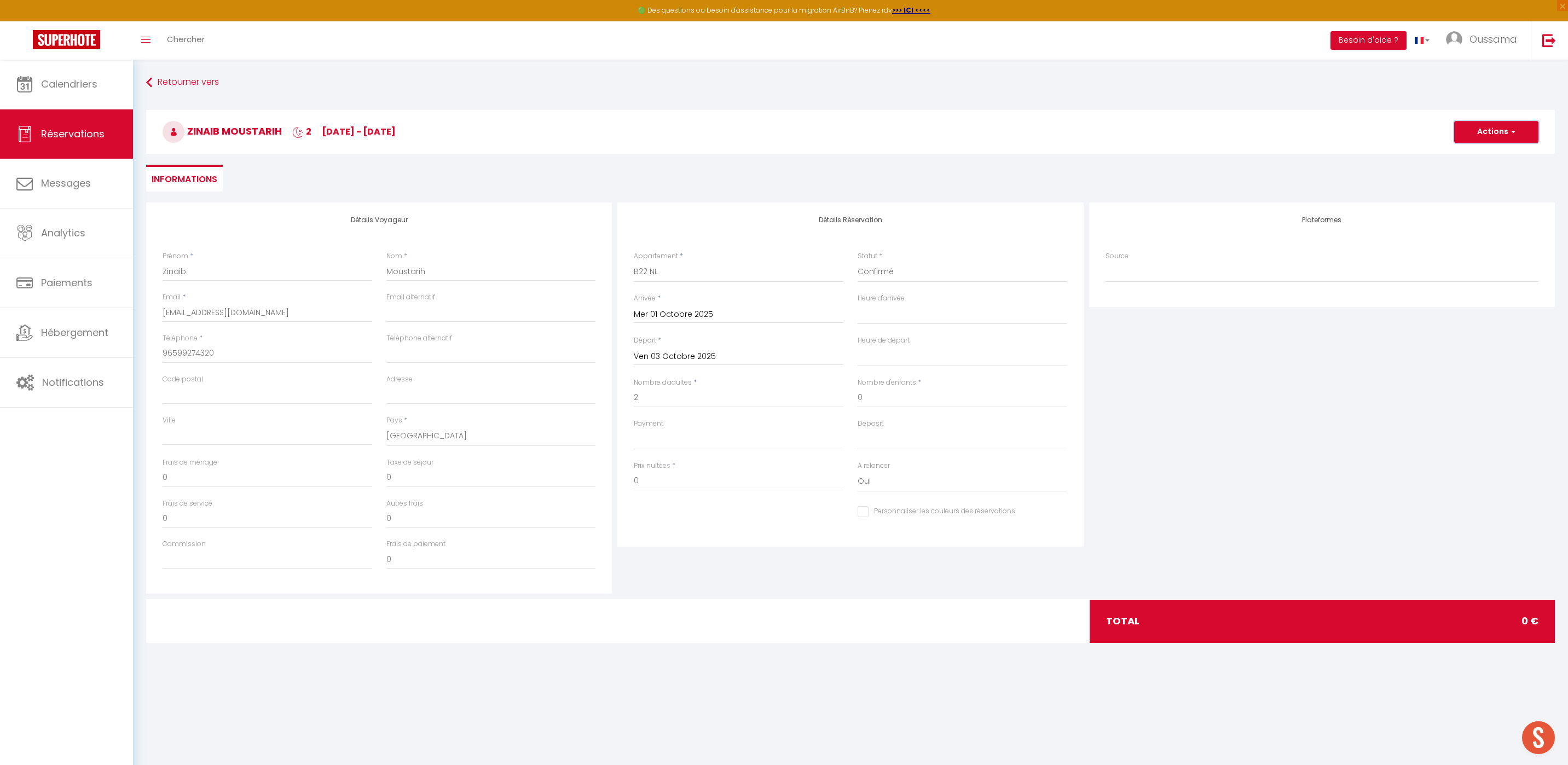
click at [1522, 127] on button "Actions" at bounding box center [1497, 132] width 84 height 22
click at [699, 313] on input "Mer 01 Octobre 2025" at bounding box center [738, 314] width 210 height 14
click at [792, 329] on span ">" at bounding box center [786, 333] width 24 height 22
click at [788, 378] on span "1" at bounding box center [786, 377] width 24 height 22
click at [692, 360] on input "Ven 03 Octobre 2025" at bounding box center [738, 356] width 210 height 14
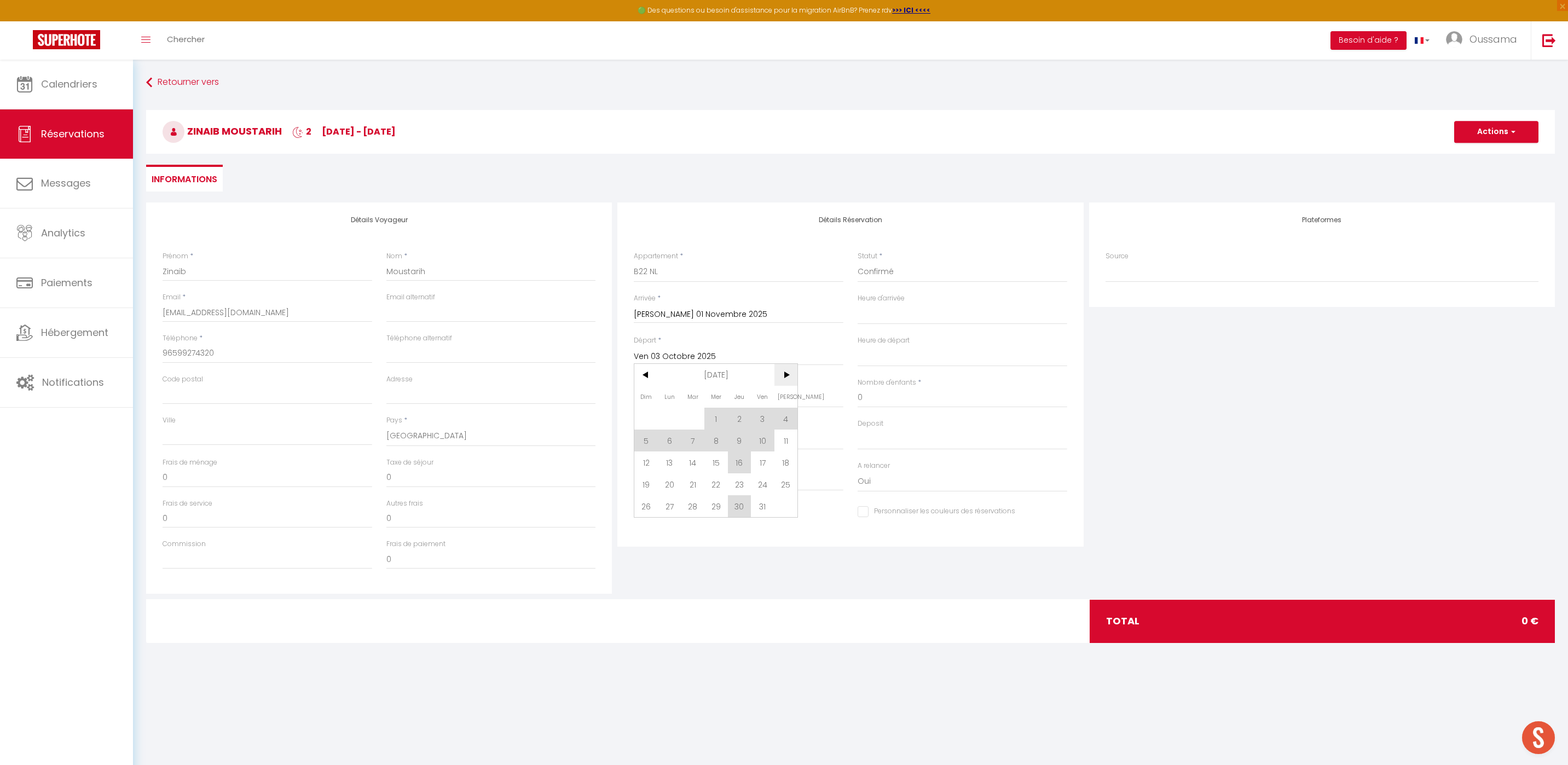
click at [780, 376] on span ">" at bounding box center [786, 375] width 24 height 22
click at [665, 437] on span "3" at bounding box center [670, 440] width 24 height 22
click at [1511, 133] on span "button" at bounding box center [1512, 132] width 6 height 10
click at [1462, 155] on link "Enregistrer" at bounding box center [1485, 156] width 87 height 14
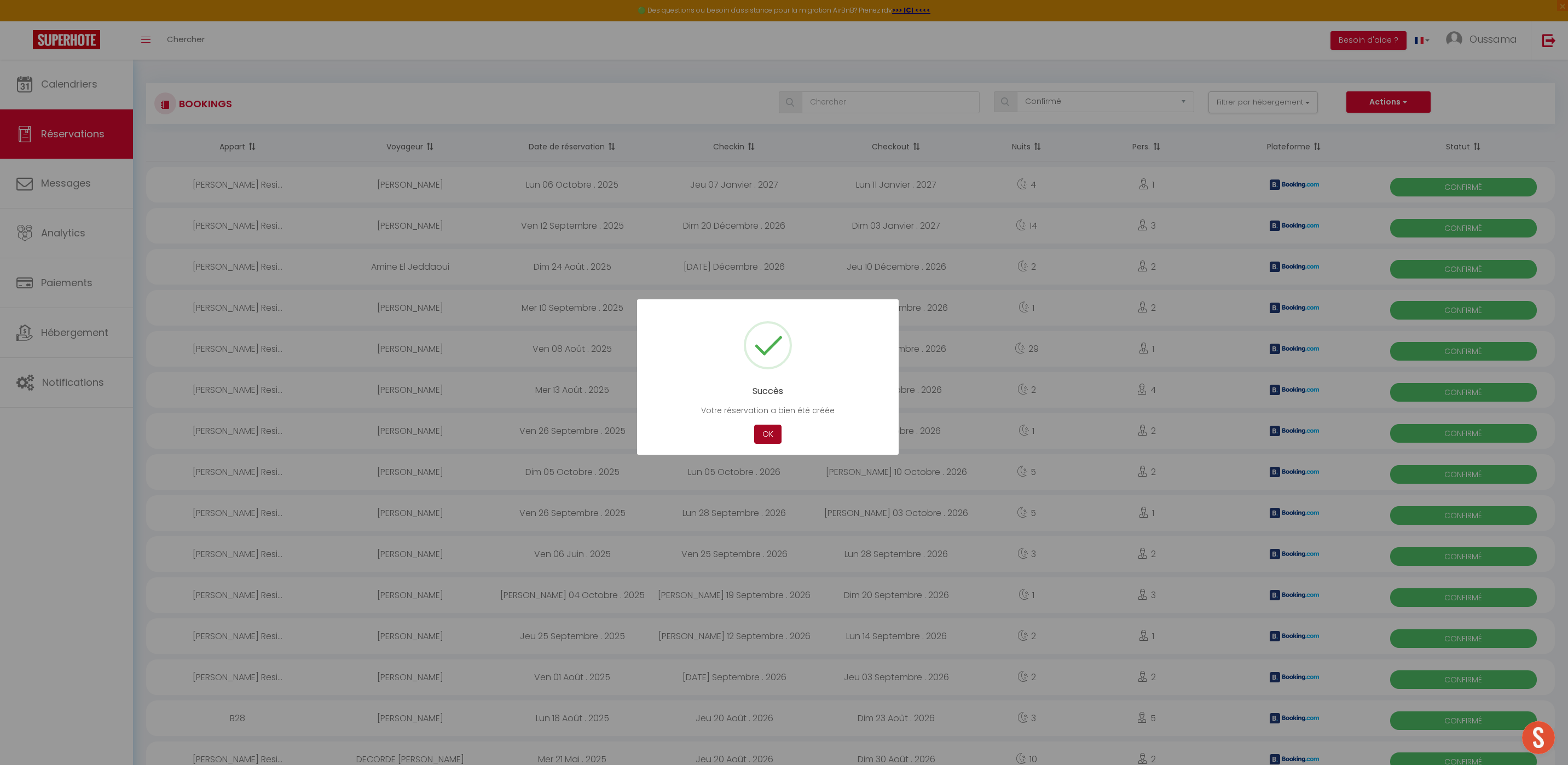
click at [771, 440] on button "OK" at bounding box center [768, 434] width 27 height 19
